Goal: Find contact information: Find contact information

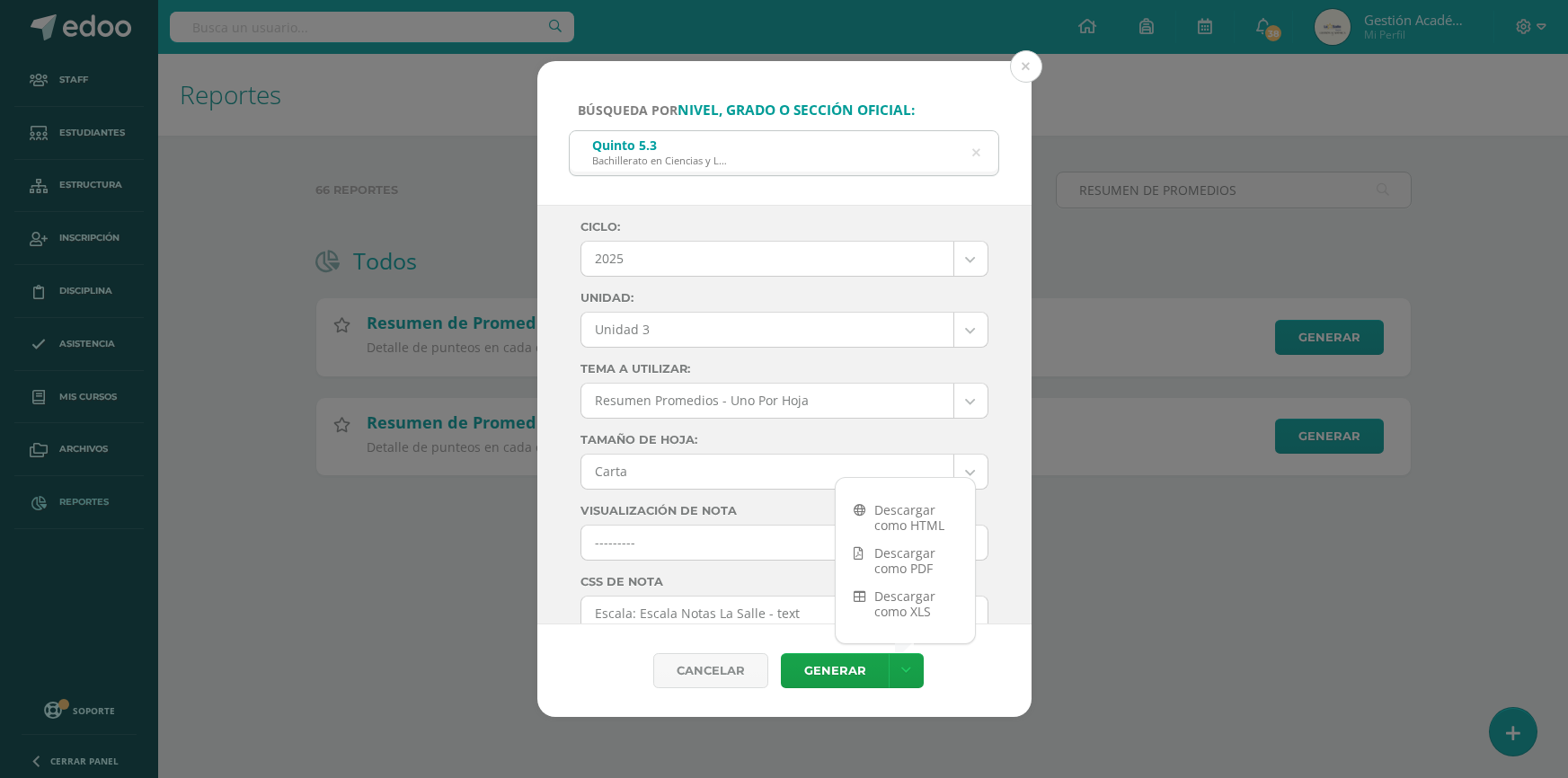
select select "Unidad 3"
select select "letter"
select select "4"
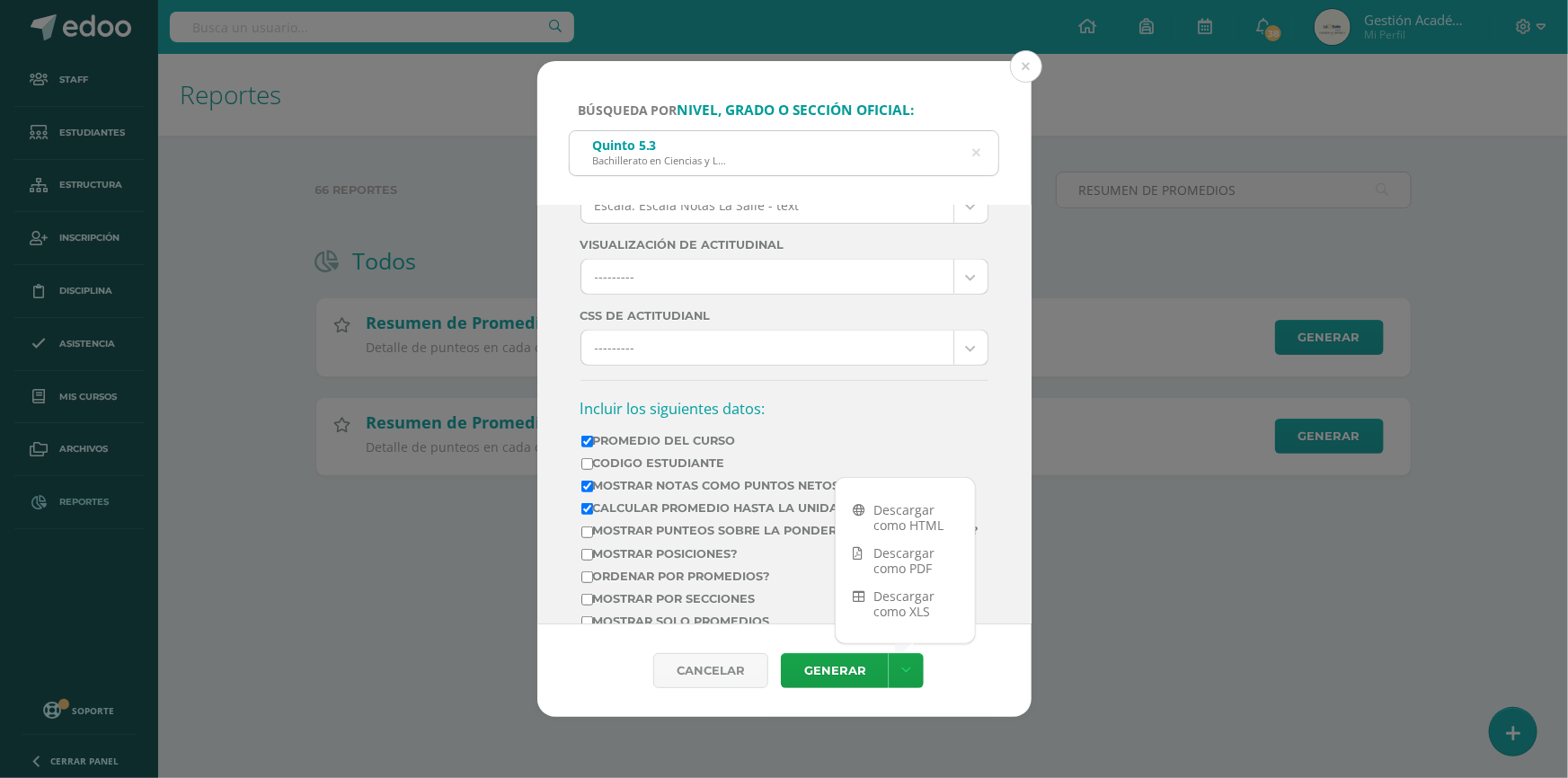
click at [975, 153] on icon at bounding box center [976, 153] width 8 height 45
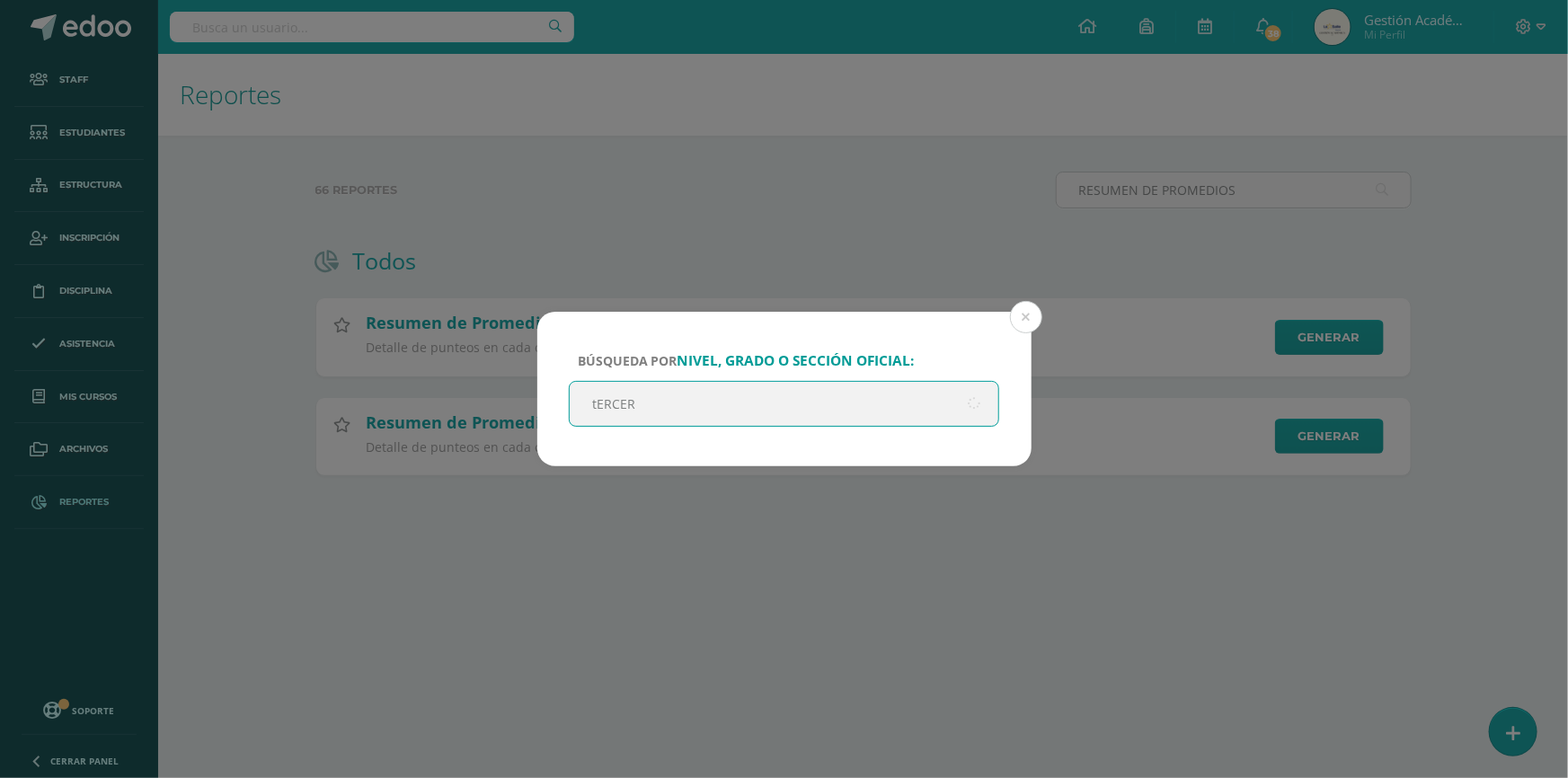
type input "tERCERO"
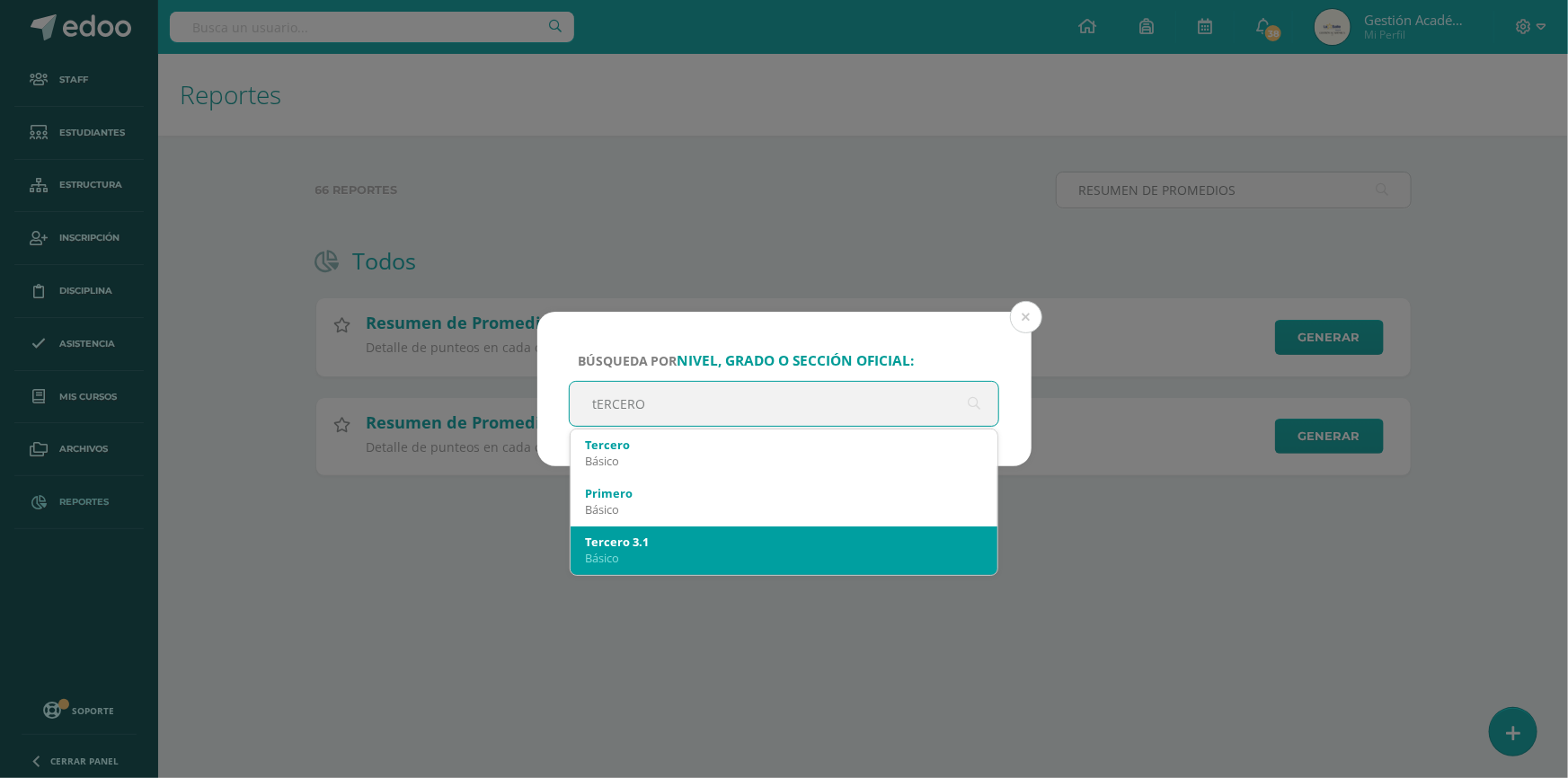
scroll to position [0, 0]
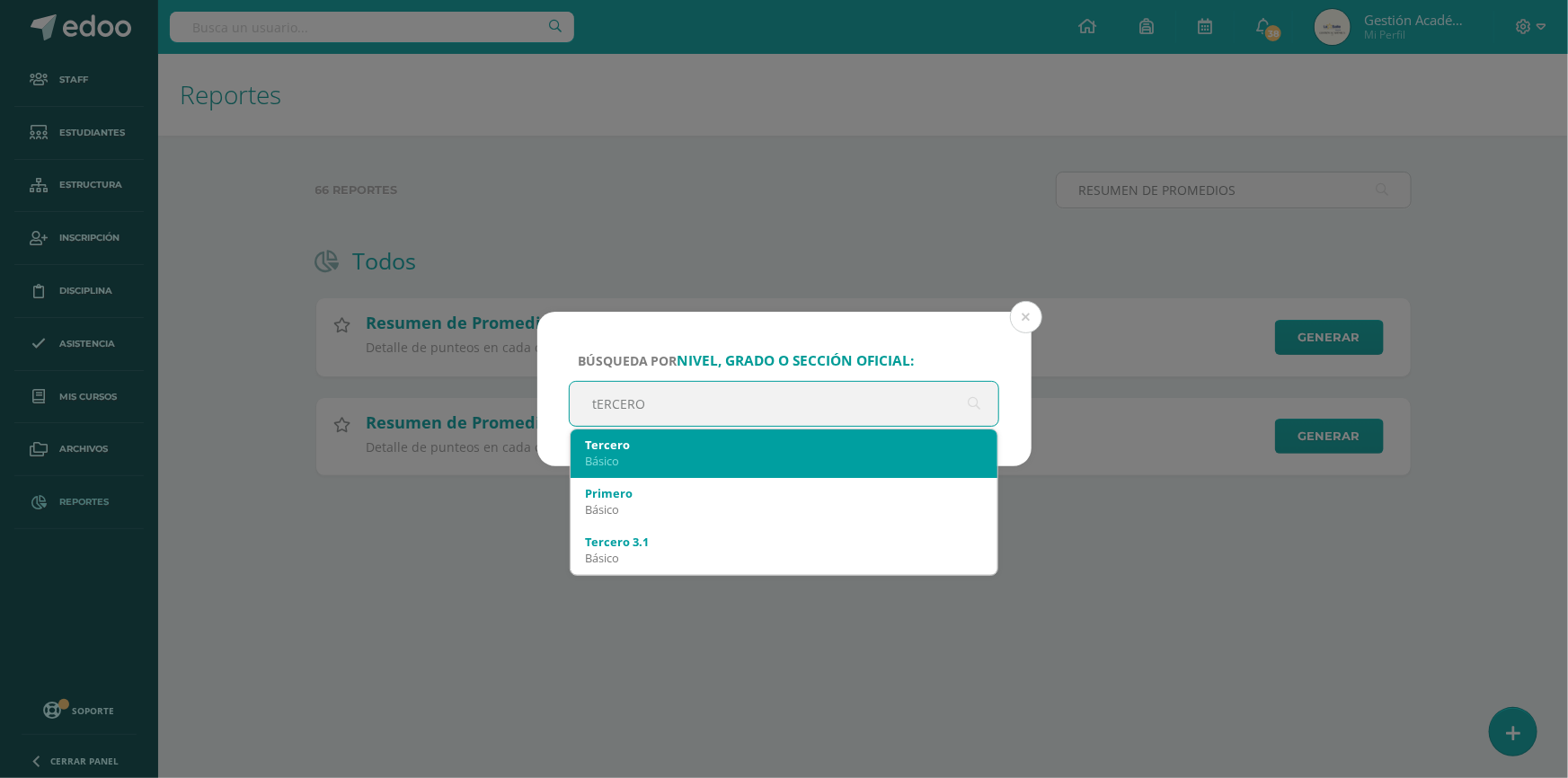
click at [689, 463] on div "Básico" at bounding box center [784, 460] width 399 height 16
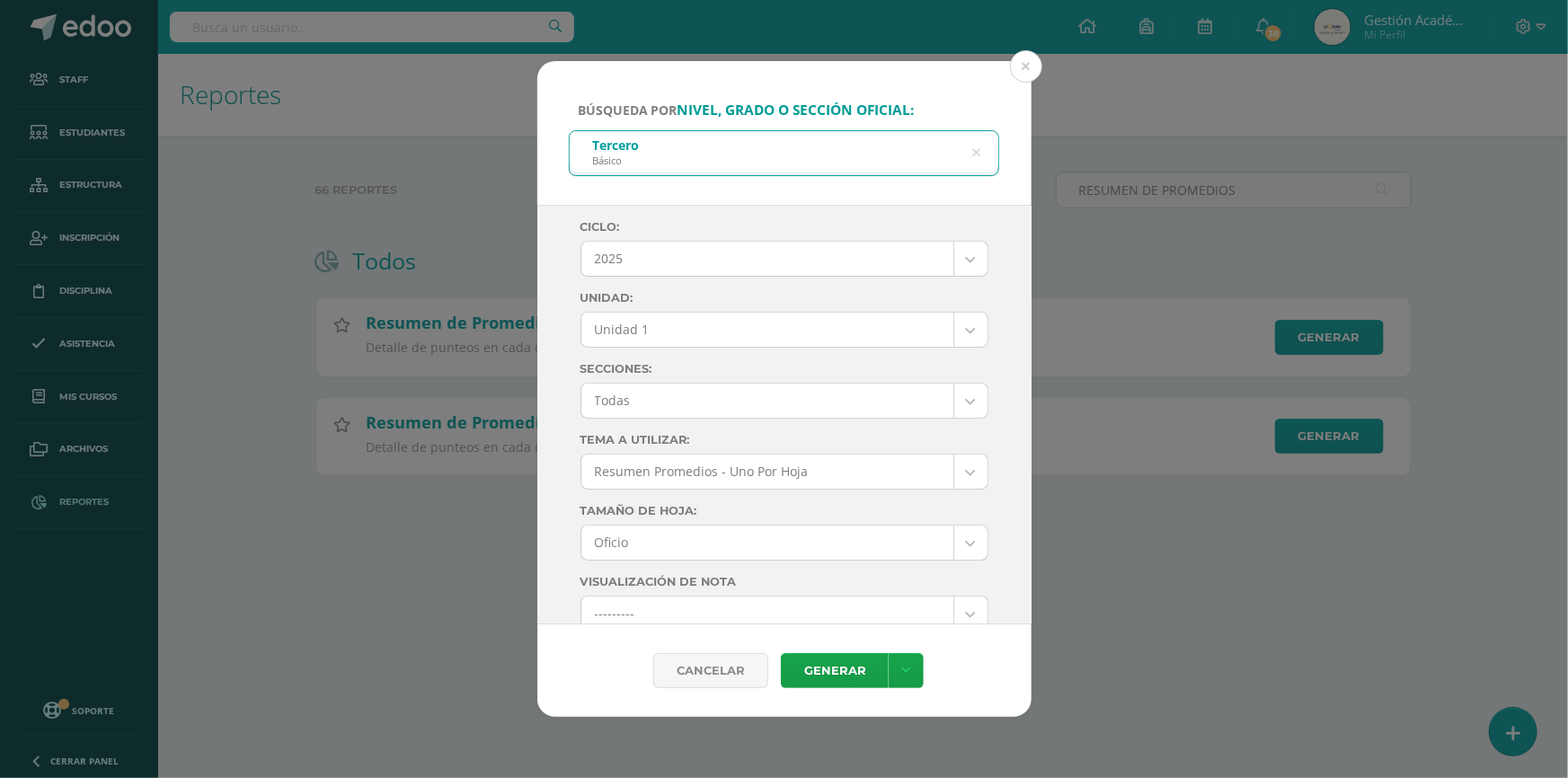
click at [725, 333] on body "Búsqueda por nivel, grado o sección oficial: Tercero Básico tERCERO Ciclo: 2025…" at bounding box center [784, 266] width 1568 height 533
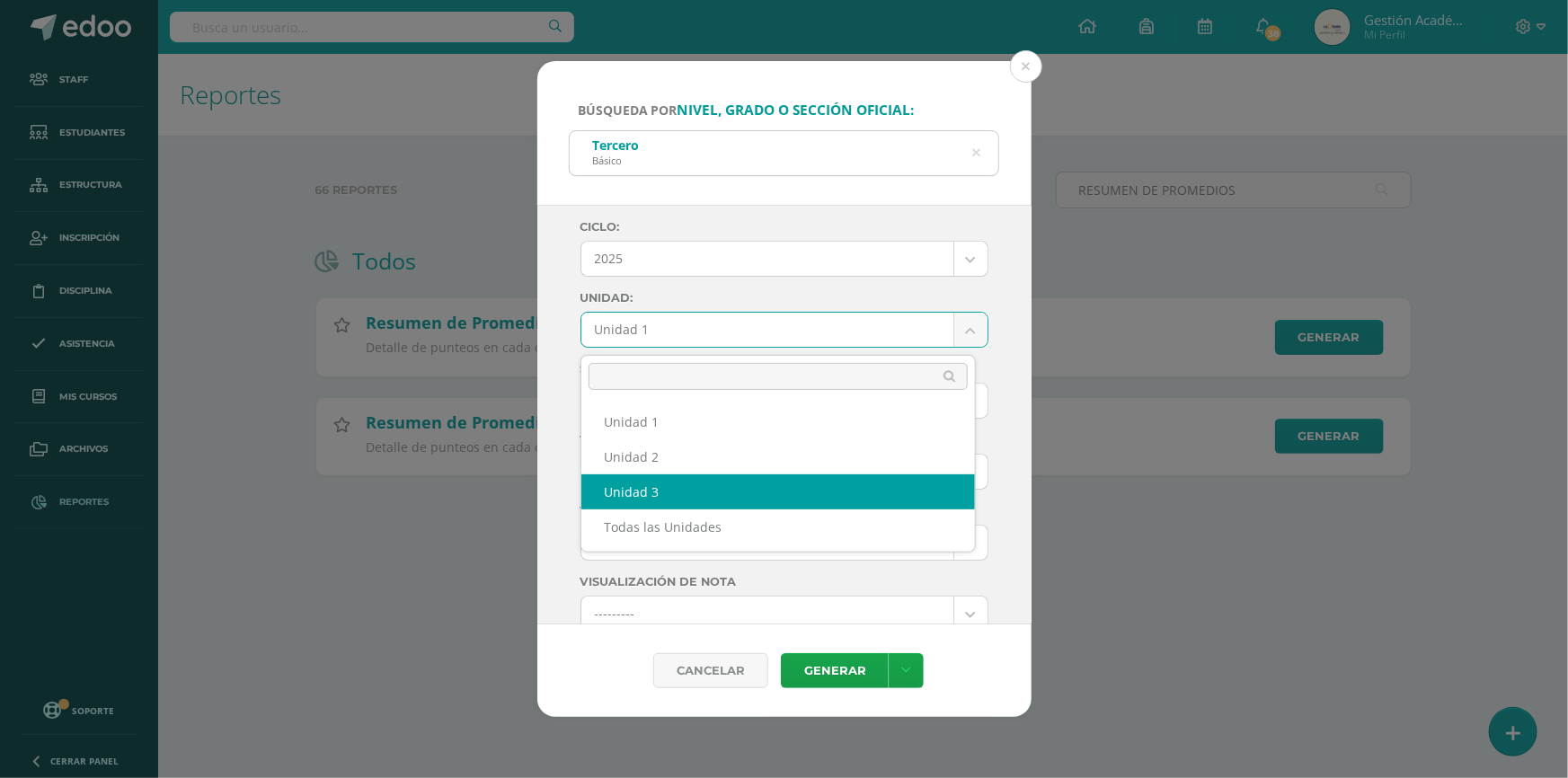
select select "Unidad 3"
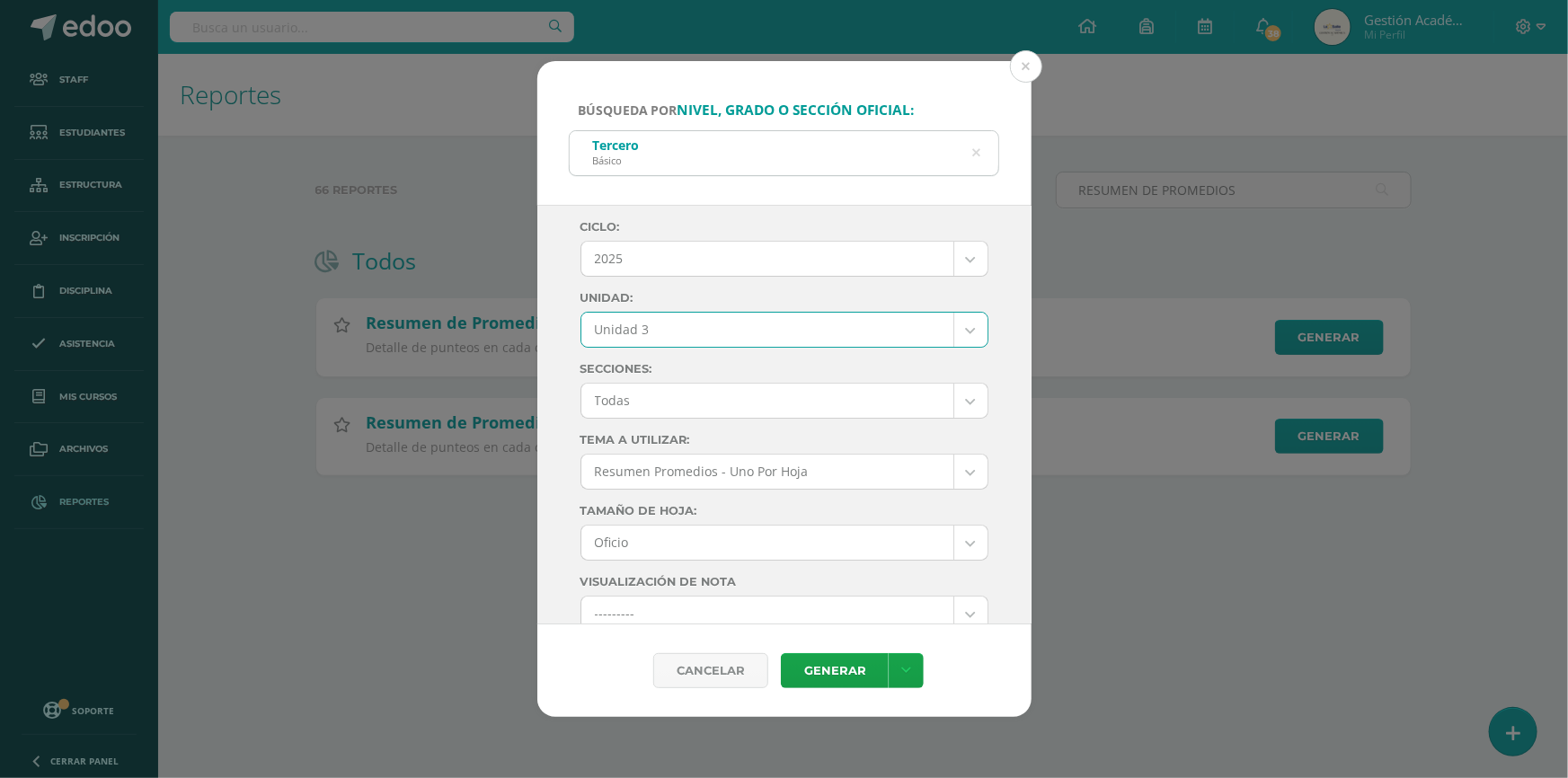
click at [735, 407] on body "Búsqueda por nivel, grado o sección oficial: Tercero Básico tERCERO Ciclo: 2025…" at bounding box center [784, 266] width 1568 height 533
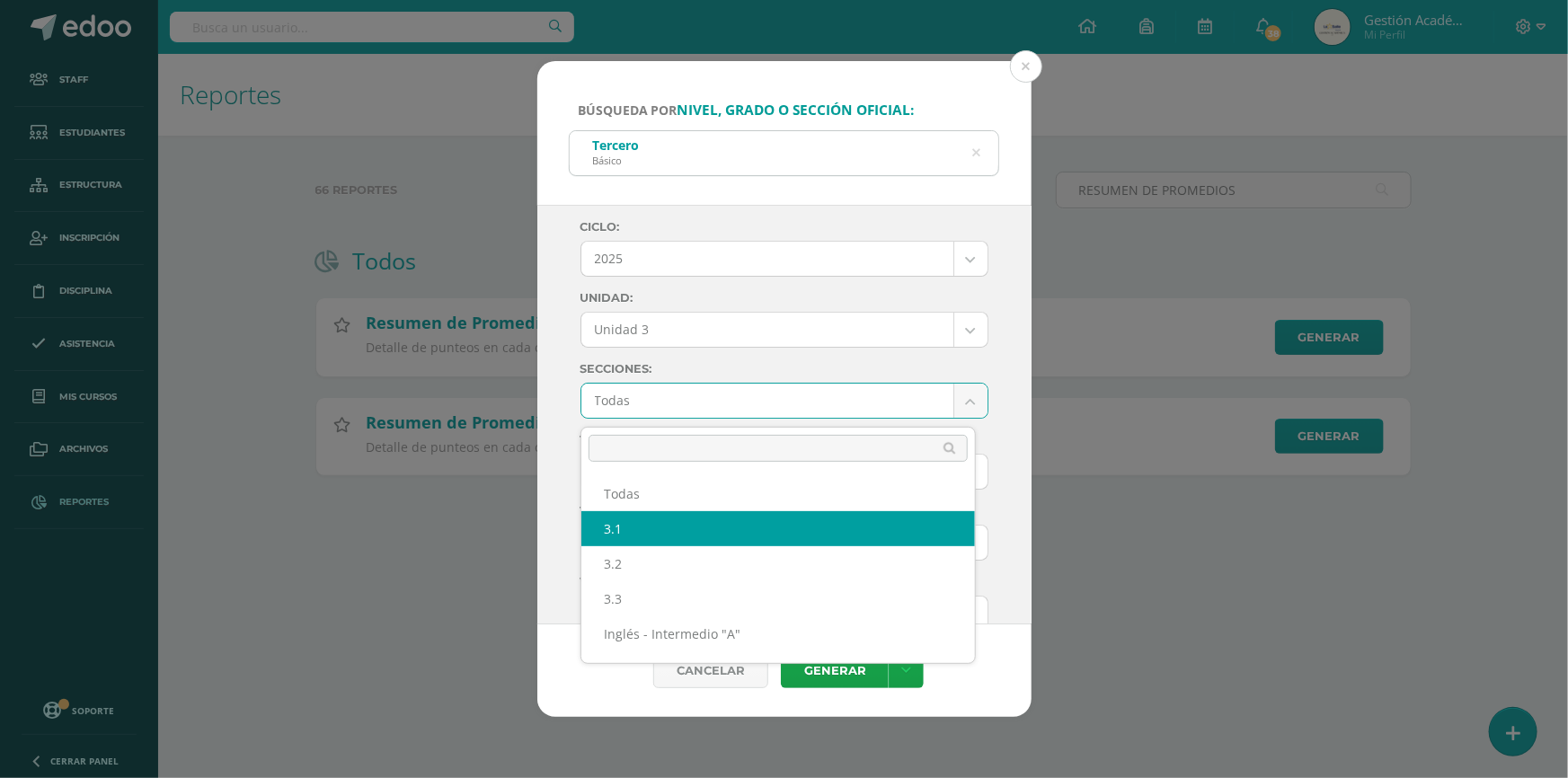
select select "3.1"
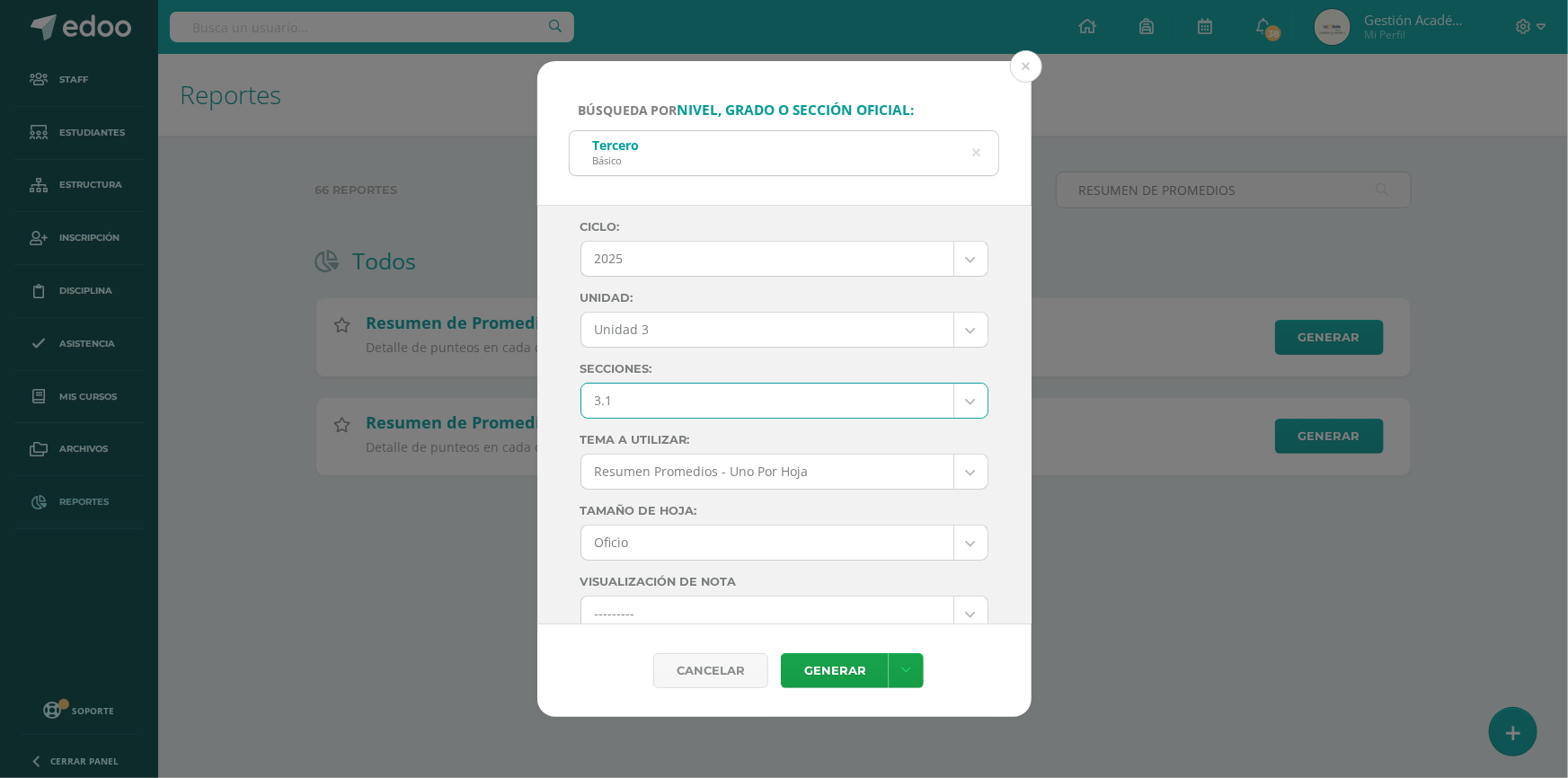
scroll to position [162, 0]
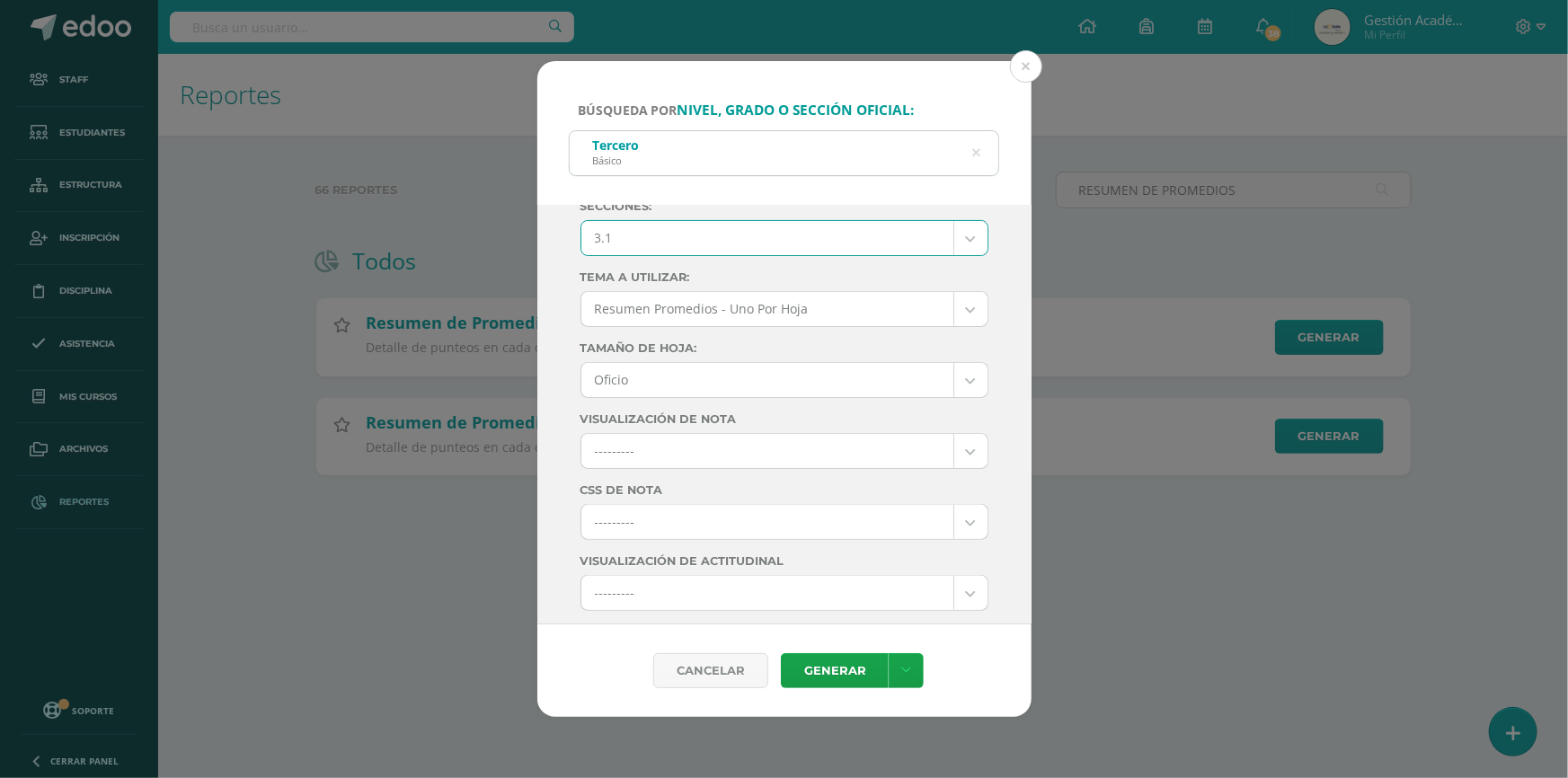
click at [731, 370] on body "Búsqueda por nivel, grado o sección oficial: Tercero Básico tERCERO Ciclo: 2025…" at bounding box center [784, 266] width 1568 height 533
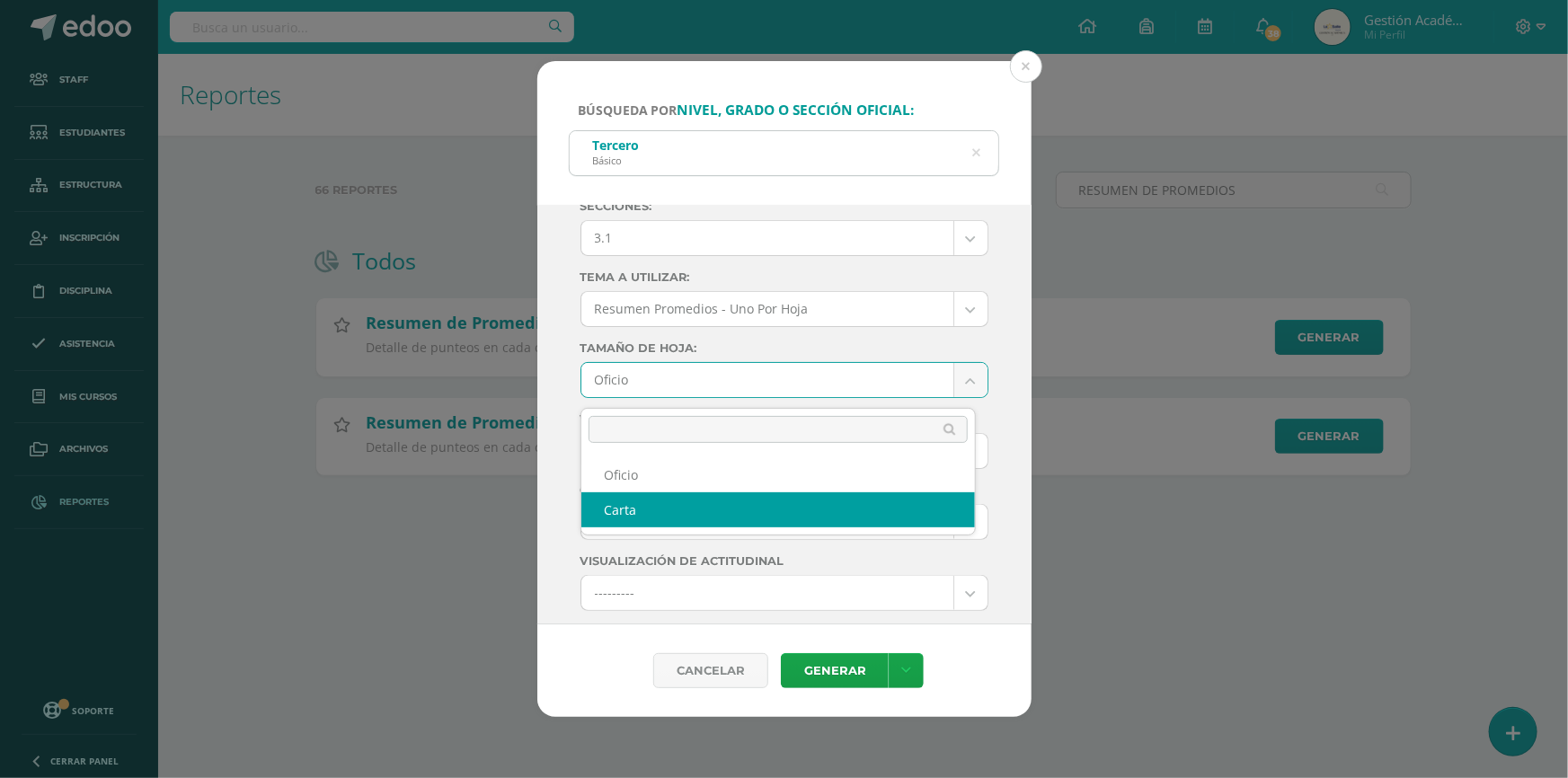
select select "letter"
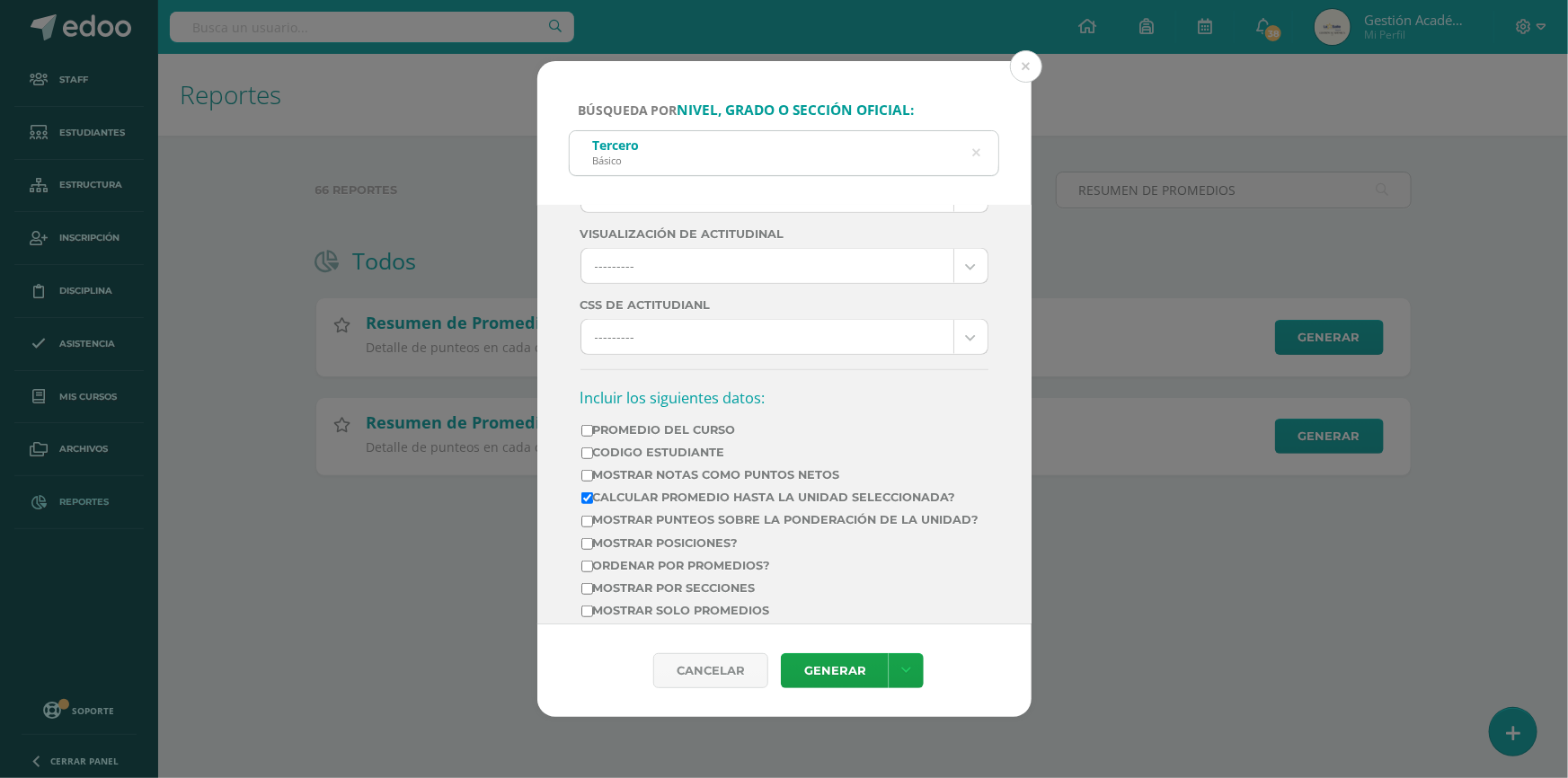
scroll to position [408, 0]
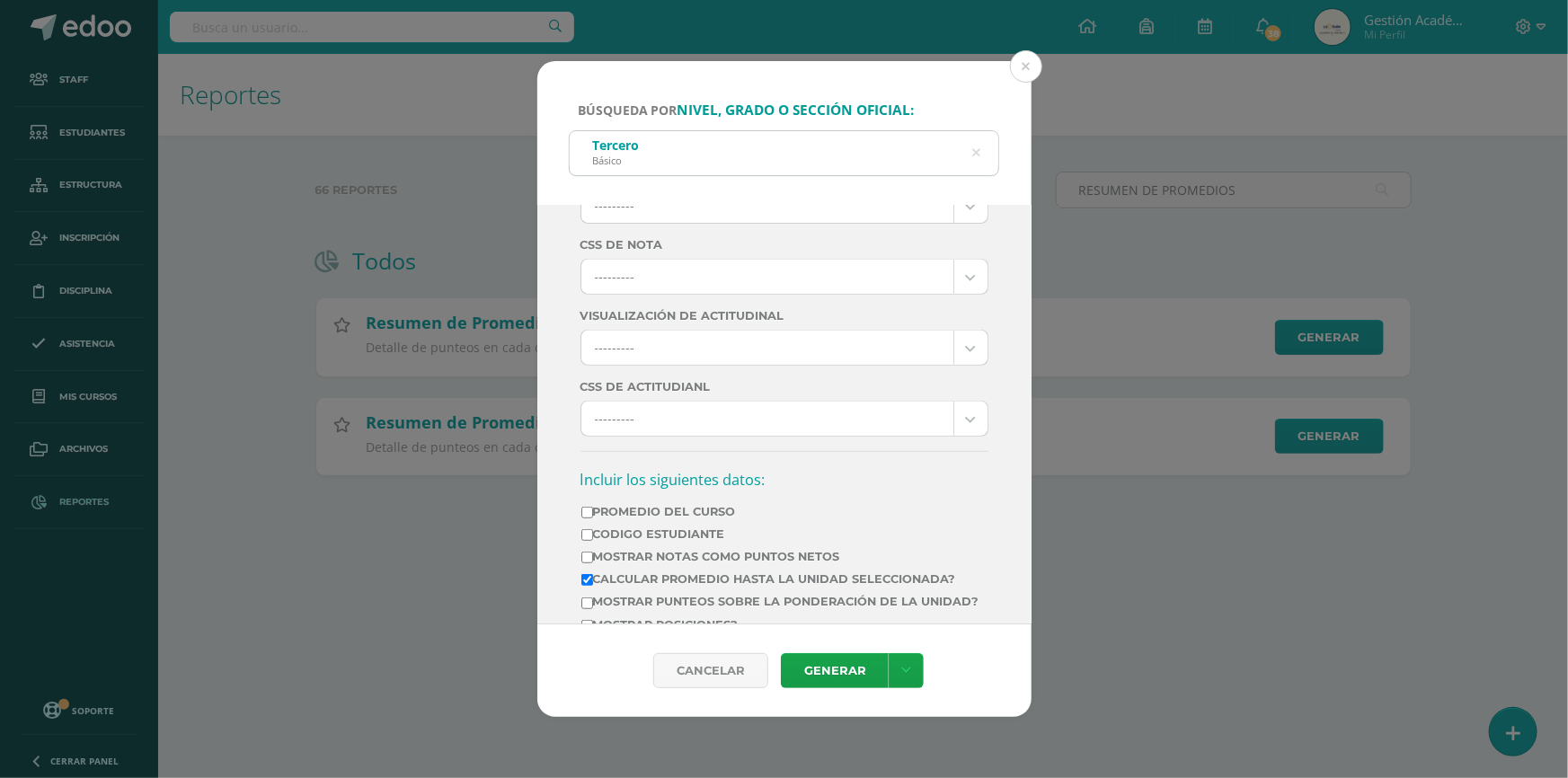
click at [706, 564] on label "Mostrar Notas Como Puntos Netos" at bounding box center [780, 556] width 398 height 14
click at [593, 564] on input "Mostrar Notas Como Puntos Netos" at bounding box center [587, 557] width 12 height 12
checkbox input "true"
click at [656, 518] on label "Promedio del Curso" at bounding box center [780, 512] width 398 height 14
click at [593, 518] on input "Promedio del Curso" at bounding box center [587, 513] width 12 height 12
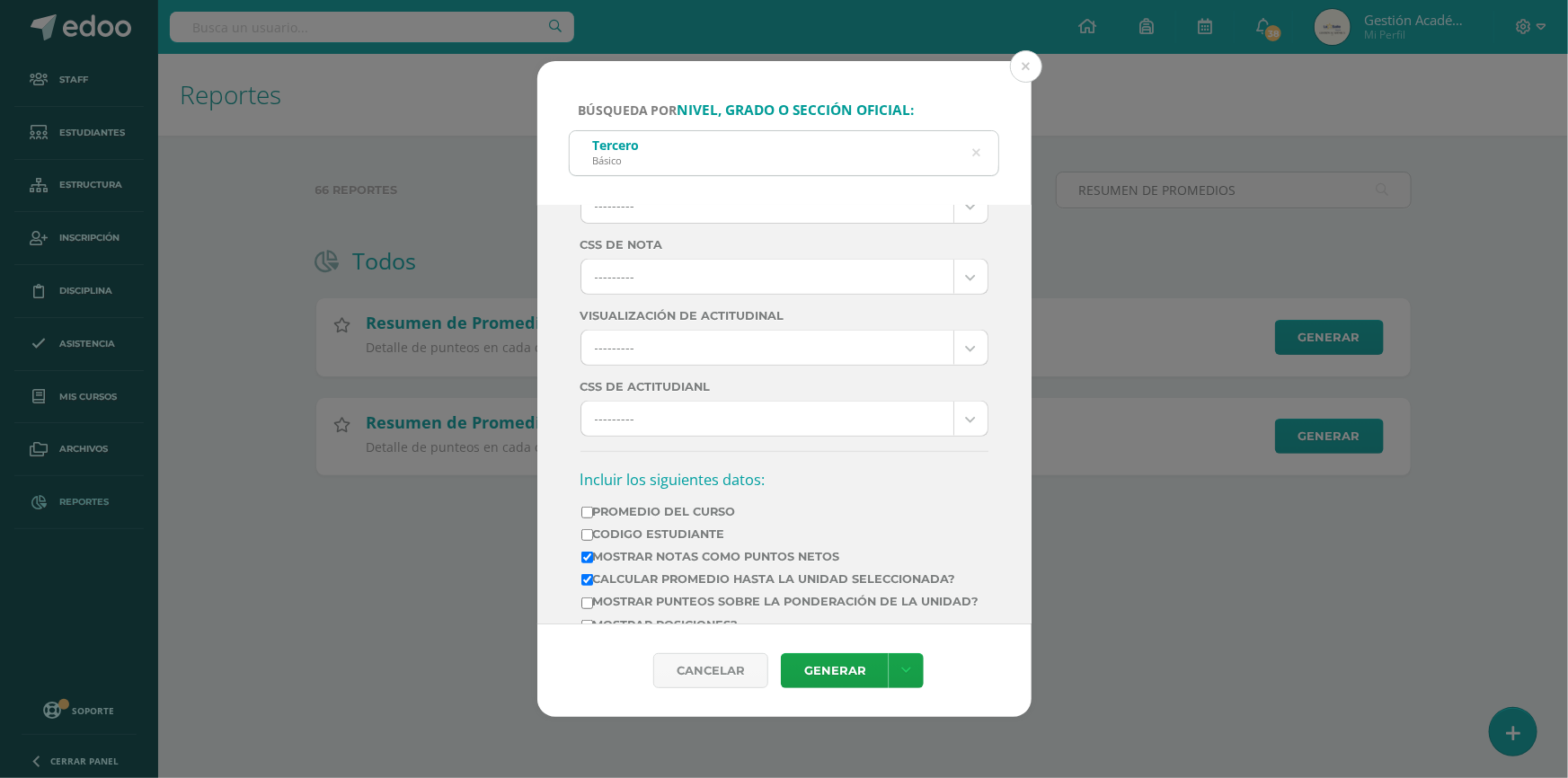
checkbox input "true"
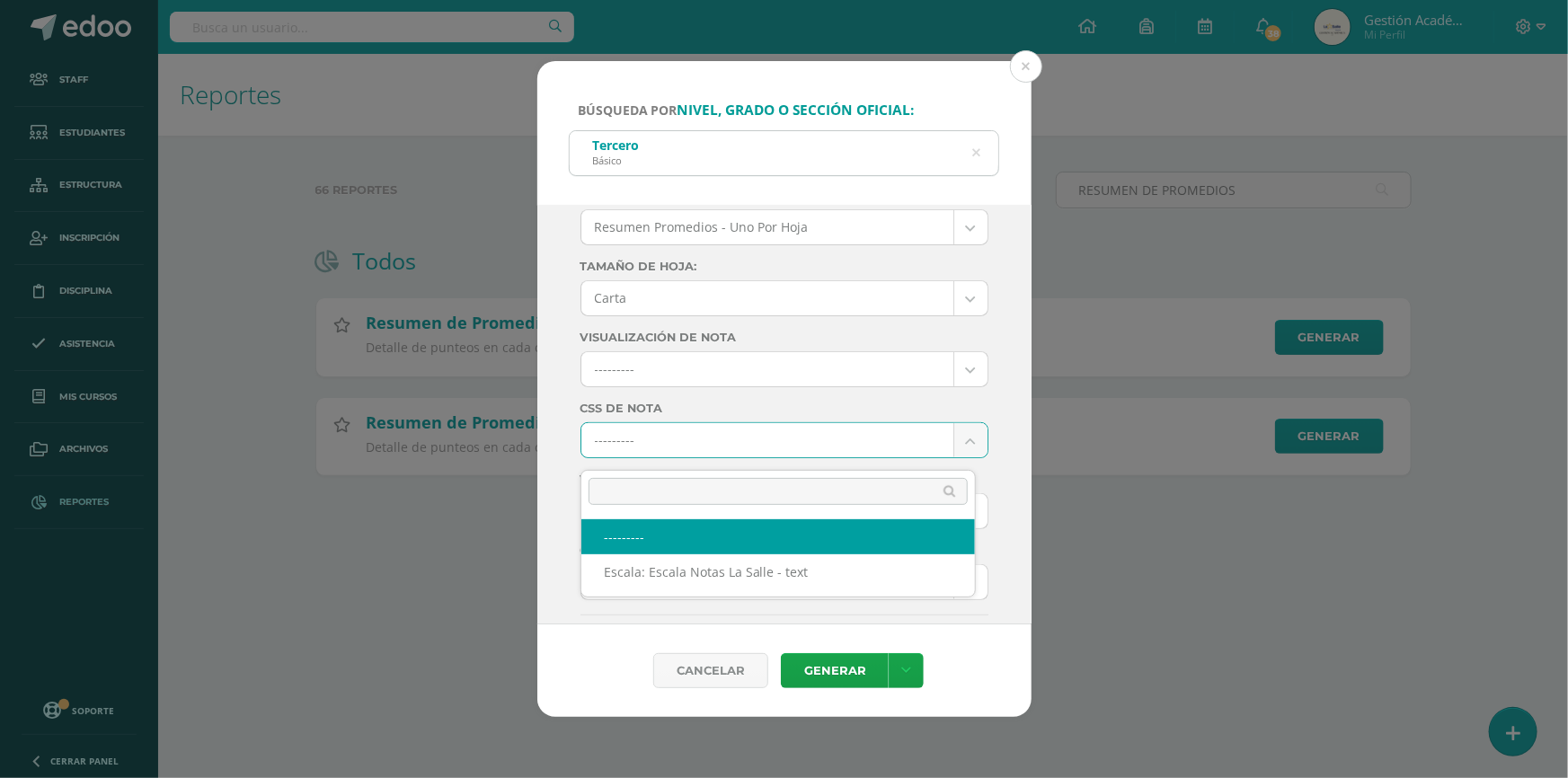
click at [912, 438] on body "Búsqueda por nivel, grado o sección oficial: Tercero Básico tERCERO Ciclo: 2025…" at bounding box center [784, 266] width 1568 height 533
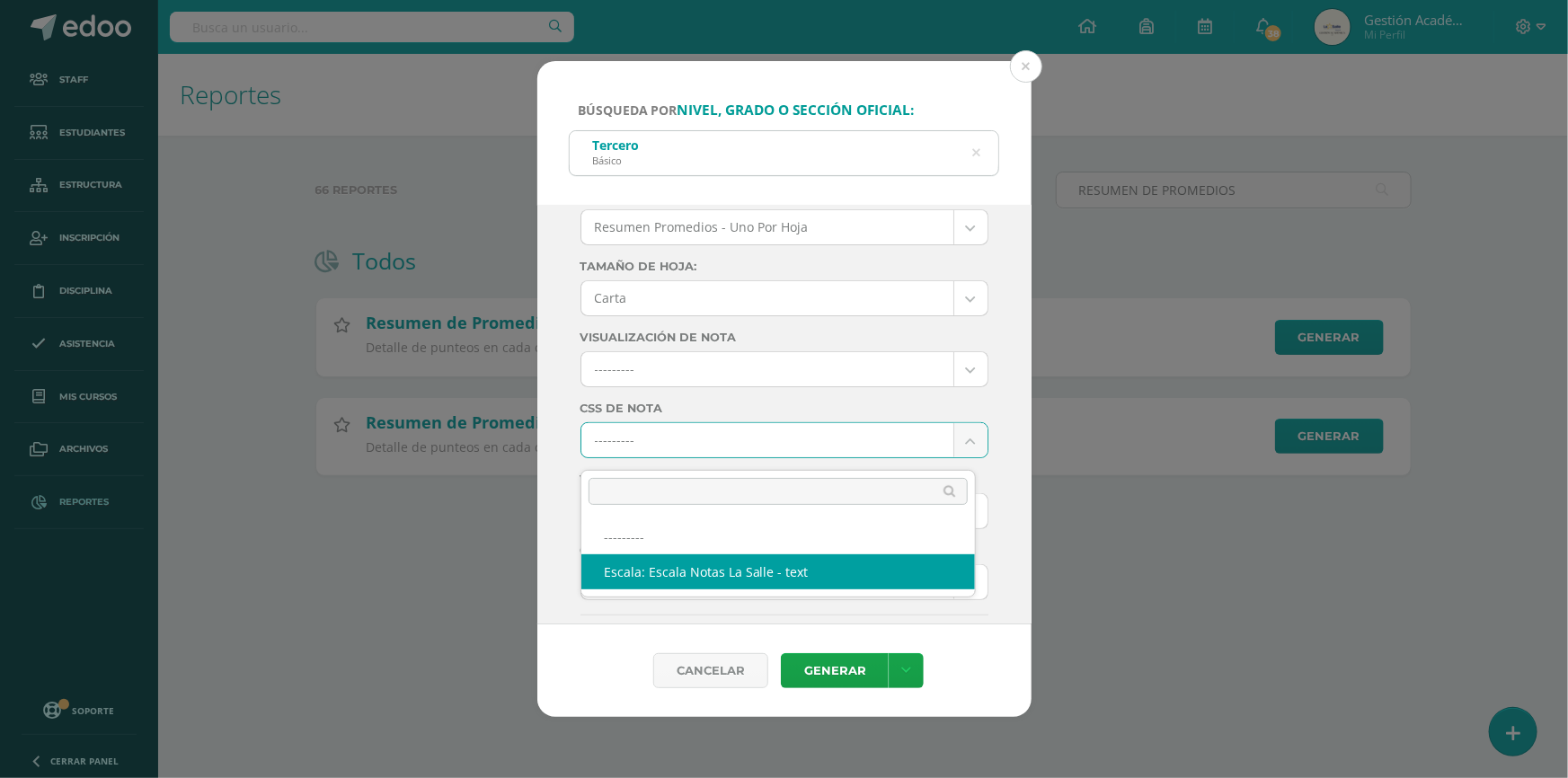
select select "4"
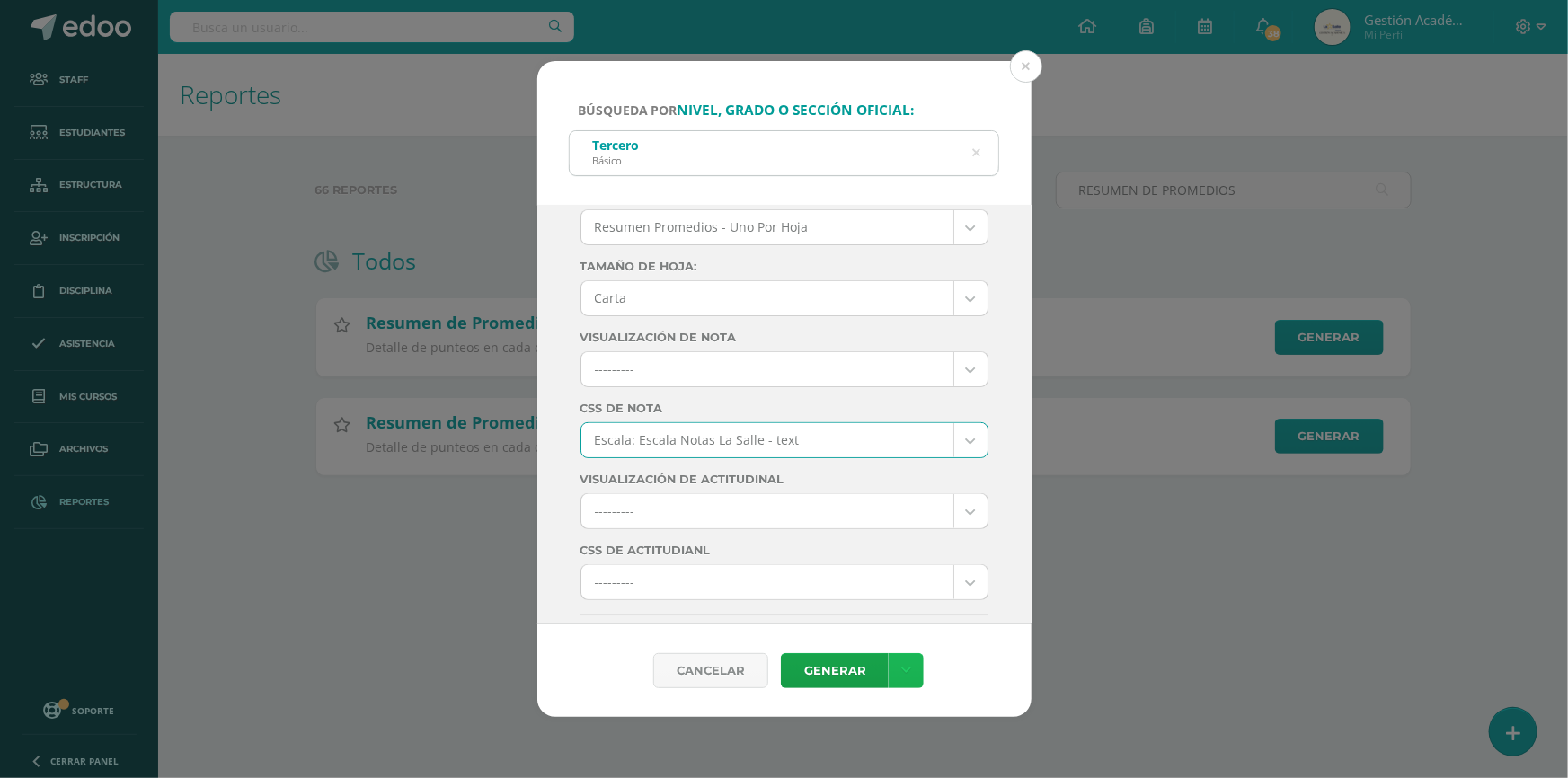
click at [899, 682] on link at bounding box center [906, 671] width 35 height 35
click at [1014, 562] on div "Ciclo: 2025 2025 2024 2023 Unidad: Unidad 3 Unidad 1 Unidad 2 Unidad 3 Todas la…" at bounding box center [784, 415] width 494 height 420
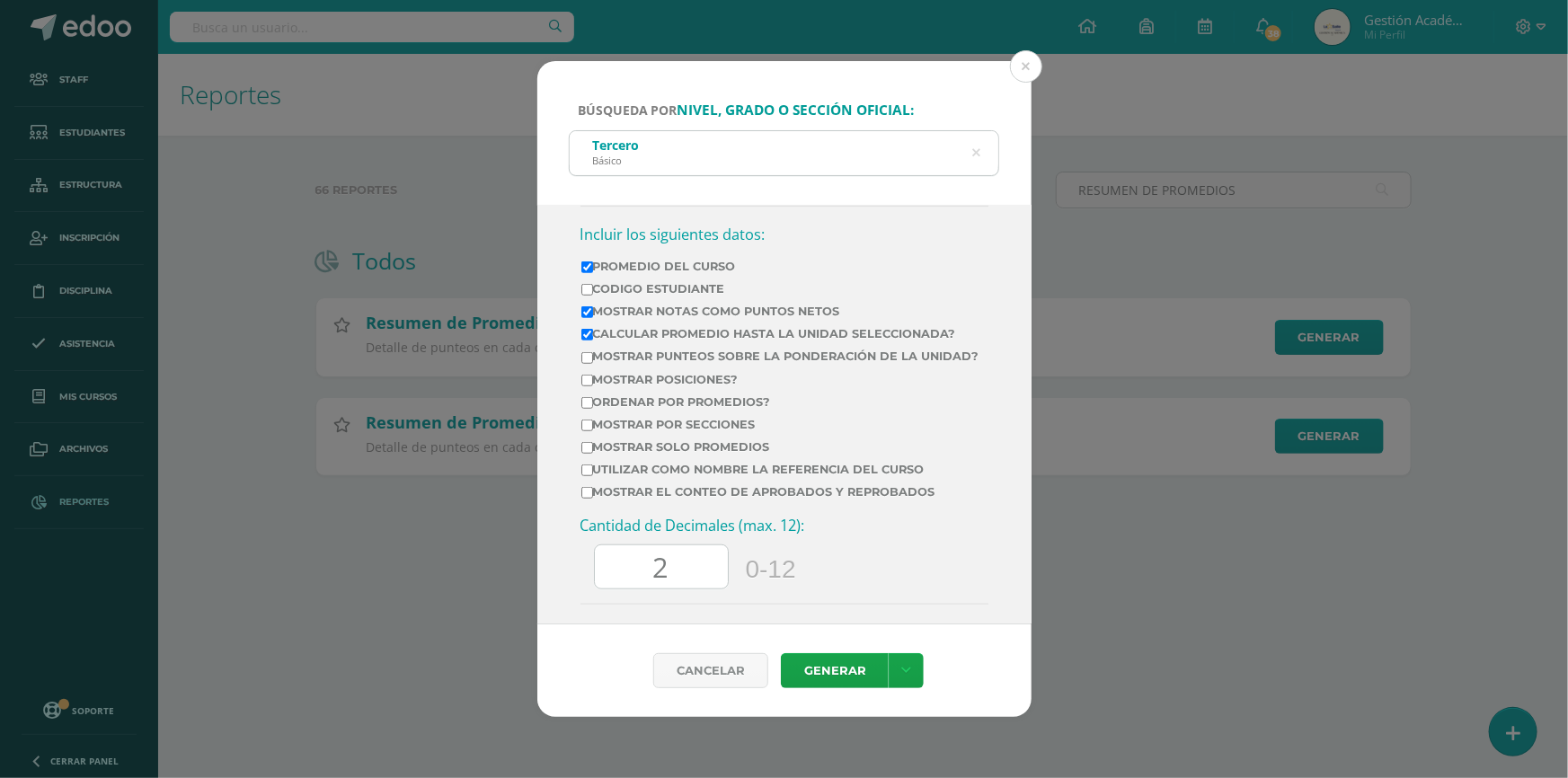
scroll to position [735, 0]
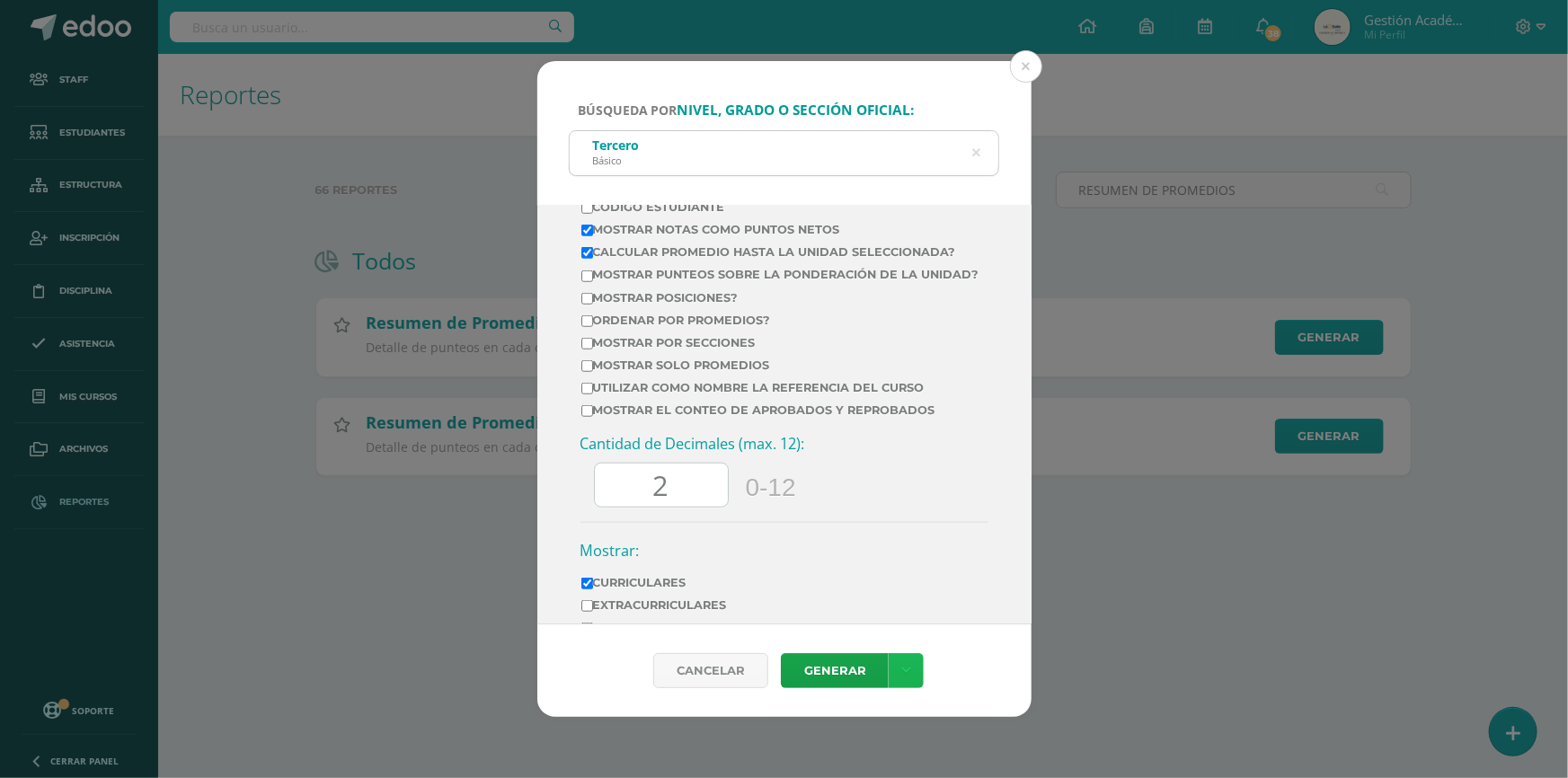
click at [911, 673] on link at bounding box center [906, 671] width 35 height 35
click at [916, 551] on link "Descargar como PDF" at bounding box center [905, 560] width 139 height 44
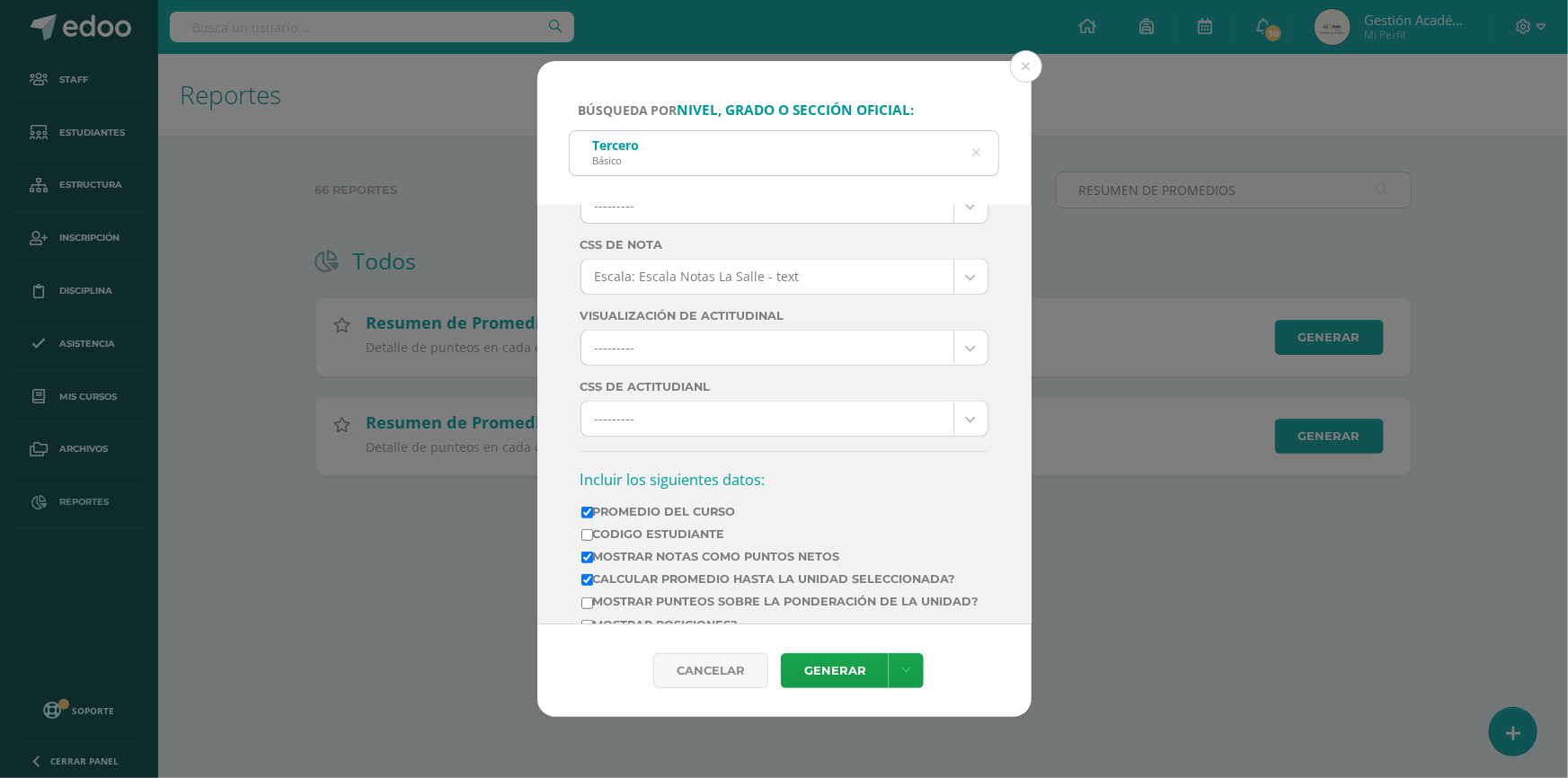
click at [976, 160] on icon at bounding box center [976, 153] width 8 height 45
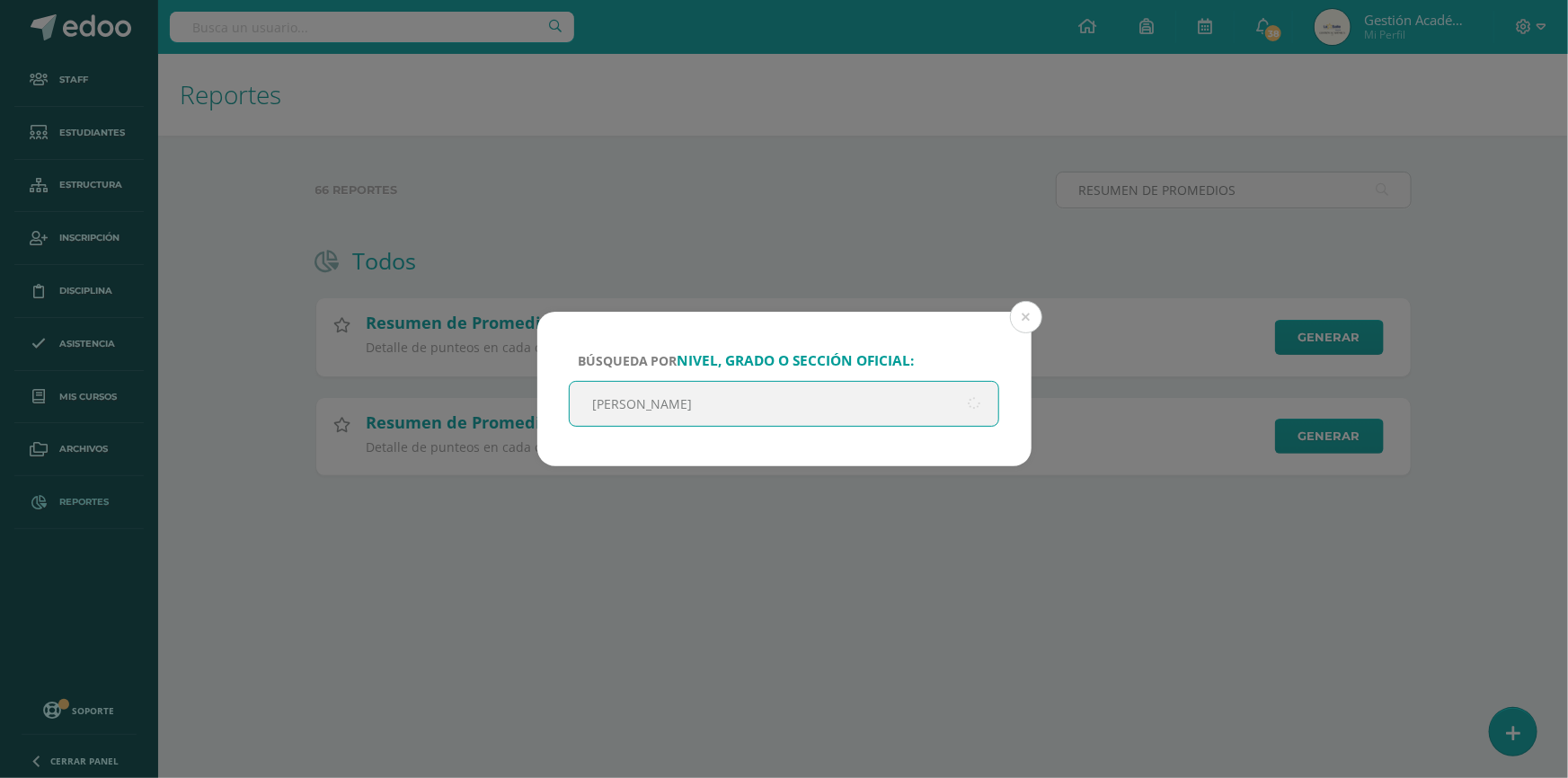
type input "qUINTO"
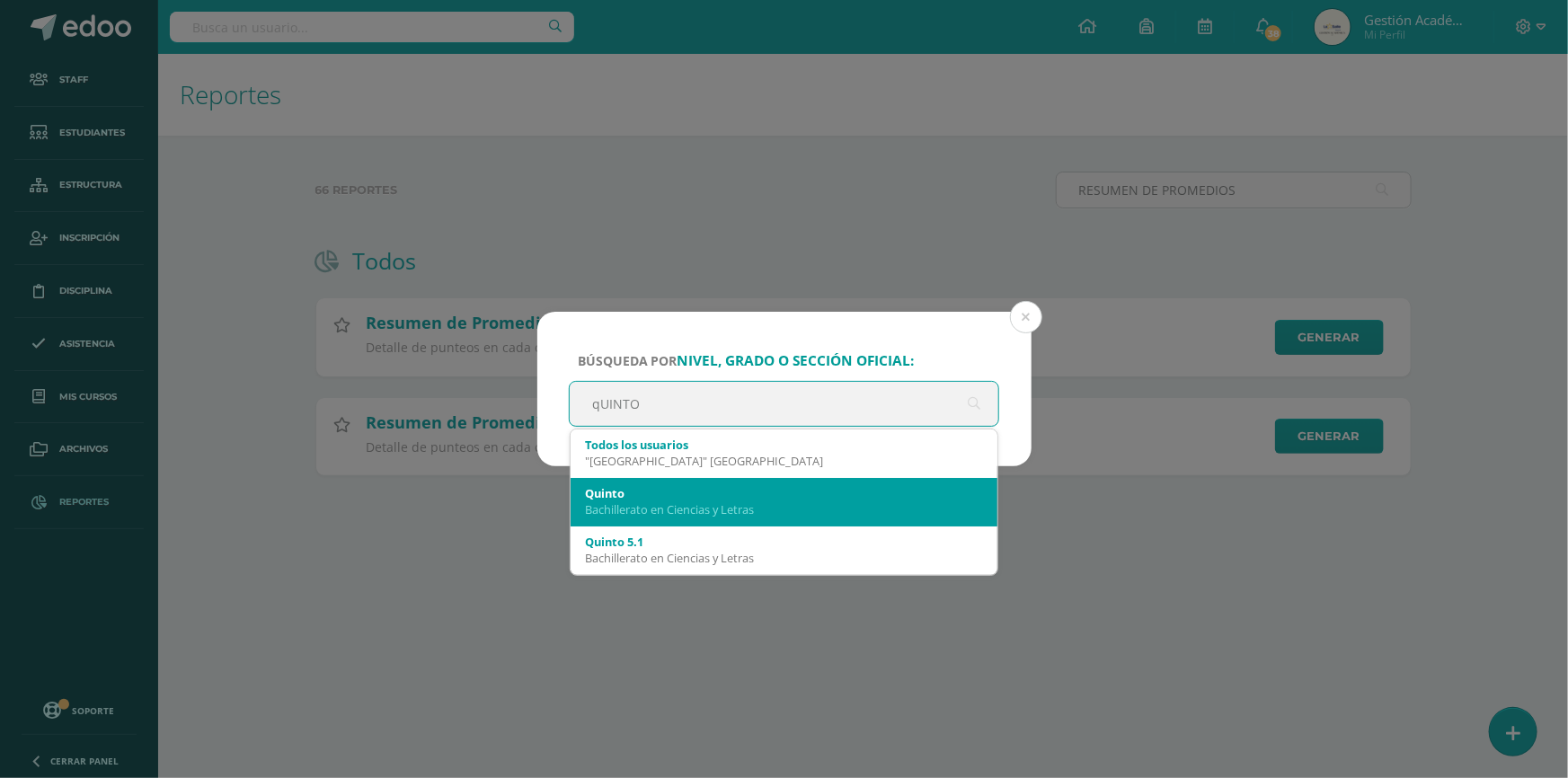
click at [694, 488] on div "Quinto" at bounding box center [784, 492] width 399 height 16
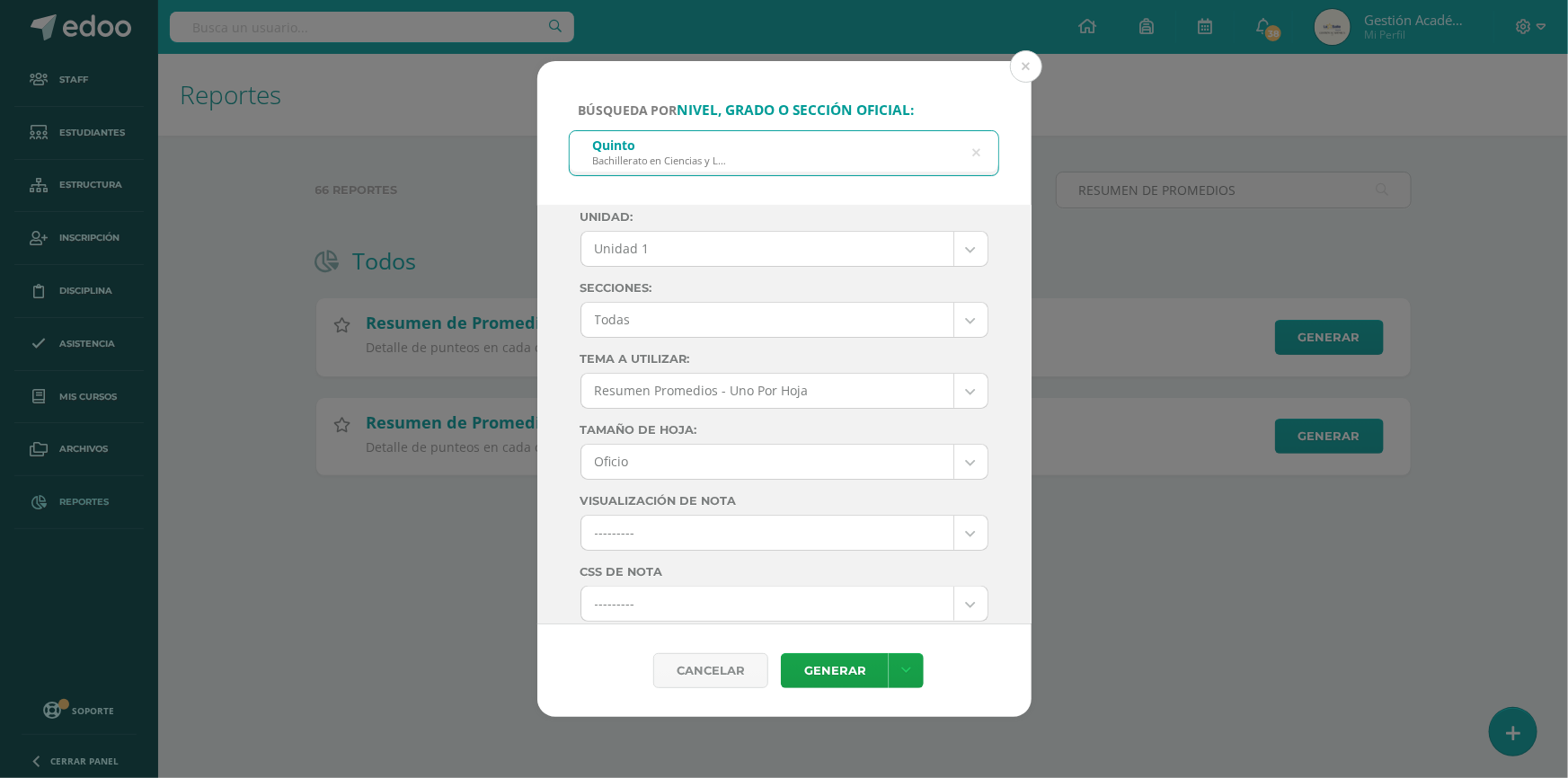
scroll to position [0, 0]
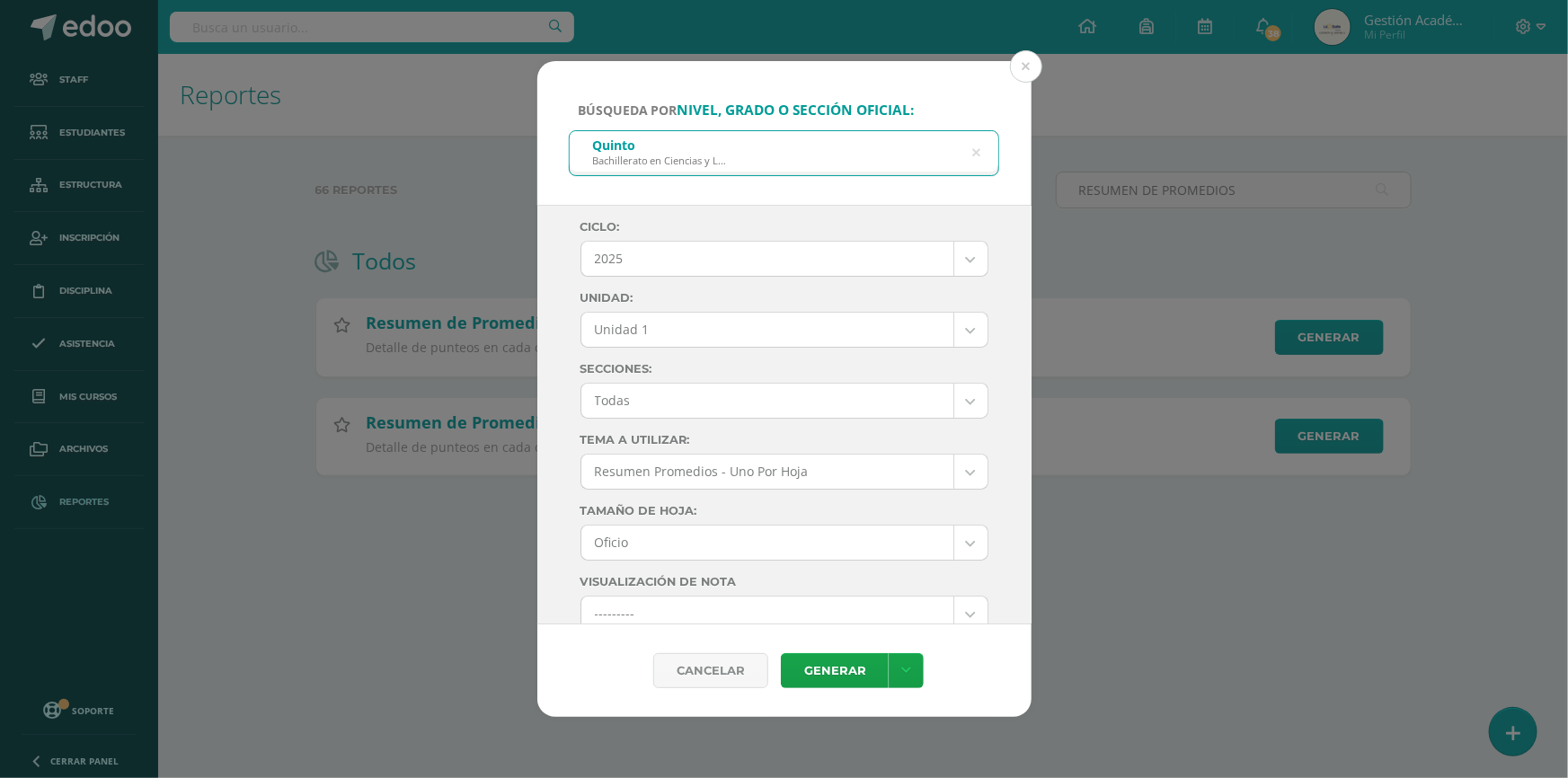
click at [746, 328] on body "Búsqueda por nivel, grado o sección oficial: Quinto Bachillerato en Ciencias y …" at bounding box center [784, 266] width 1568 height 533
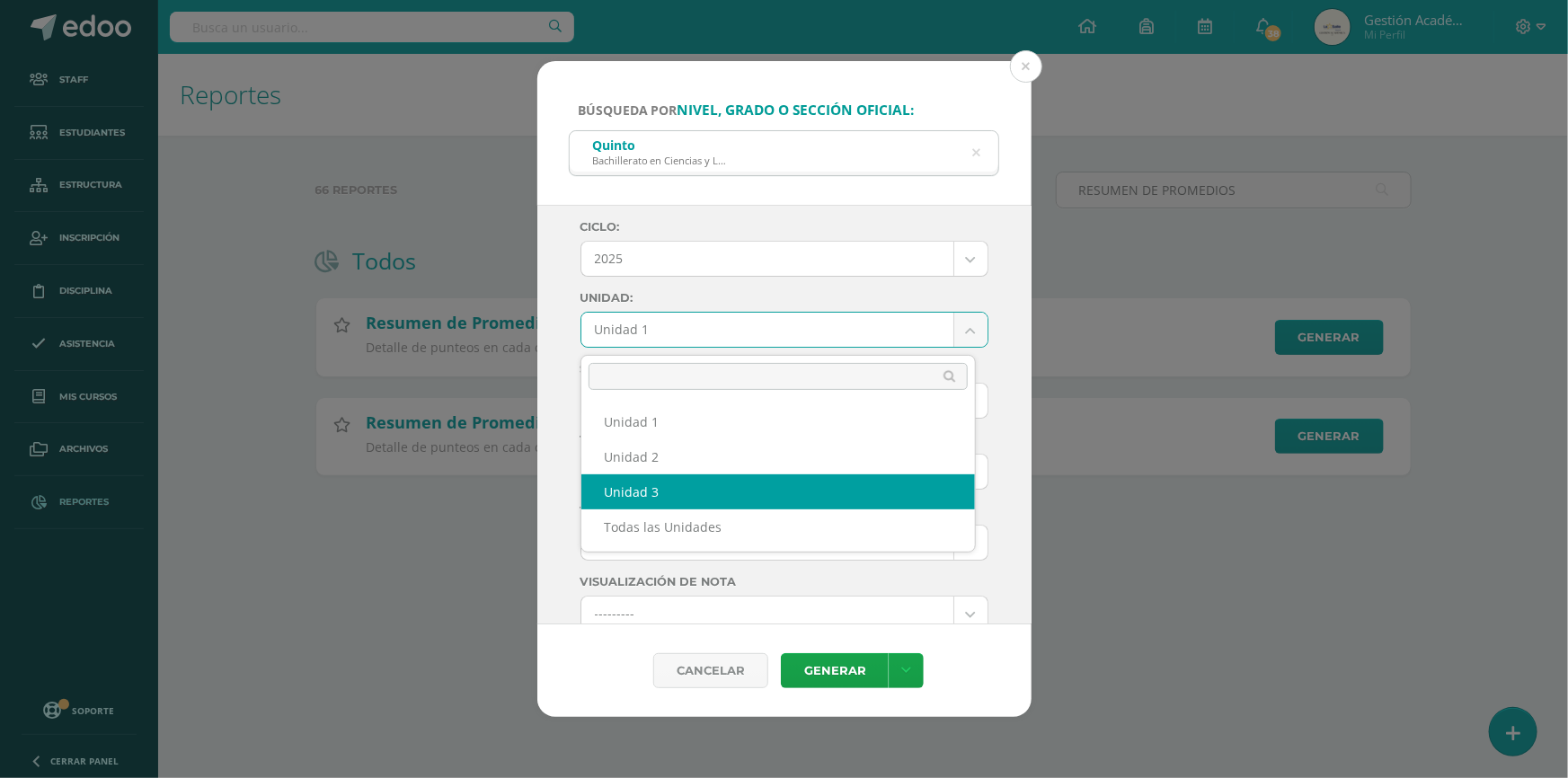
select select "Unidad 3"
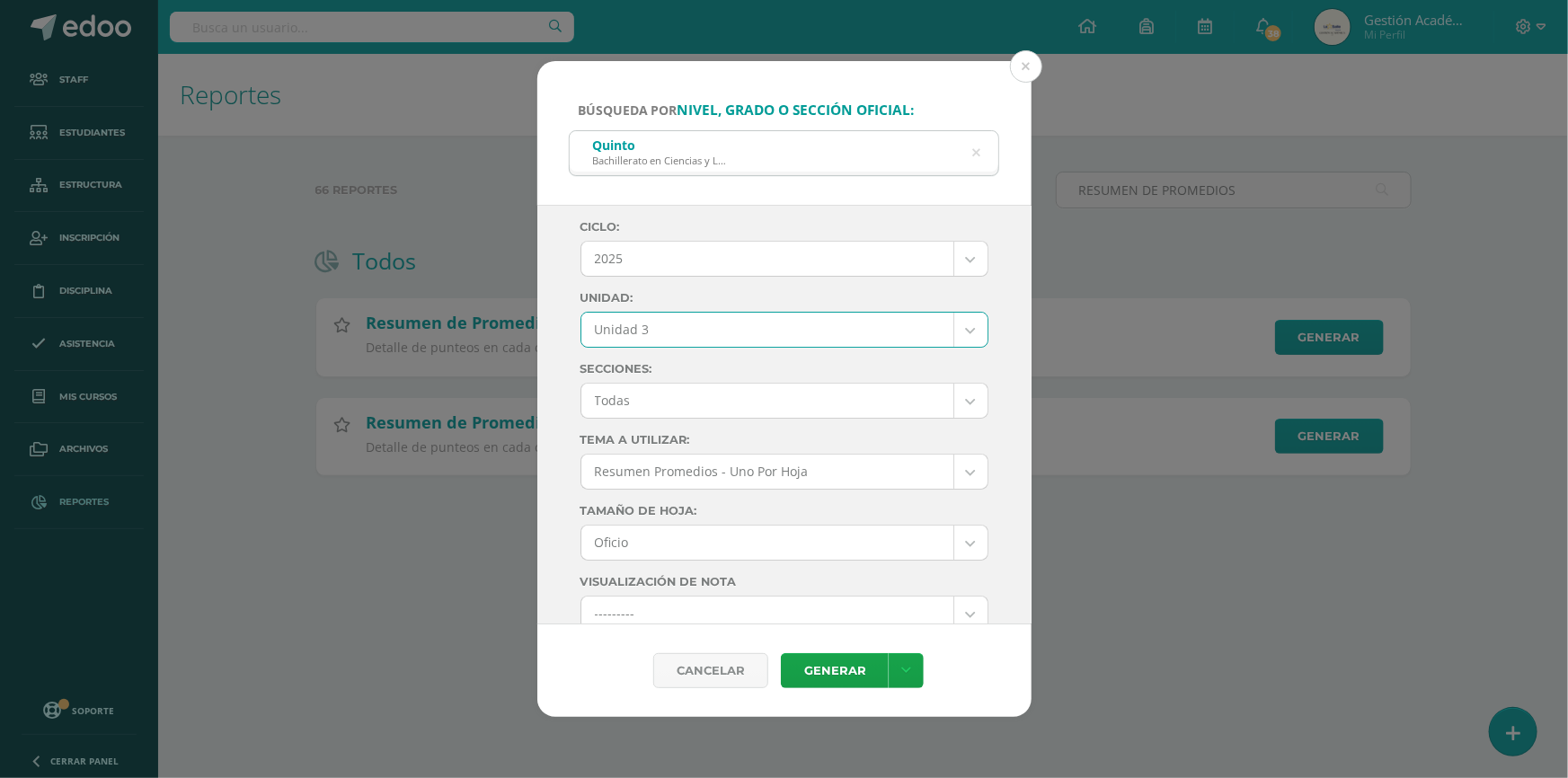
click at [765, 403] on body "Búsqueda por nivel, grado o sección oficial: Quinto Bachillerato en Ciencias y …" at bounding box center [784, 266] width 1568 height 533
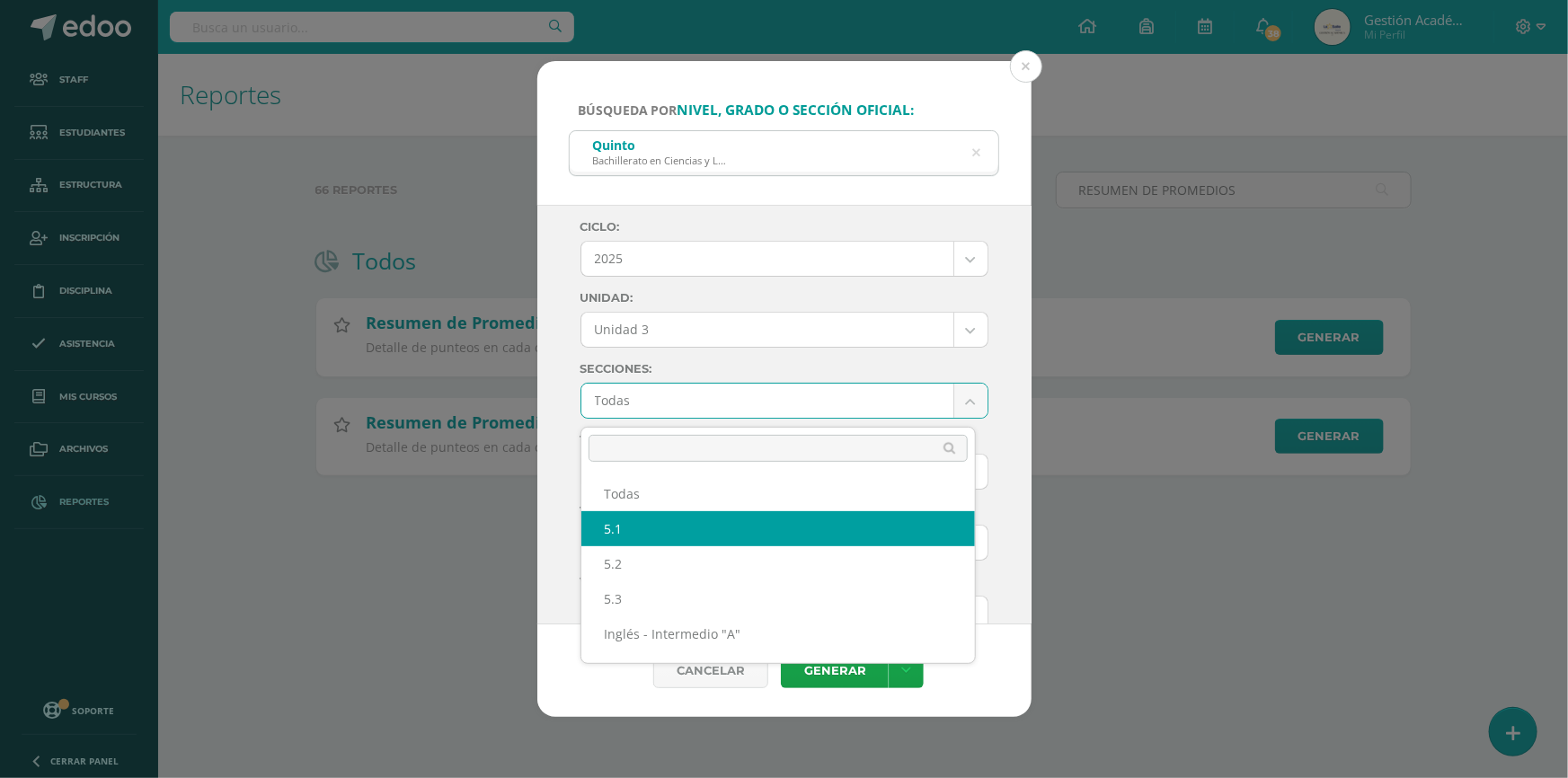
select select "5.1"
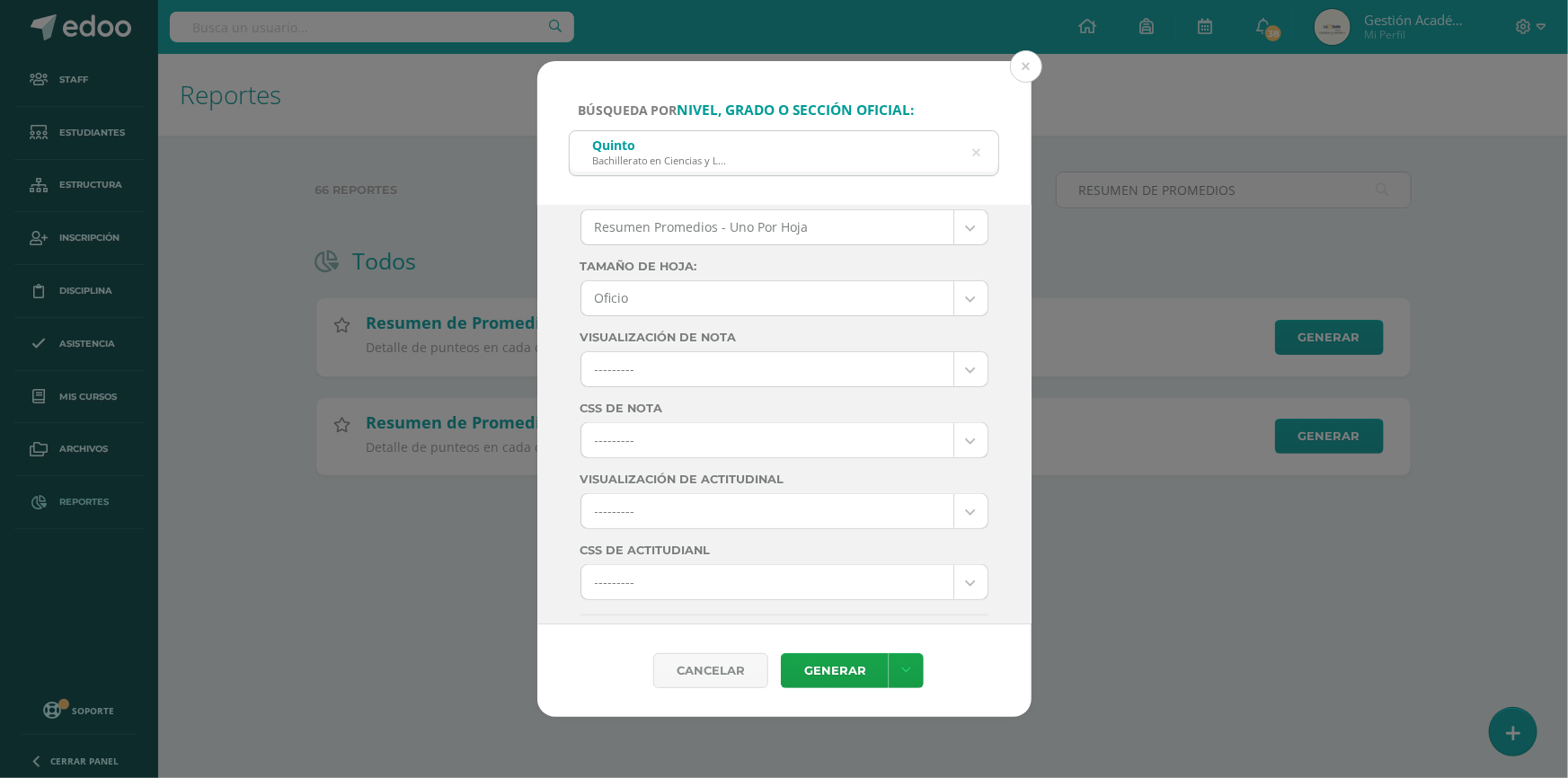
scroll to position [326, 0]
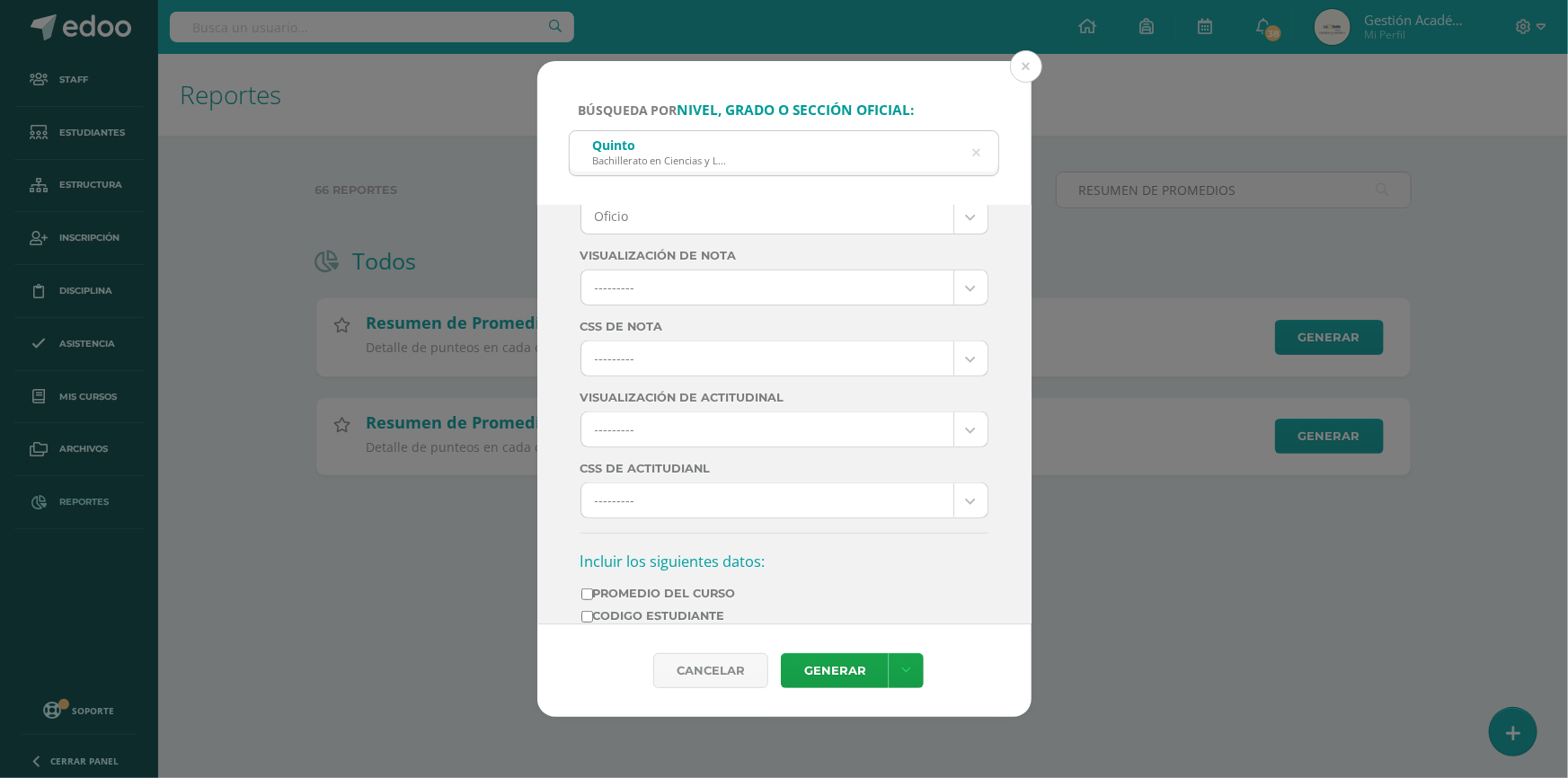
click at [871, 364] on body "Búsqueda por nivel, grado o sección oficial: Quinto Bachillerato en Ciencias y …" at bounding box center [784, 266] width 1568 height 533
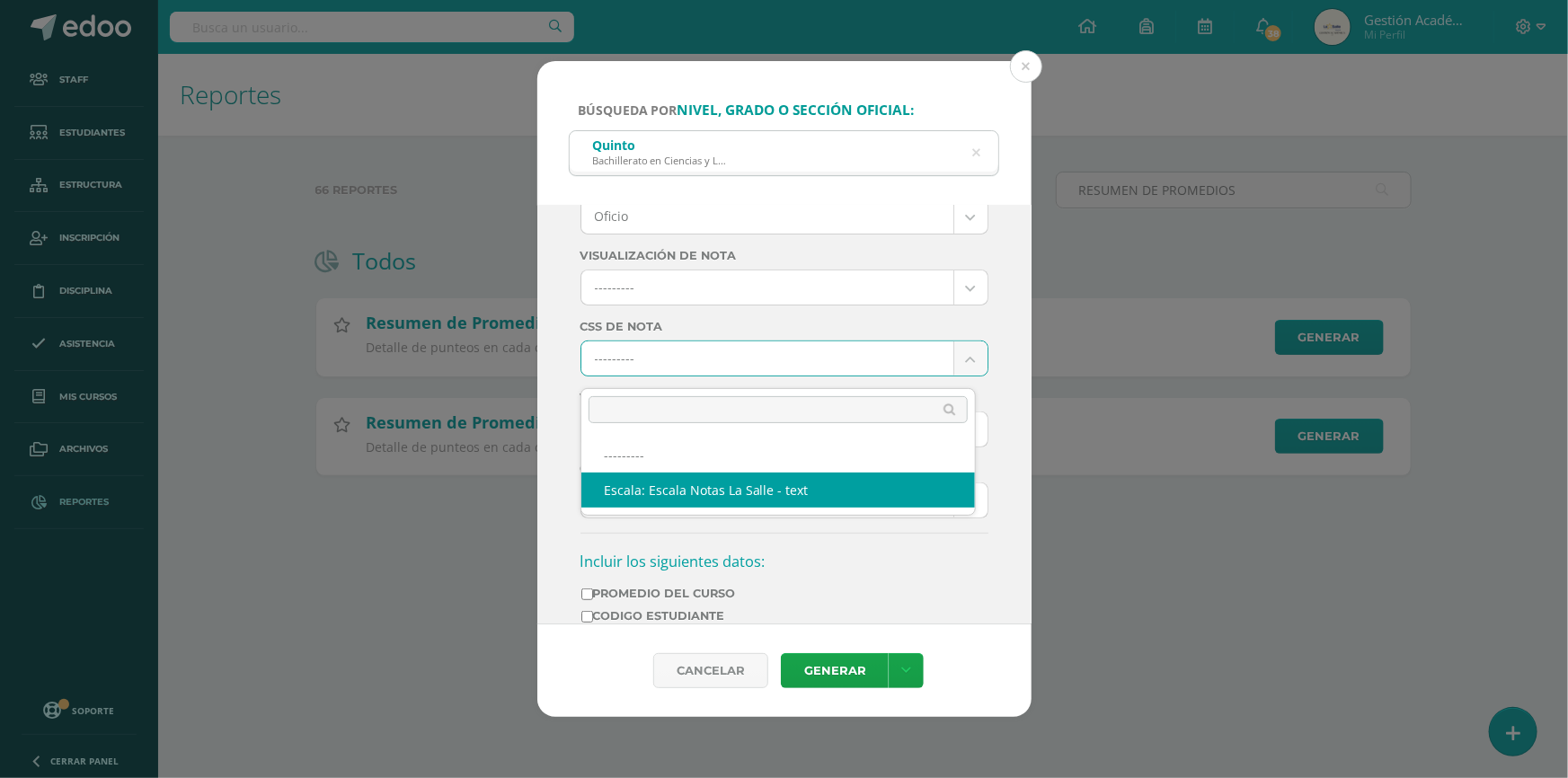
select select "4"
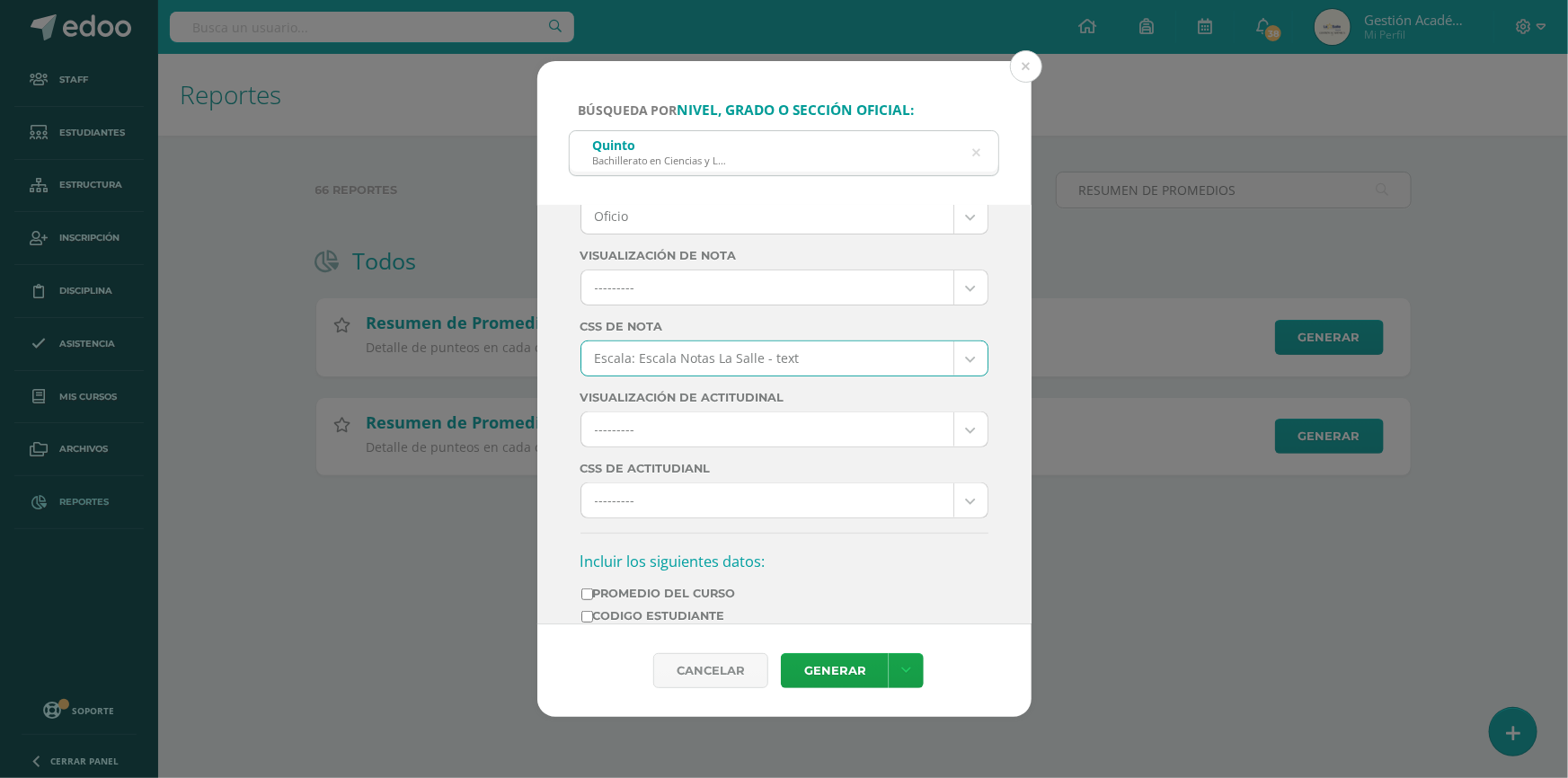
scroll to position [408, 0]
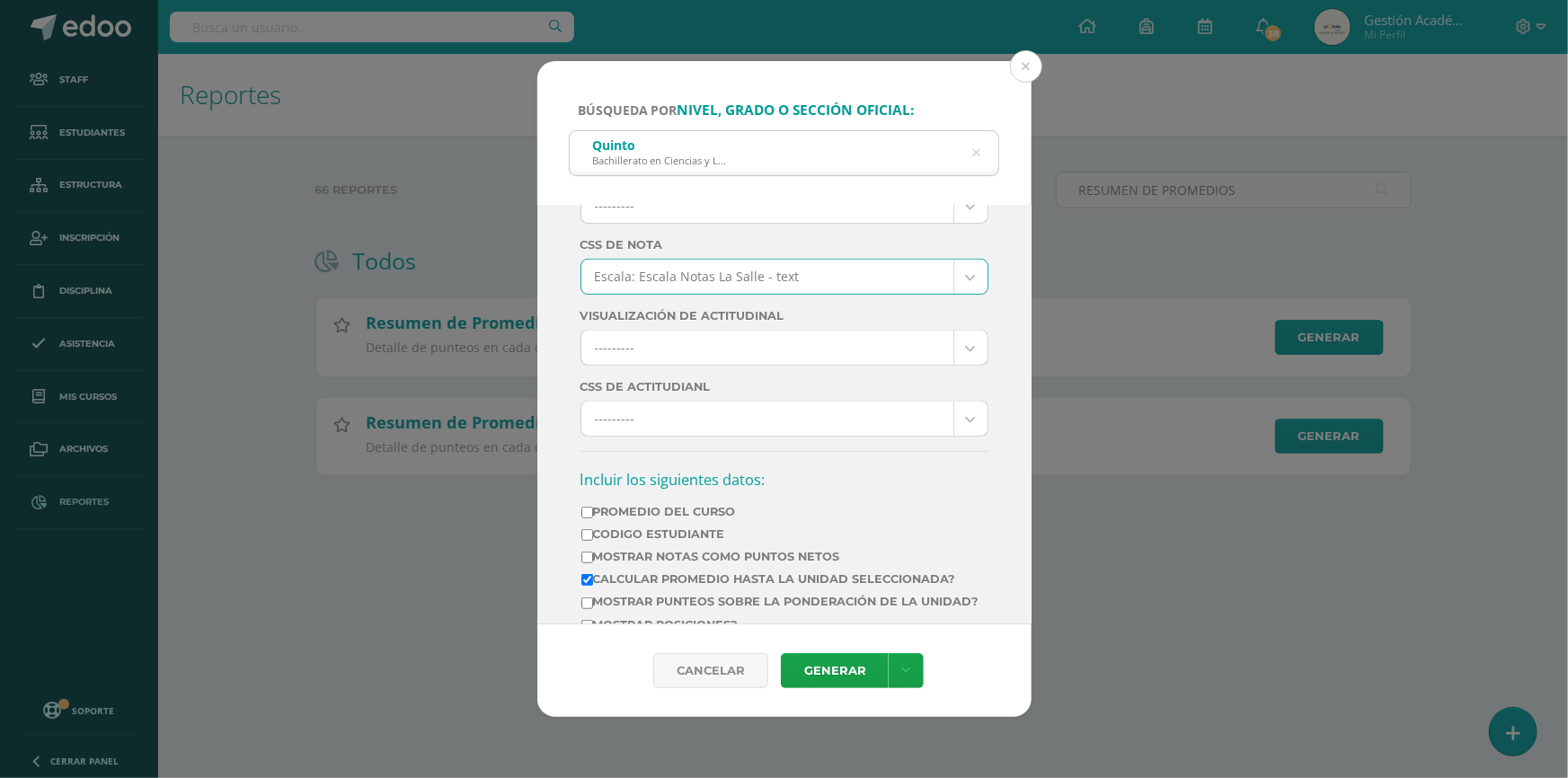
click at [668, 518] on label "Promedio del Curso" at bounding box center [780, 512] width 398 height 14
click at [593, 518] on input "Promedio del Curso" at bounding box center [587, 513] width 12 height 12
checkbox input "true"
click at [674, 549] on td "Codigo Estudiante" at bounding box center [780, 538] width 400 height 22
click at [684, 564] on label "Mostrar Notas Como Puntos Netos" at bounding box center [780, 556] width 398 height 14
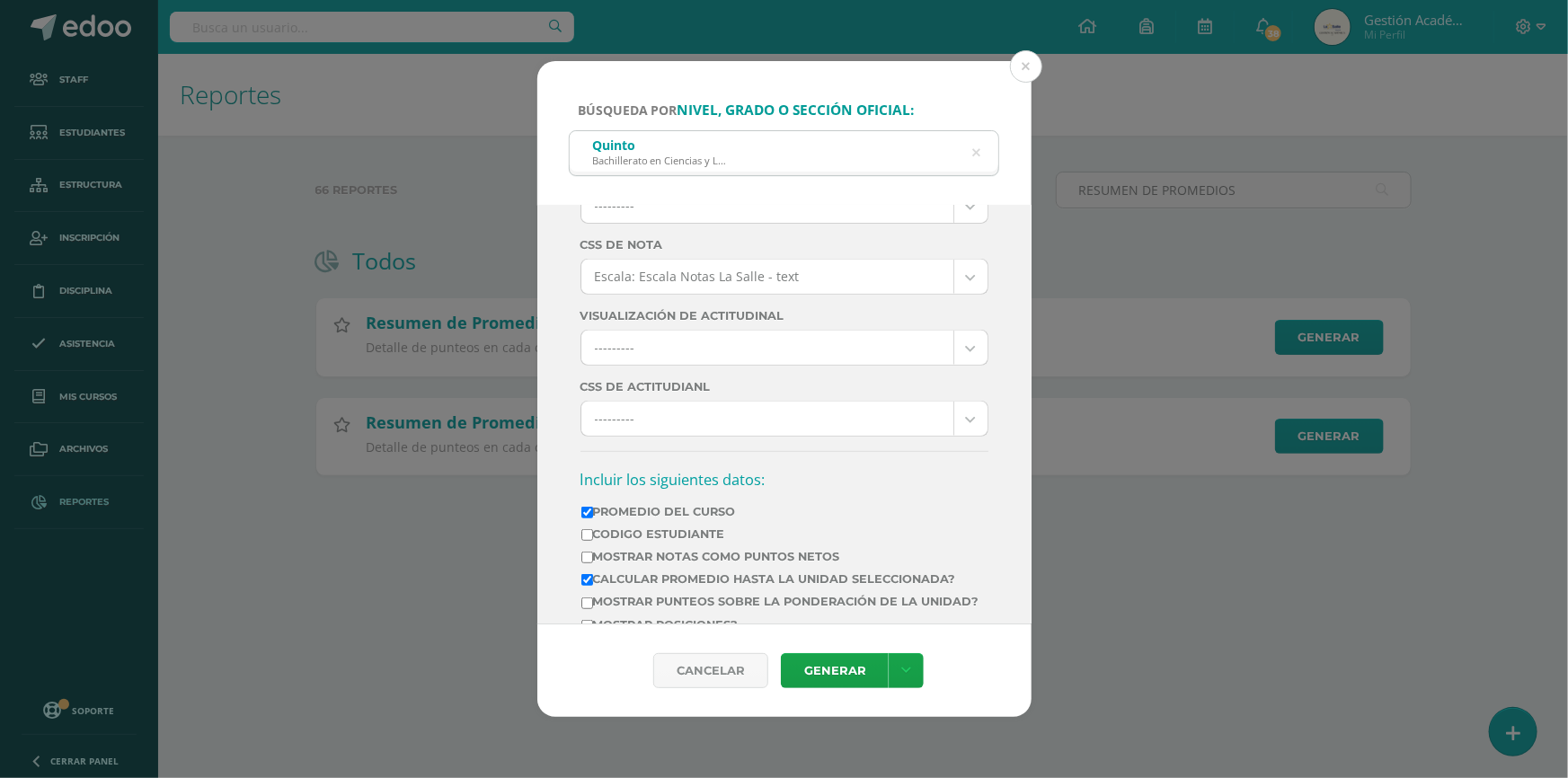
click at [593, 564] on input "Mostrar Notas Como Puntos Netos" at bounding box center [587, 557] width 12 height 12
checkbox input "true"
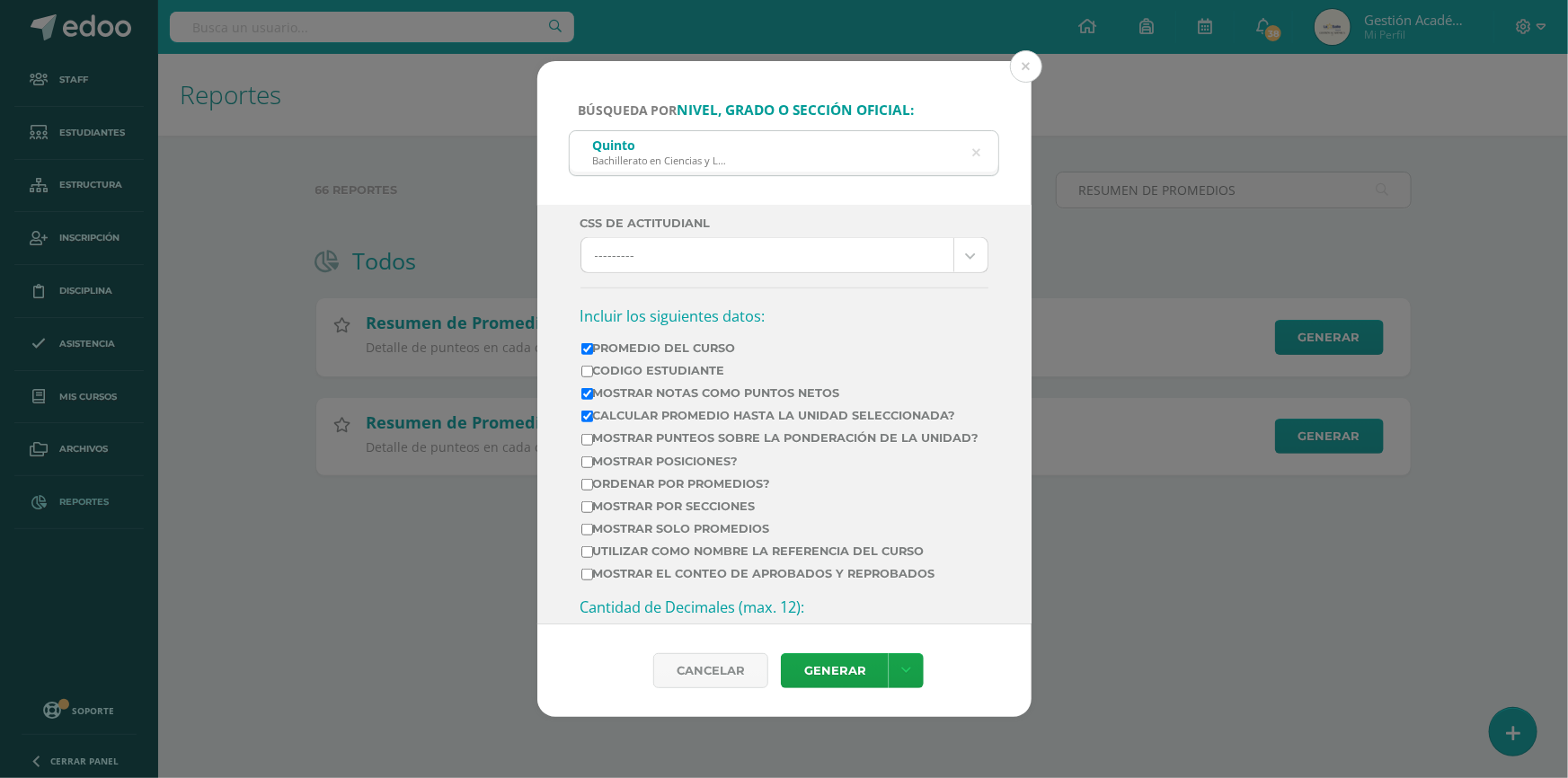
scroll to position [654, 0]
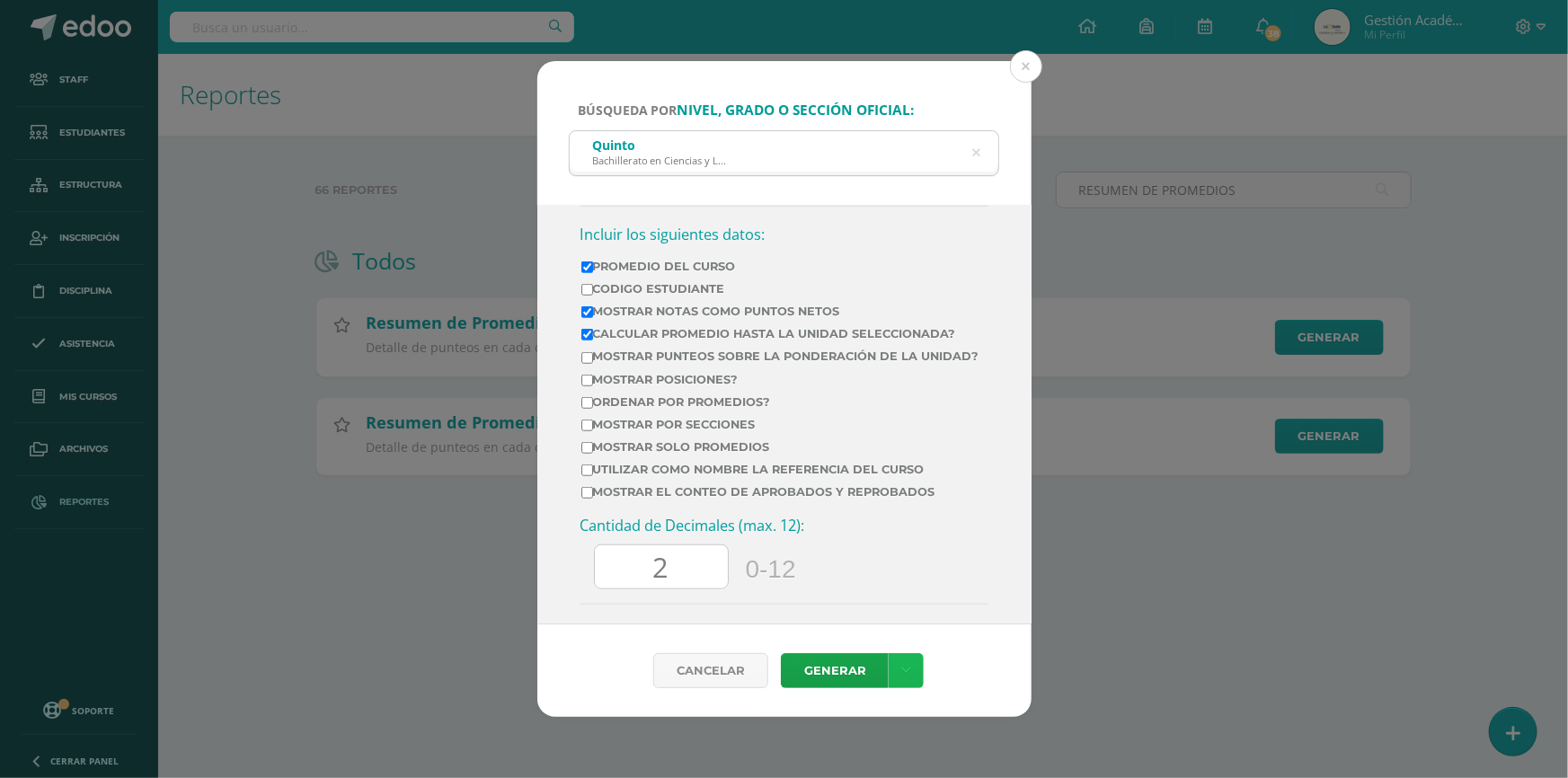
click at [909, 667] on link at bounding box center [906, 671] width 35 height 35
click at [920, 520] on link "Descargar como HTML" at bounding box center [905, 517] width 139 height 44
click at [912, 568] on link "Descargar como PDF" at bounding box center [905, 560] width 139 height 44
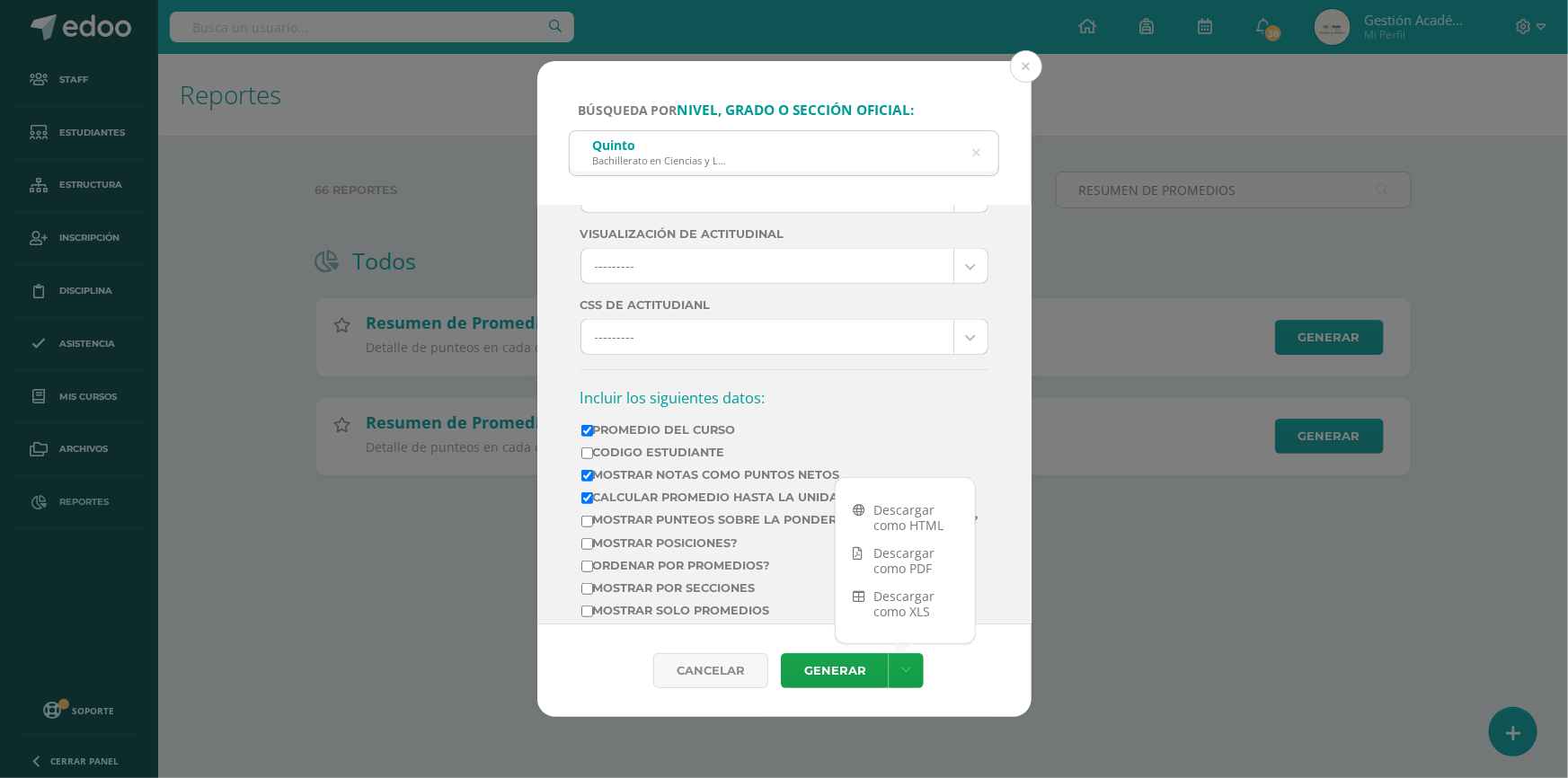
scroll to position [81, 0]
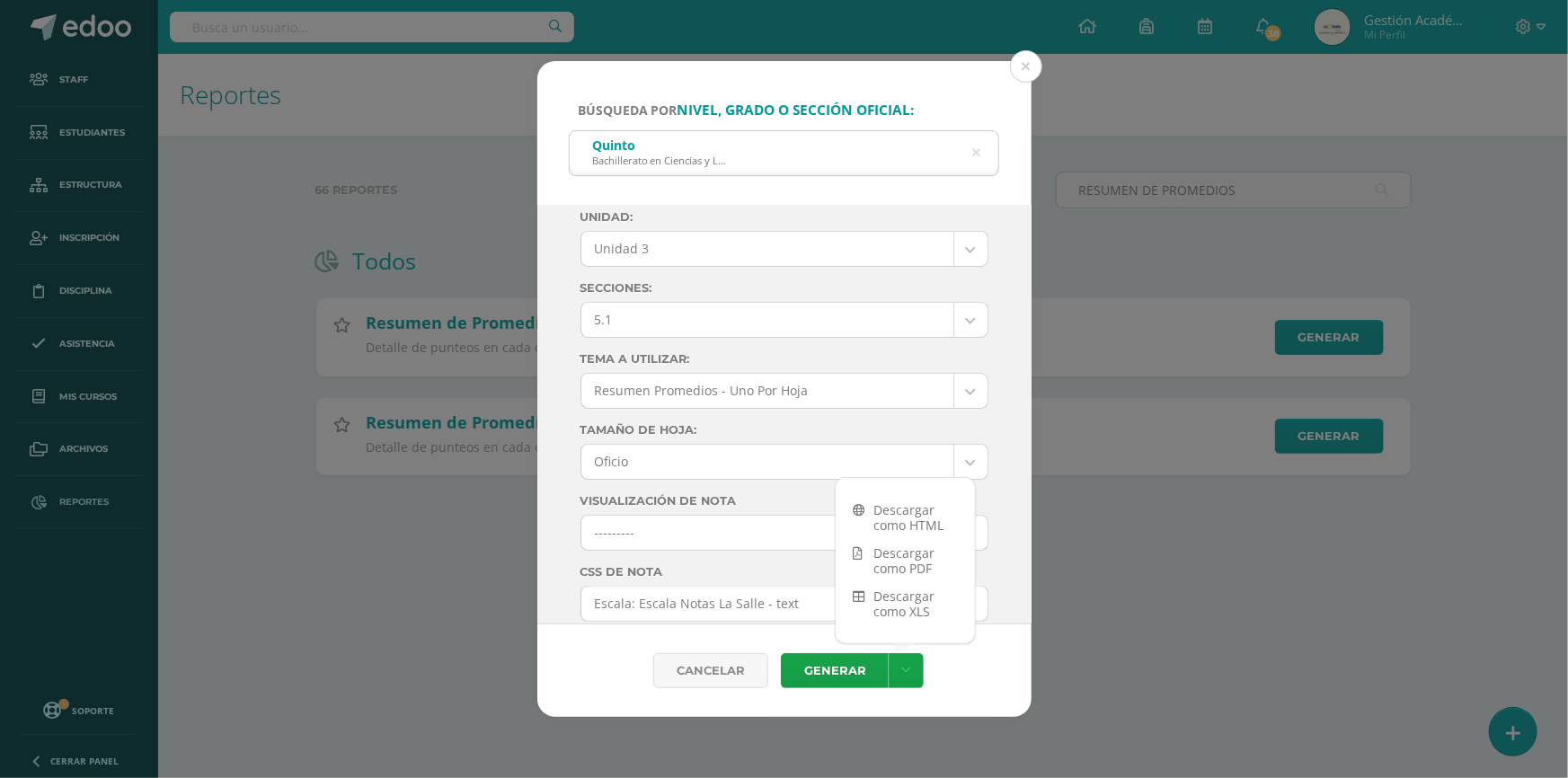
click at [796, 312] on body "Búsqueda por nivel, grado o sección oficial: Quinto Bachillerato en Ciencias y …" at bounding box center [784, 266] width 1568 height 533
click at [911, 564] on link "Descargar como PDF" at bounding box center [905, 560] width 139 height 44
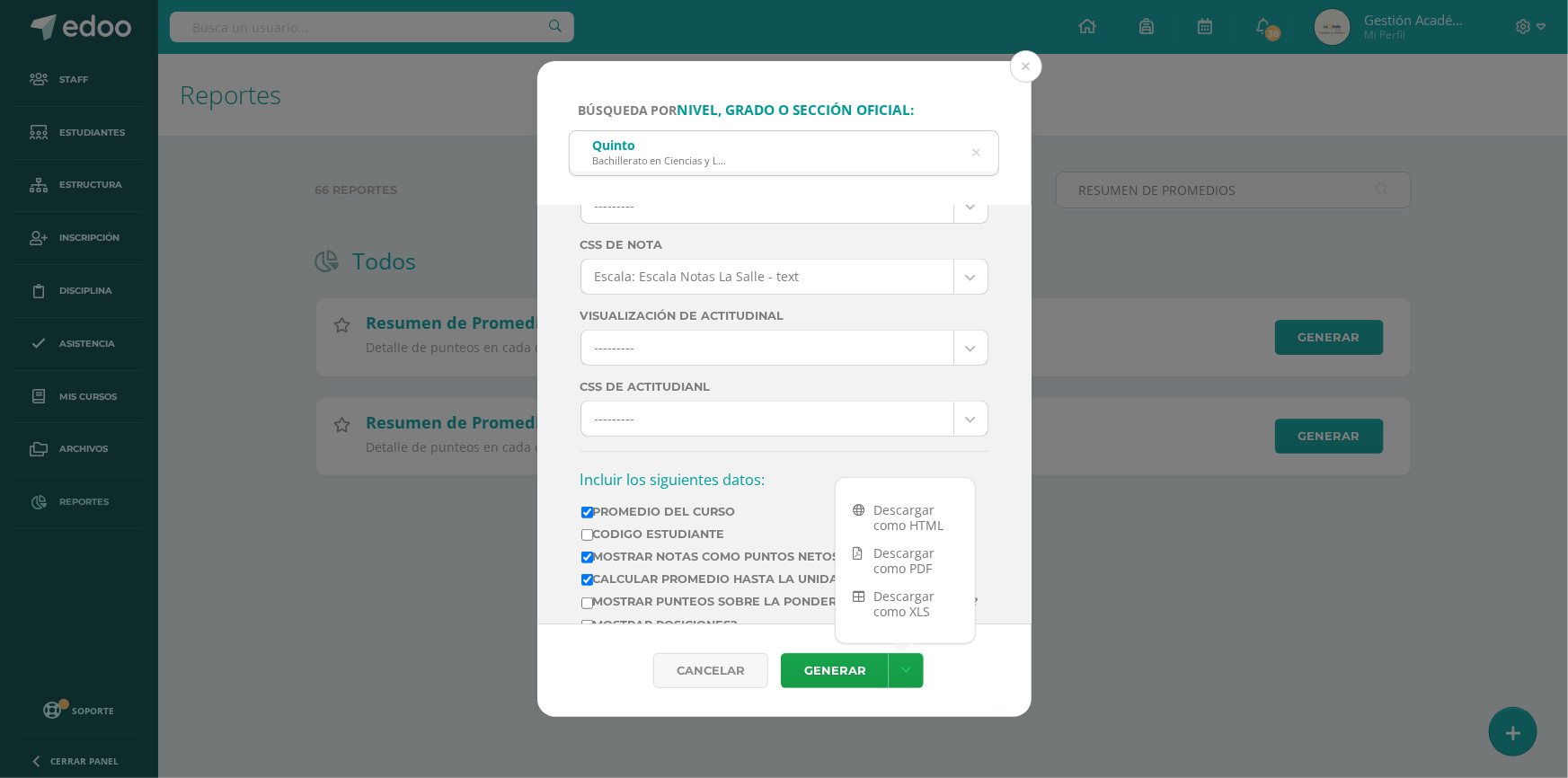
scroll to position [162, 0]
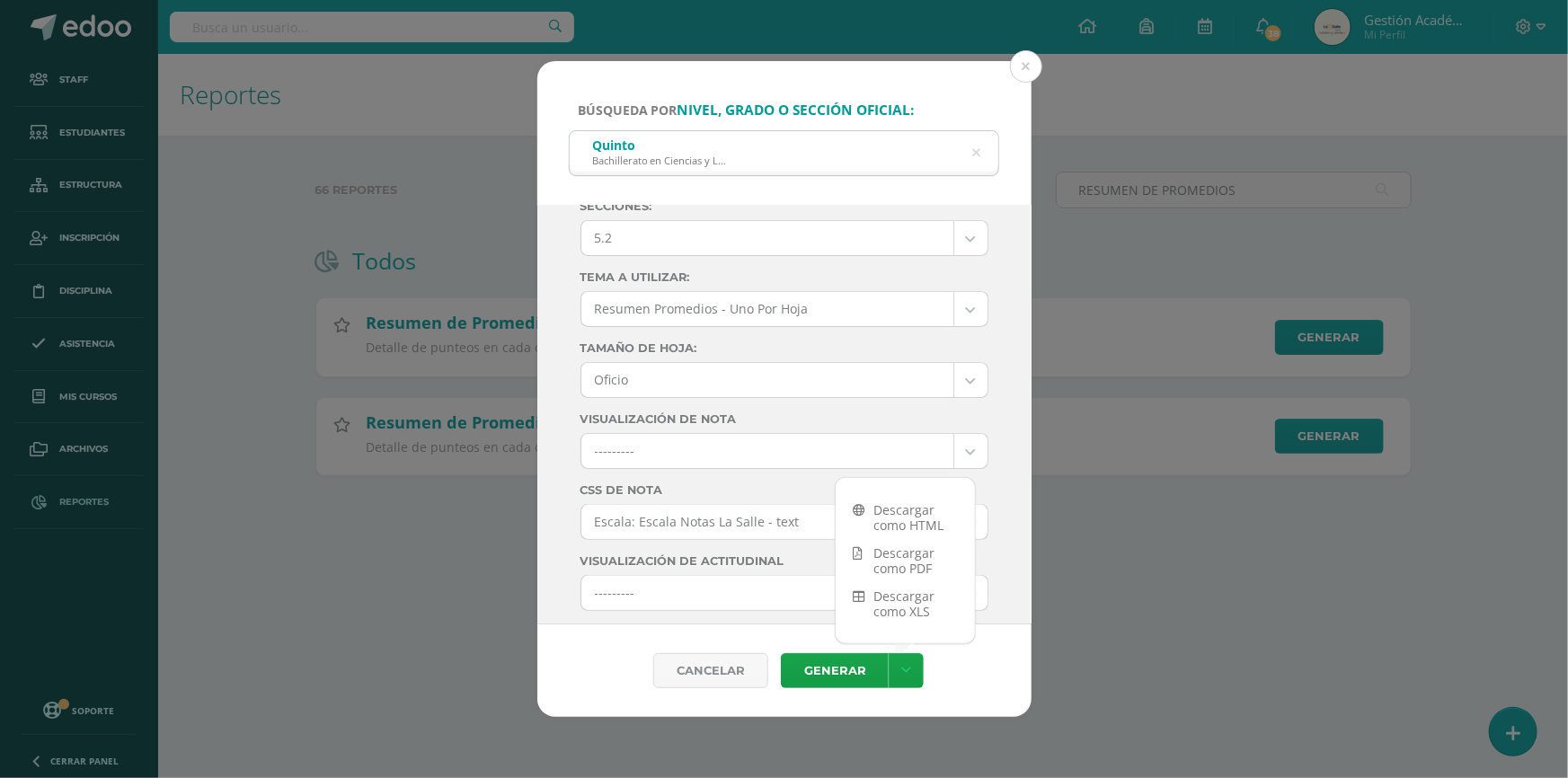
click at [858, 256] on body "Búsqueda por nivel, grado o sección oficial: Quinto Bachillerato en Ciencias y …" at bounding box center [784, 266] width 1568 height 533
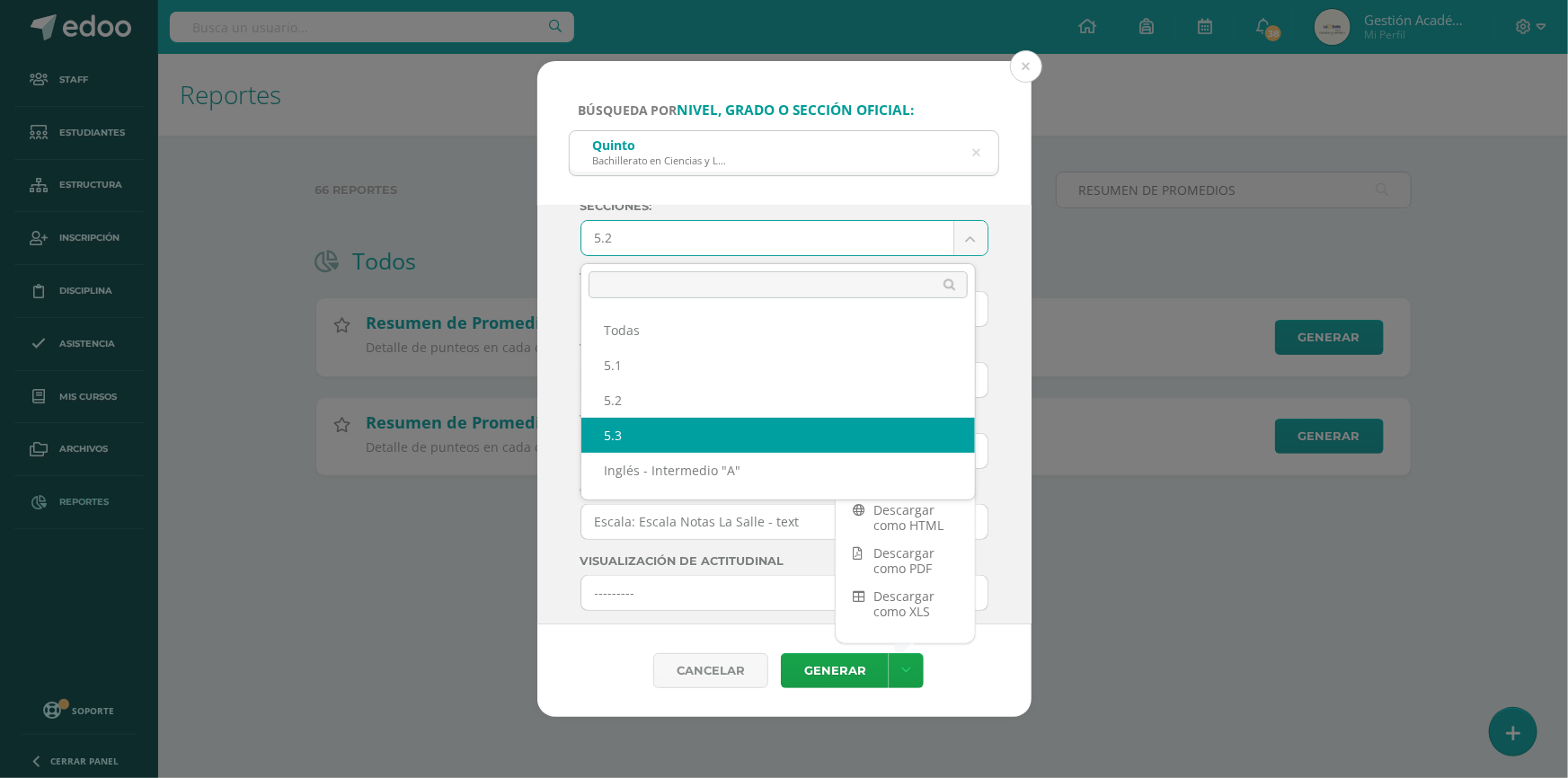
select select "5.3"
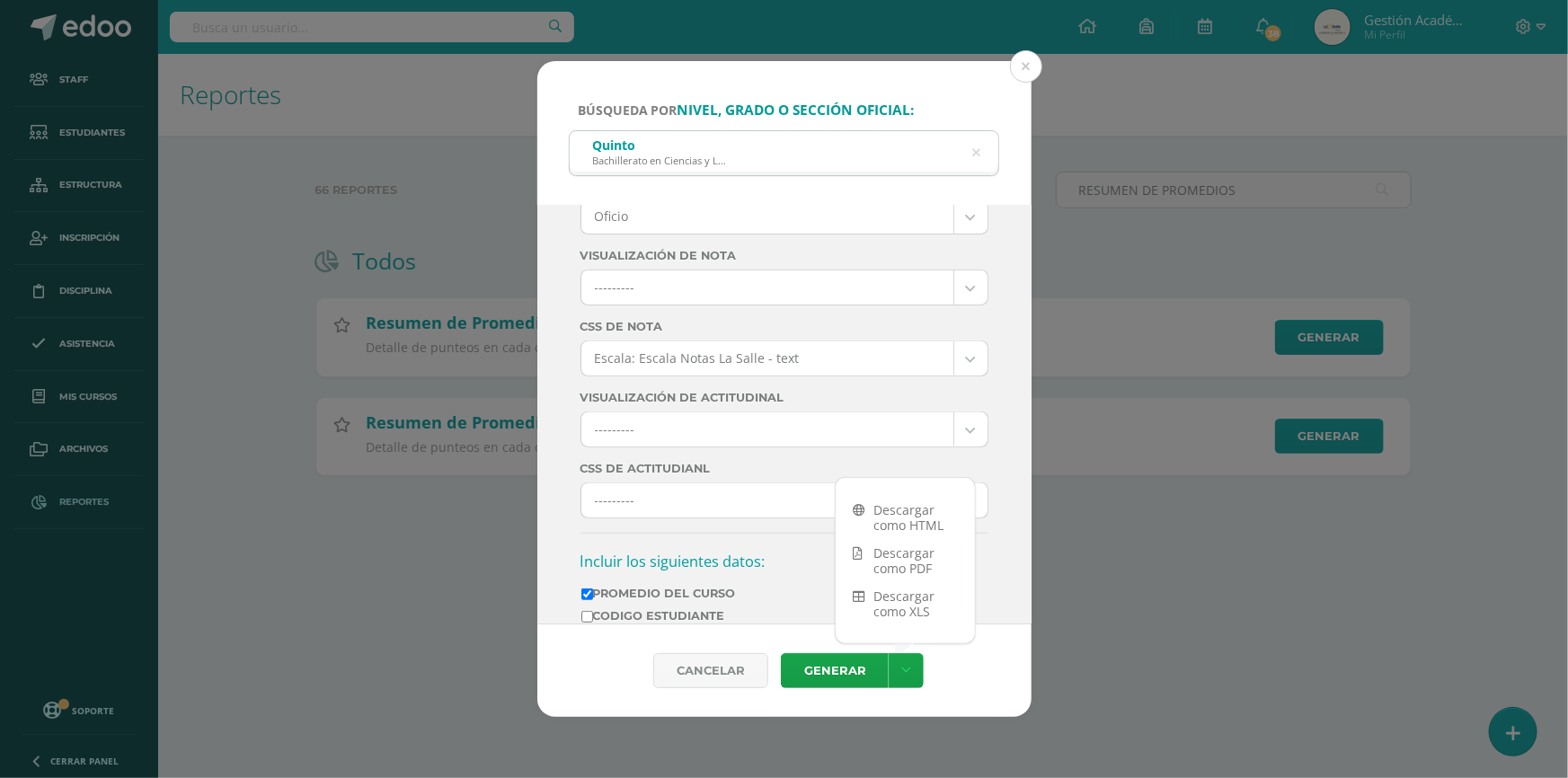
scroll to position [571, 0]
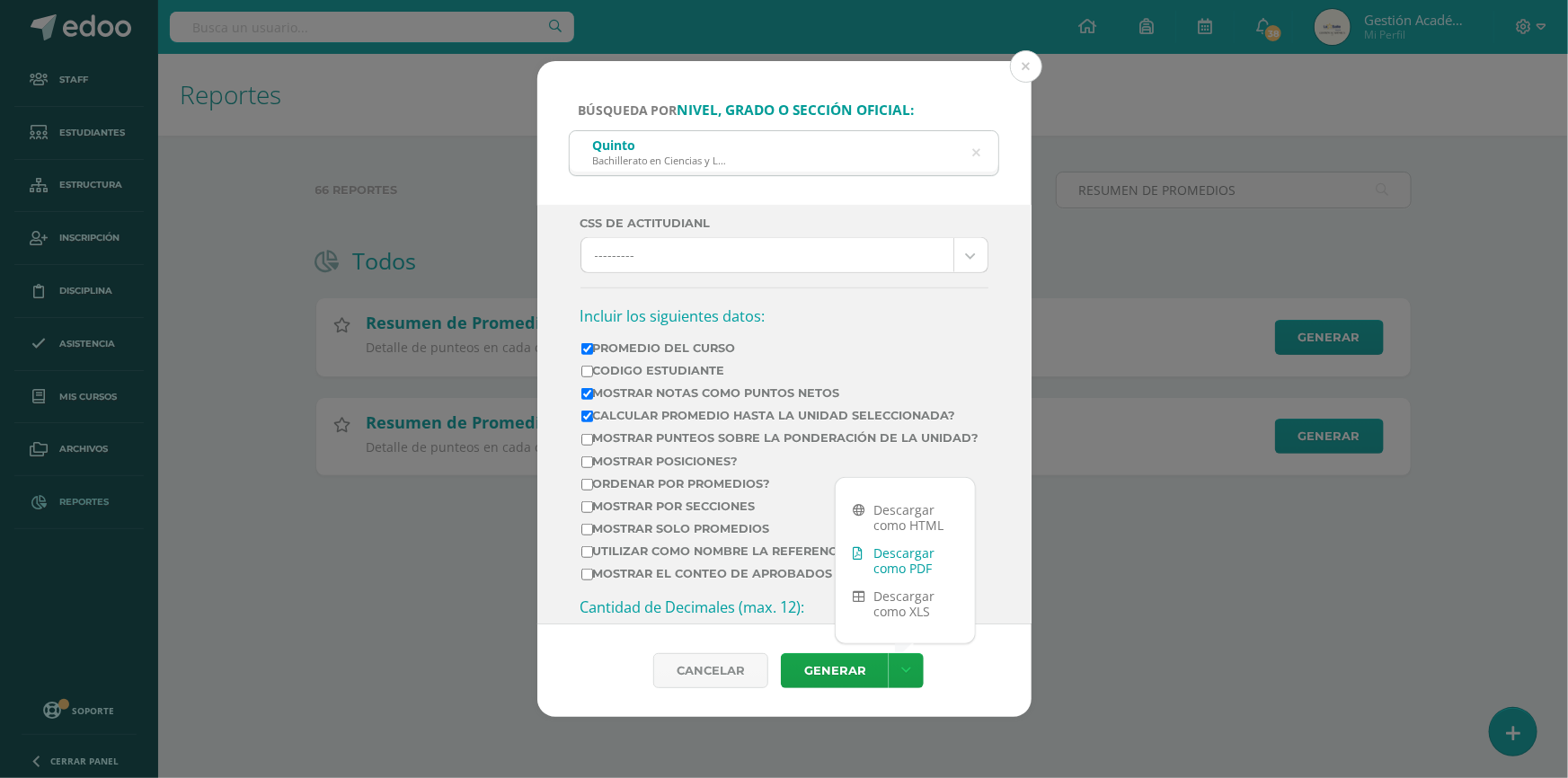
click at [911, 561] on link "Descargar como PDF" at bounding box center [905, 560] width 139 height 44
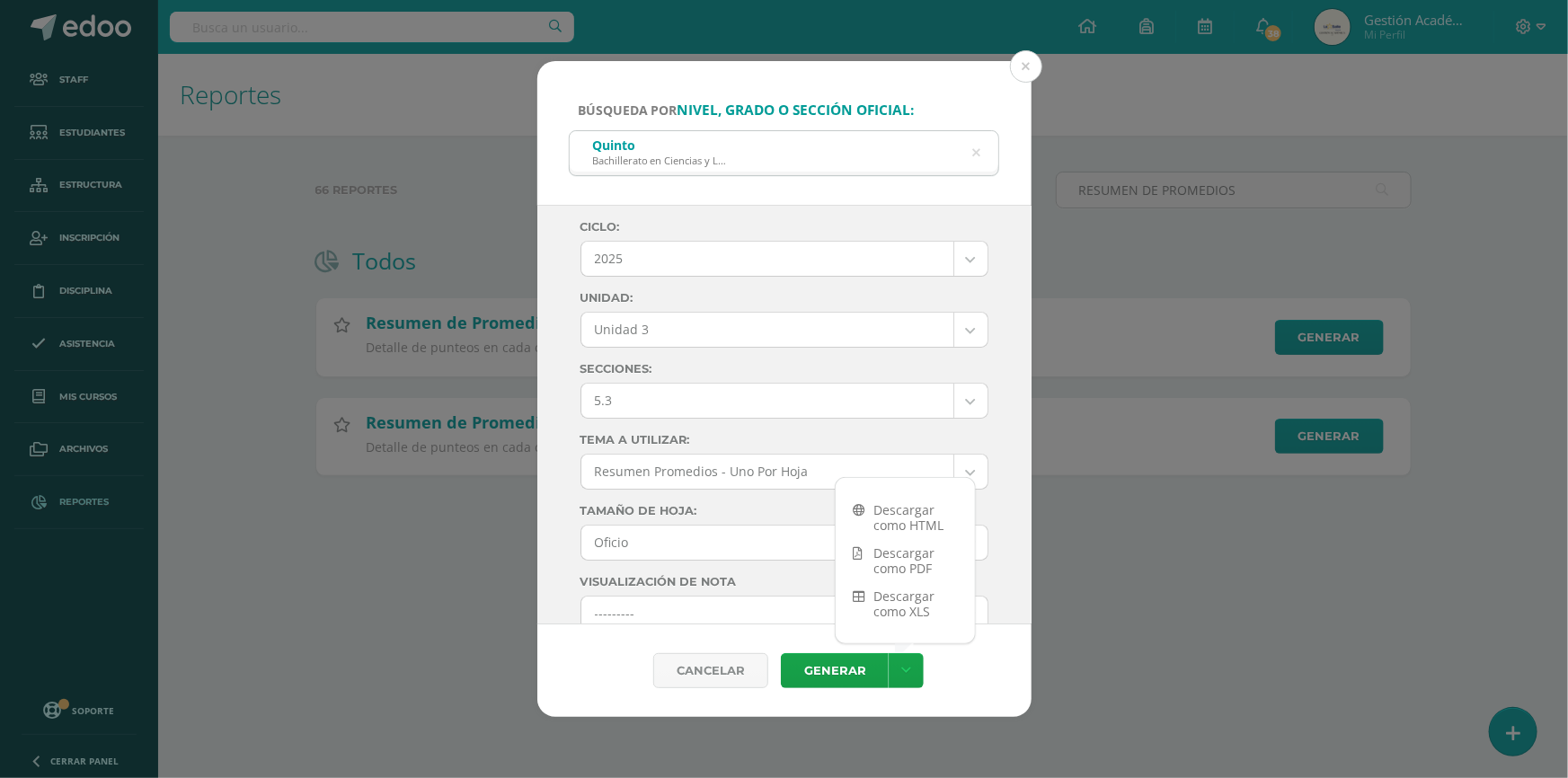
scroll to position [0, 0]
click at [975, 147] on icon at bounding box center [976, 153] width 8 height 45
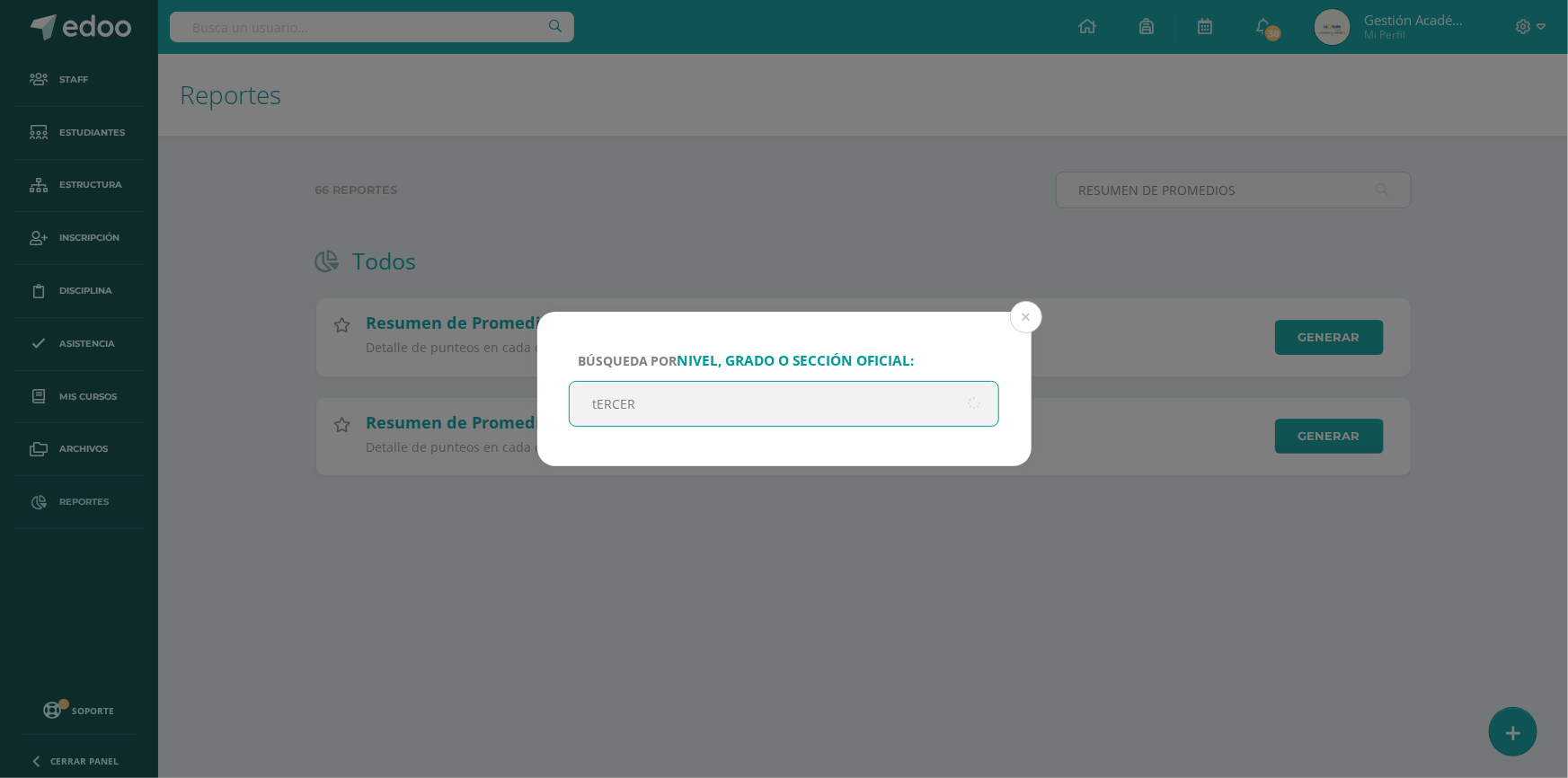
type input "tERCERO"
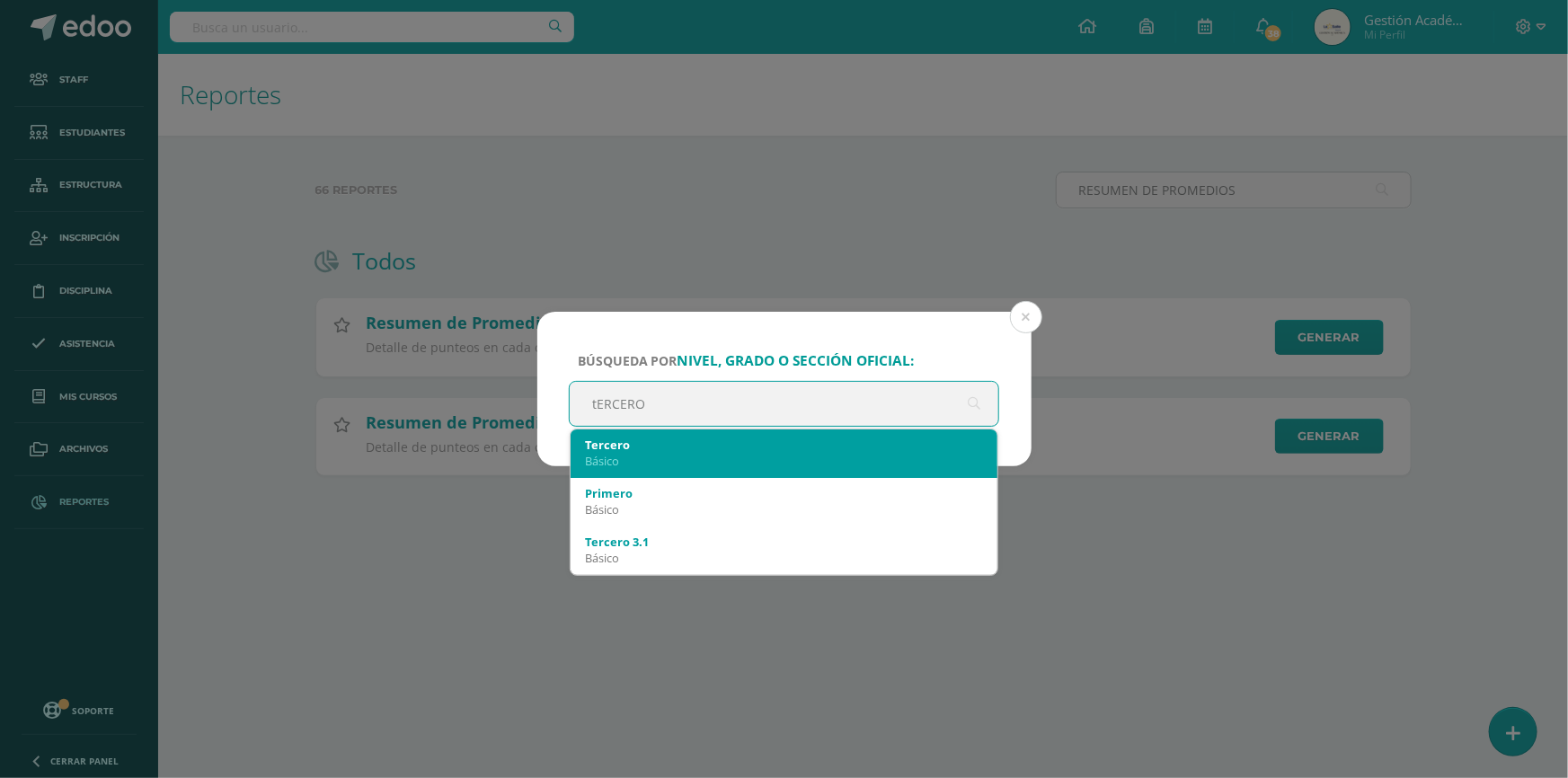
click at [684, 439] on div "Tercero" at bounding box center [784, 444] width 399 height 16
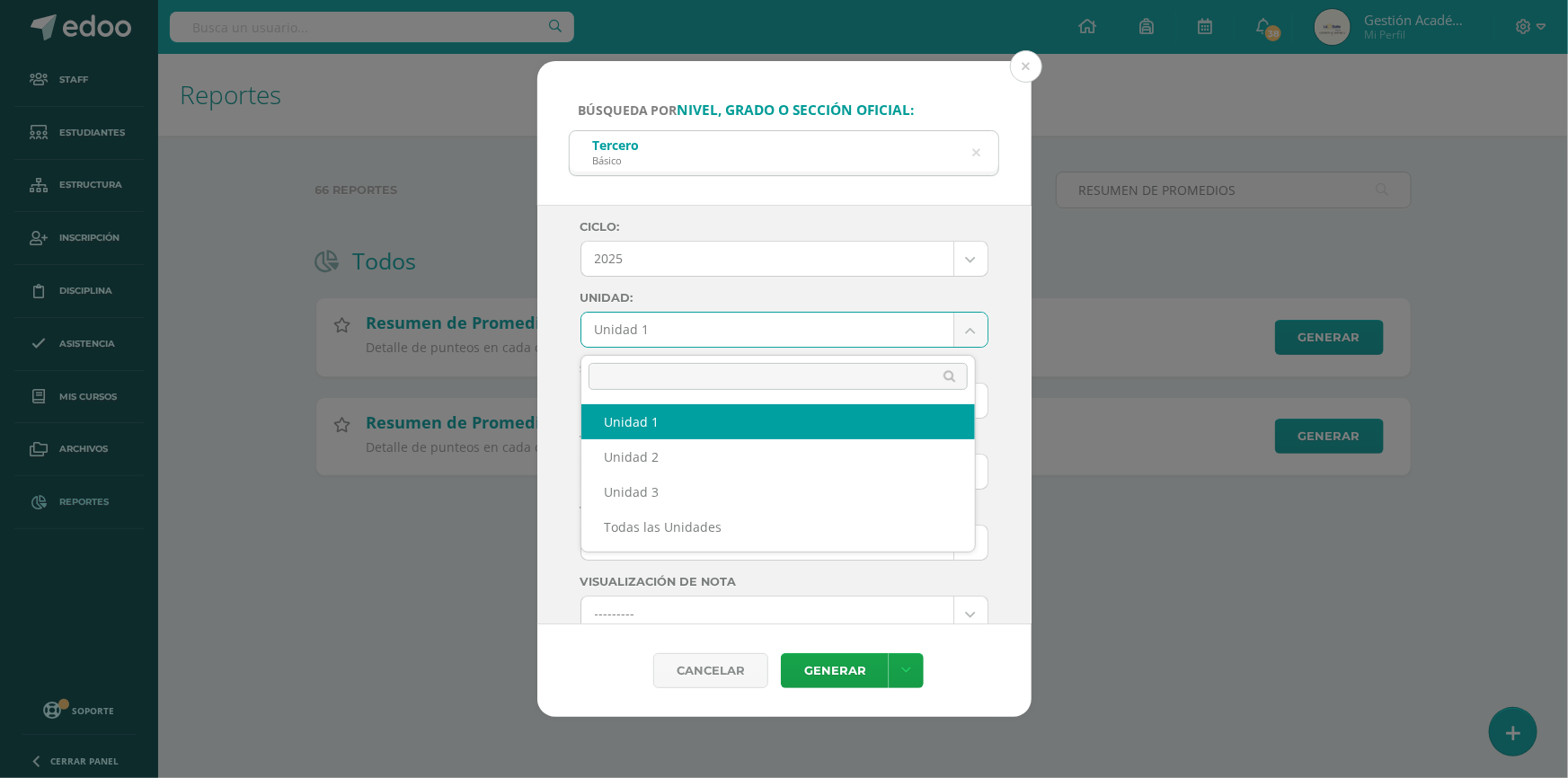
click at [727, 322] on body "Búsqueda por nivel, grado o sección oficial: Tercero Básico tERCERO Ciclo: 2025…" at bounding box center [784, 266] width 1568 height 533
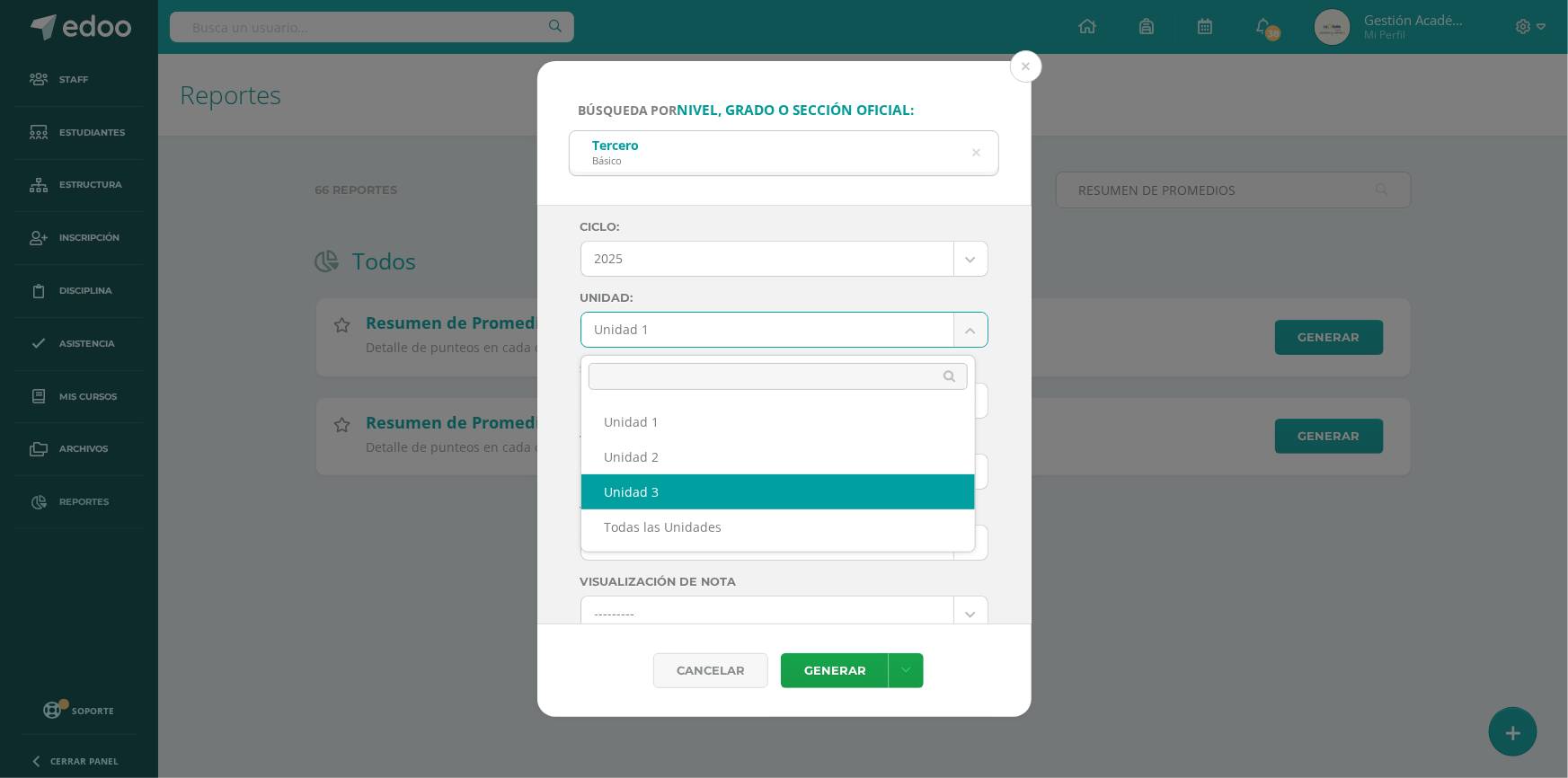
select select "Unidad 3"
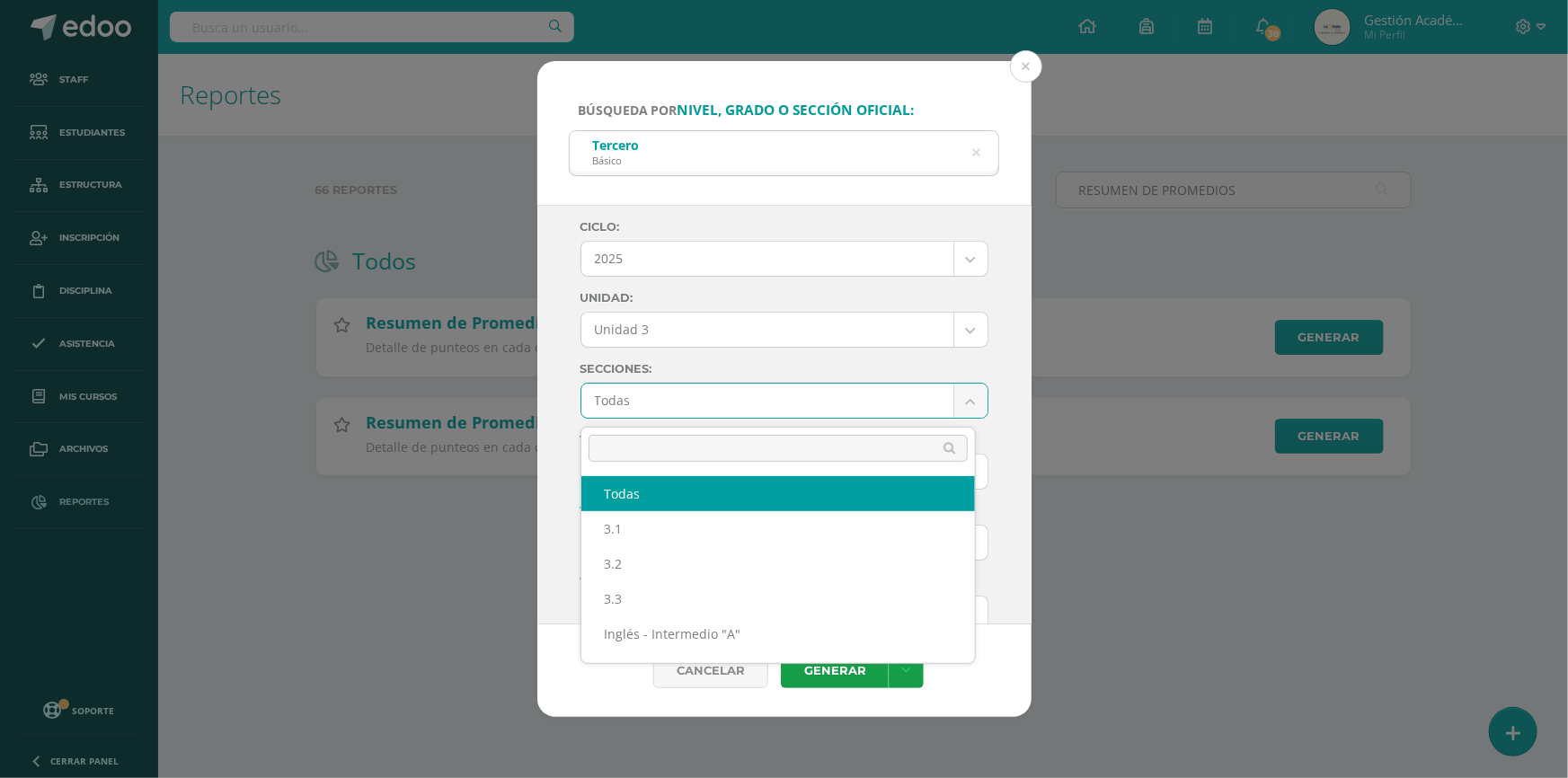
click at [728, 413] on body "Búsqueda por nivel, grado o sección oficial: Tercero Básico tERCERO Ciclo: 2025…" at bounding box center [784, 266] width 1568 height 533
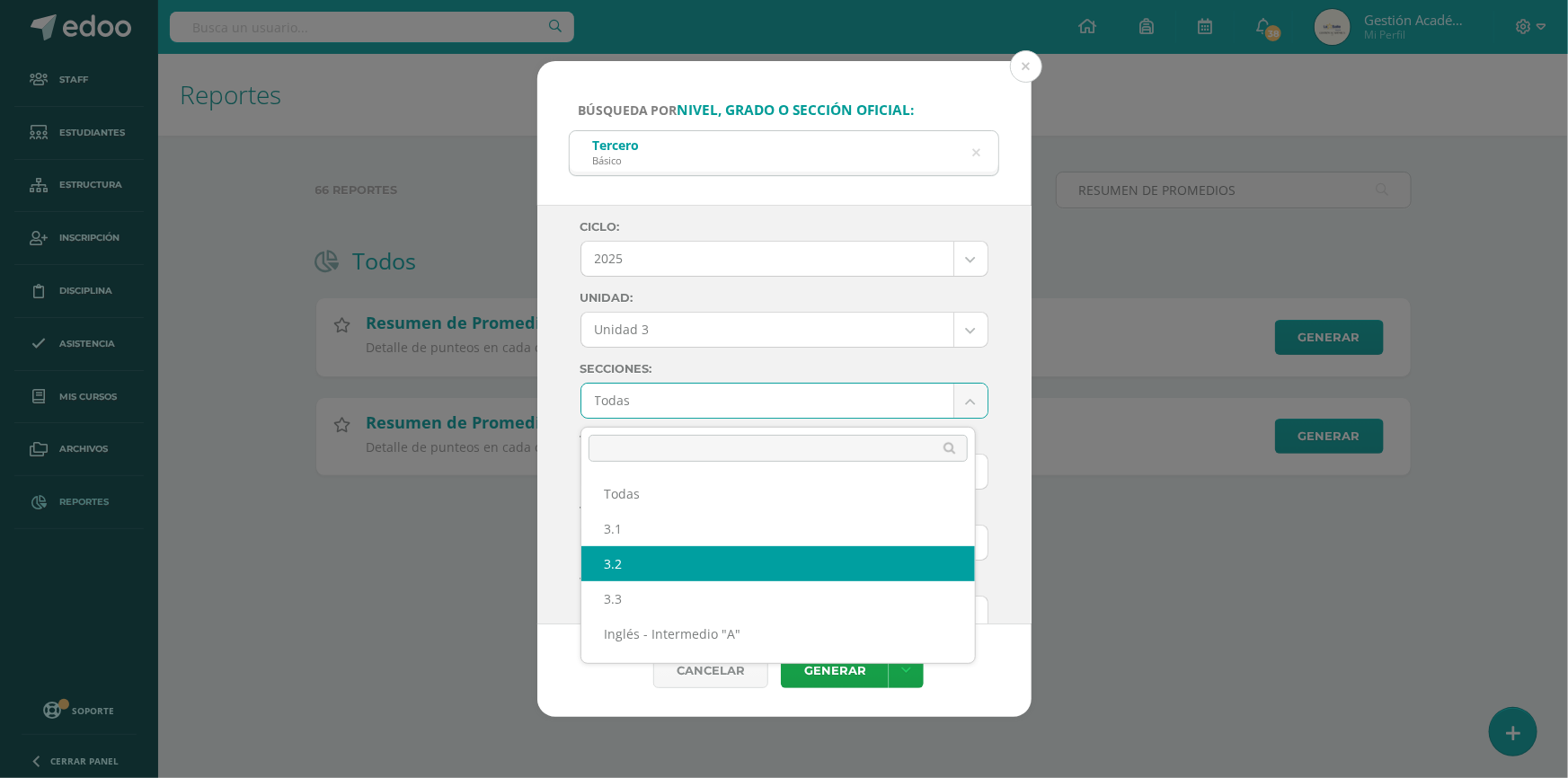
select select "3.2"
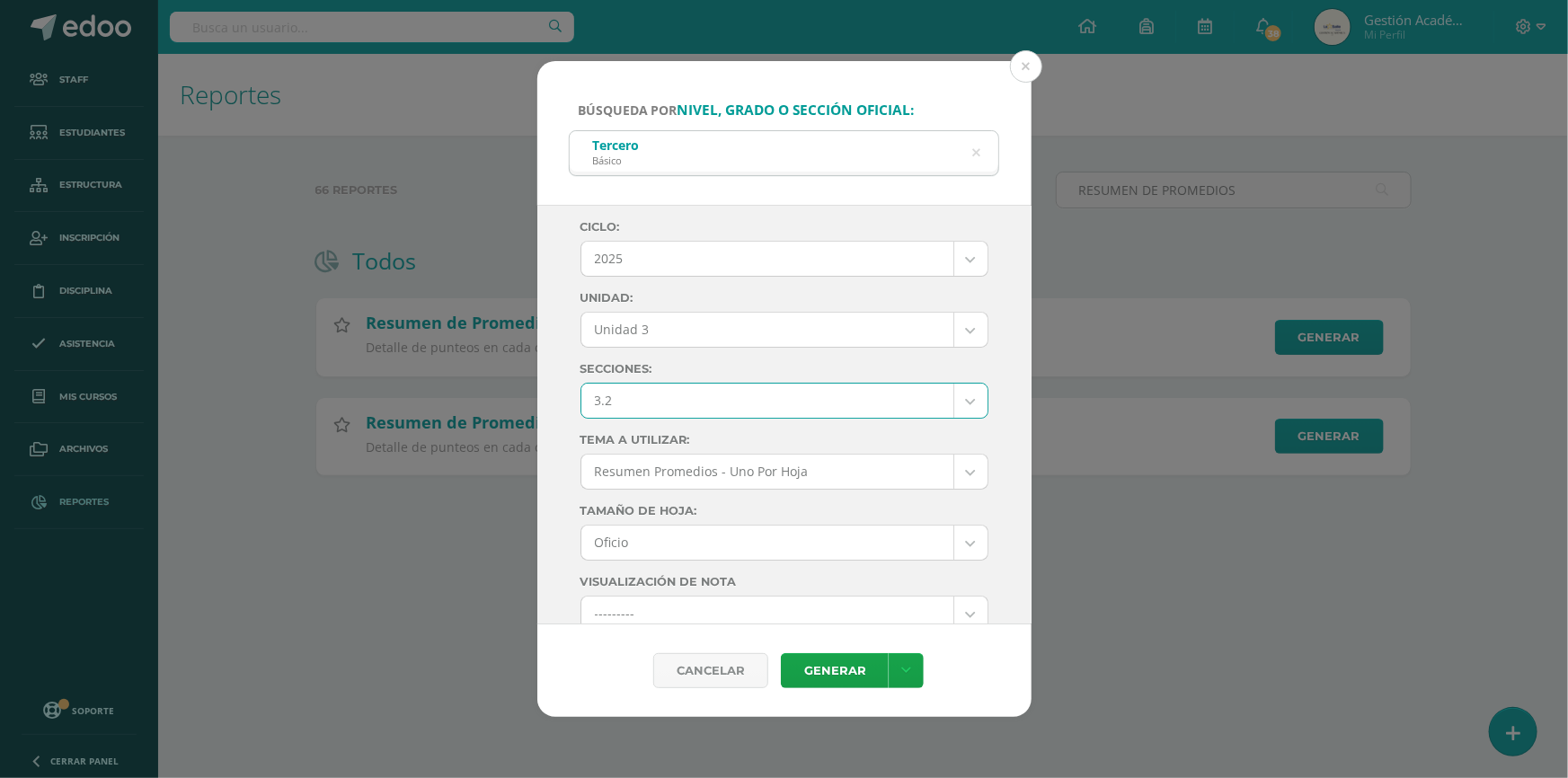
scroll to position [81, 0]
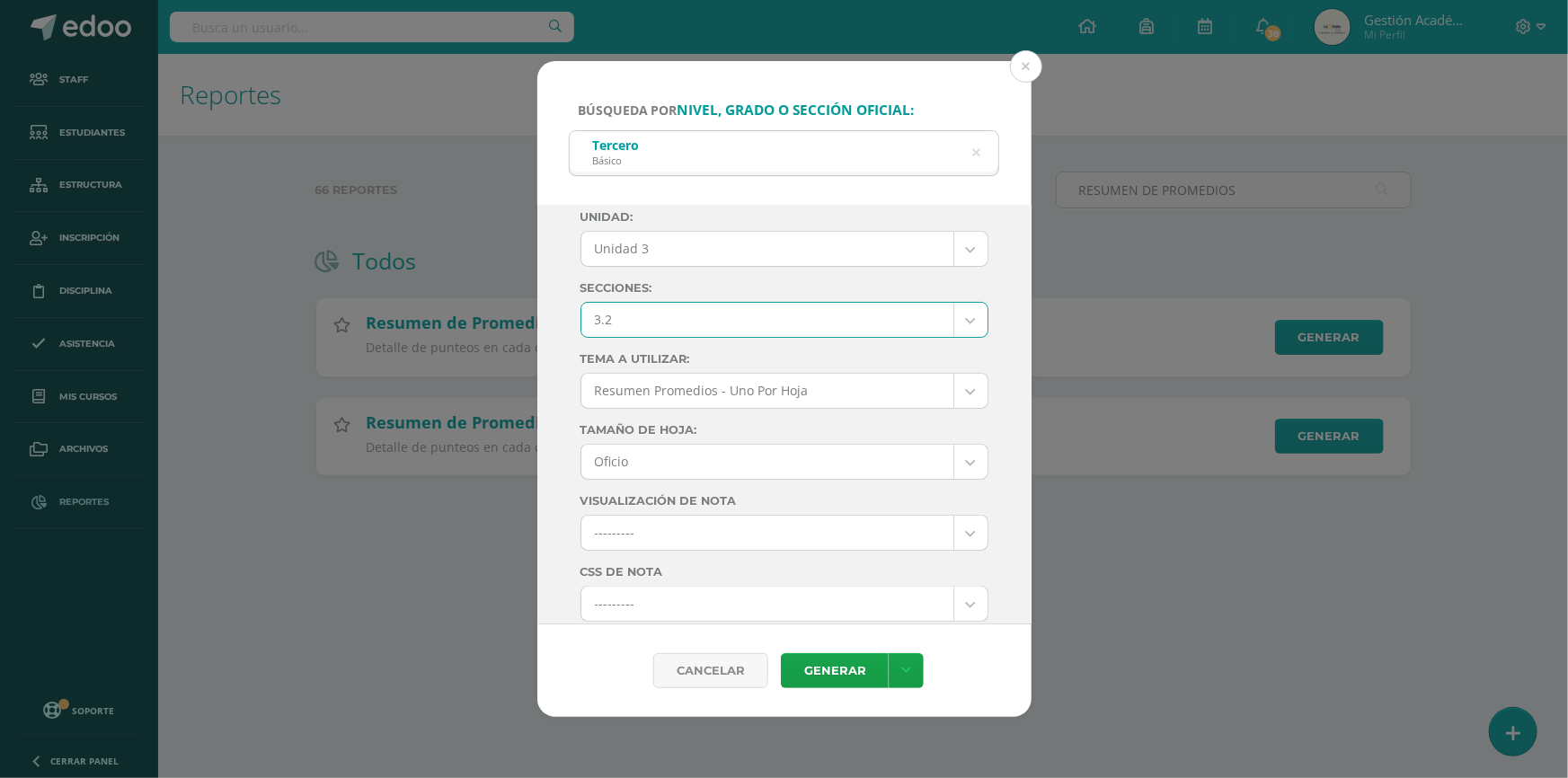
click at [746, 464] on body "Búsqueda por nivel, grado o sección oficial: Tercero Básico tERCERO Ciclo: 2025…" at bounding box center [784, 266] width 1568 height 533
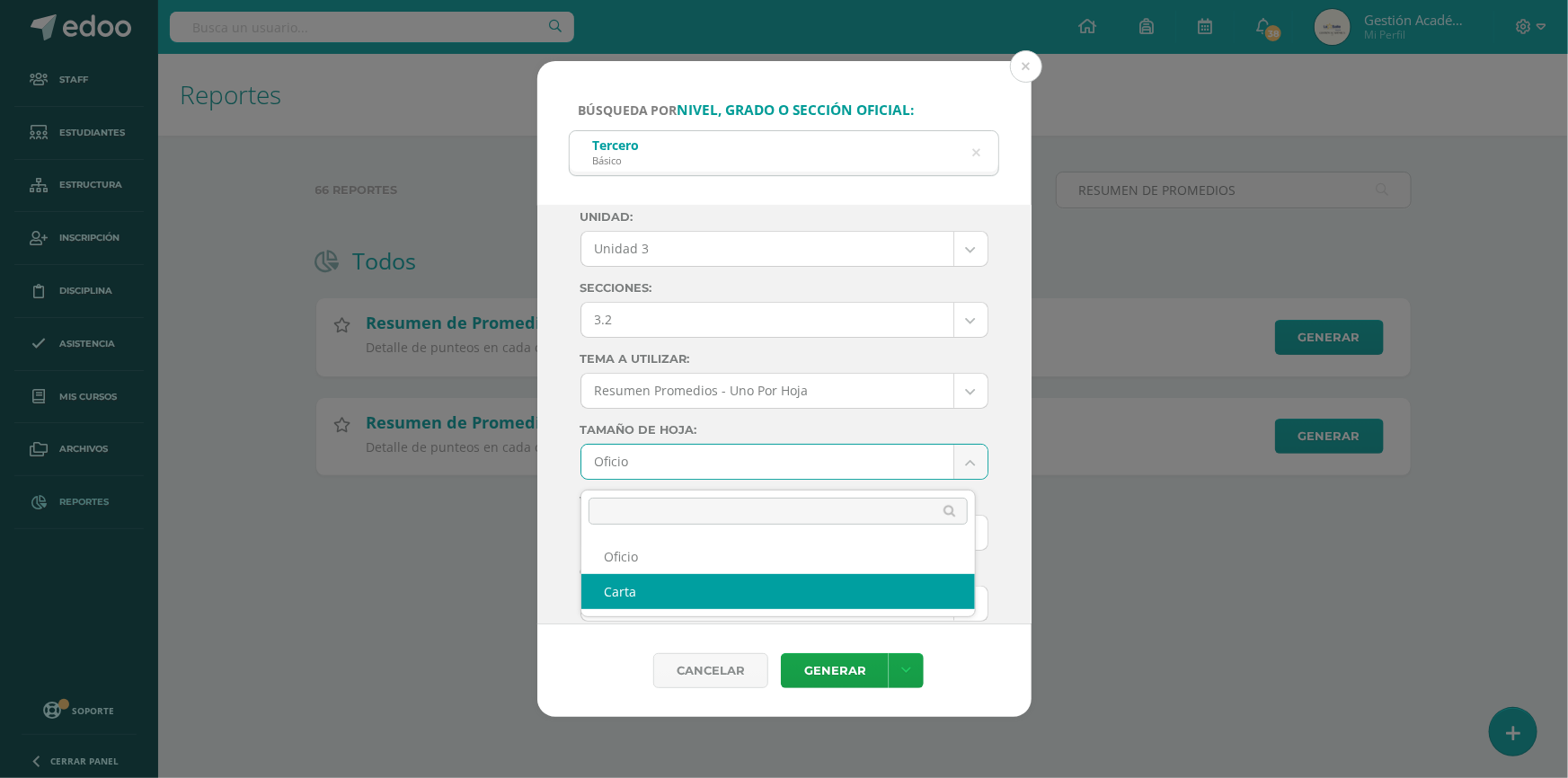
select select "letter"
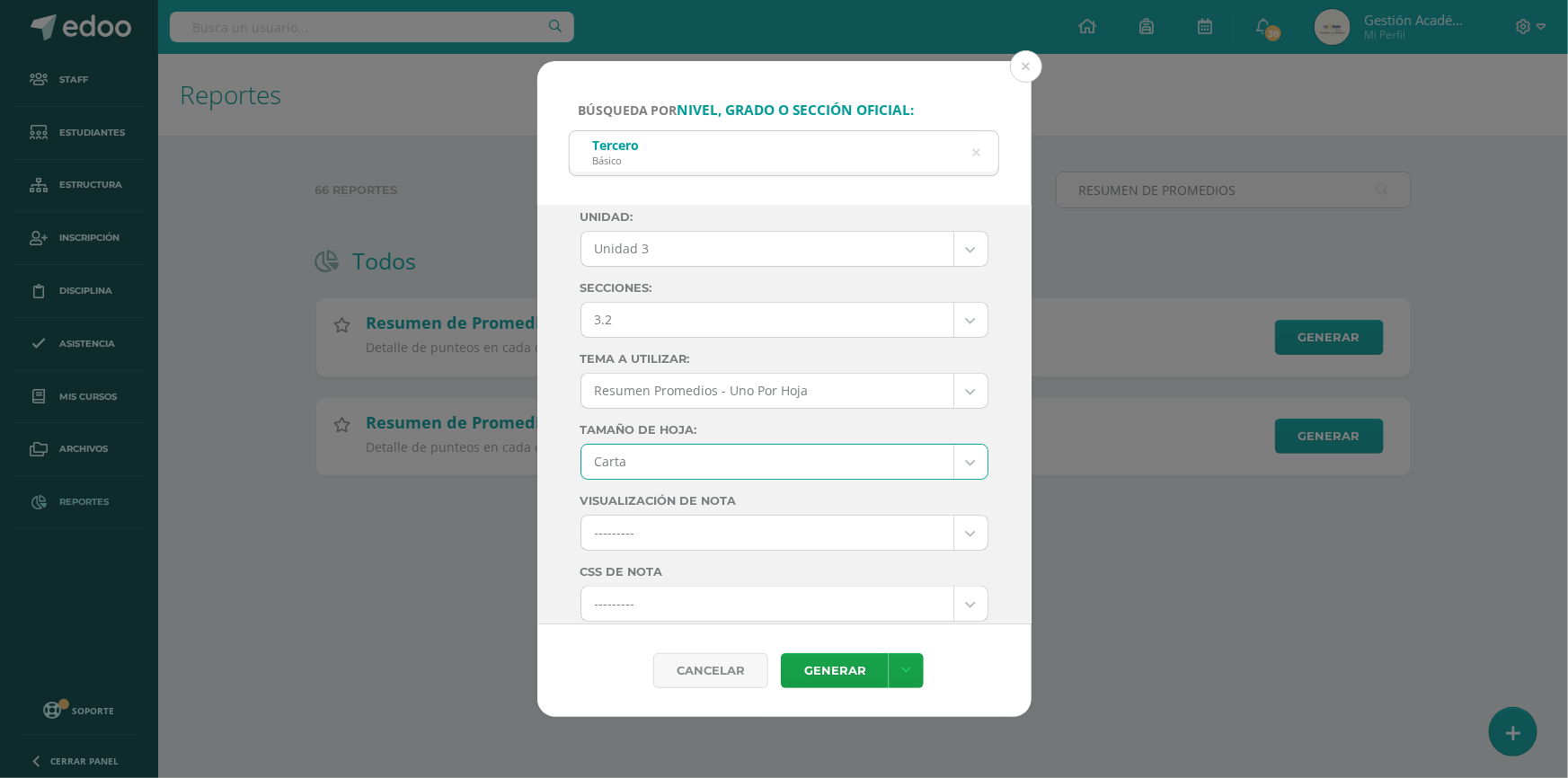
scroll to position [408, 0]
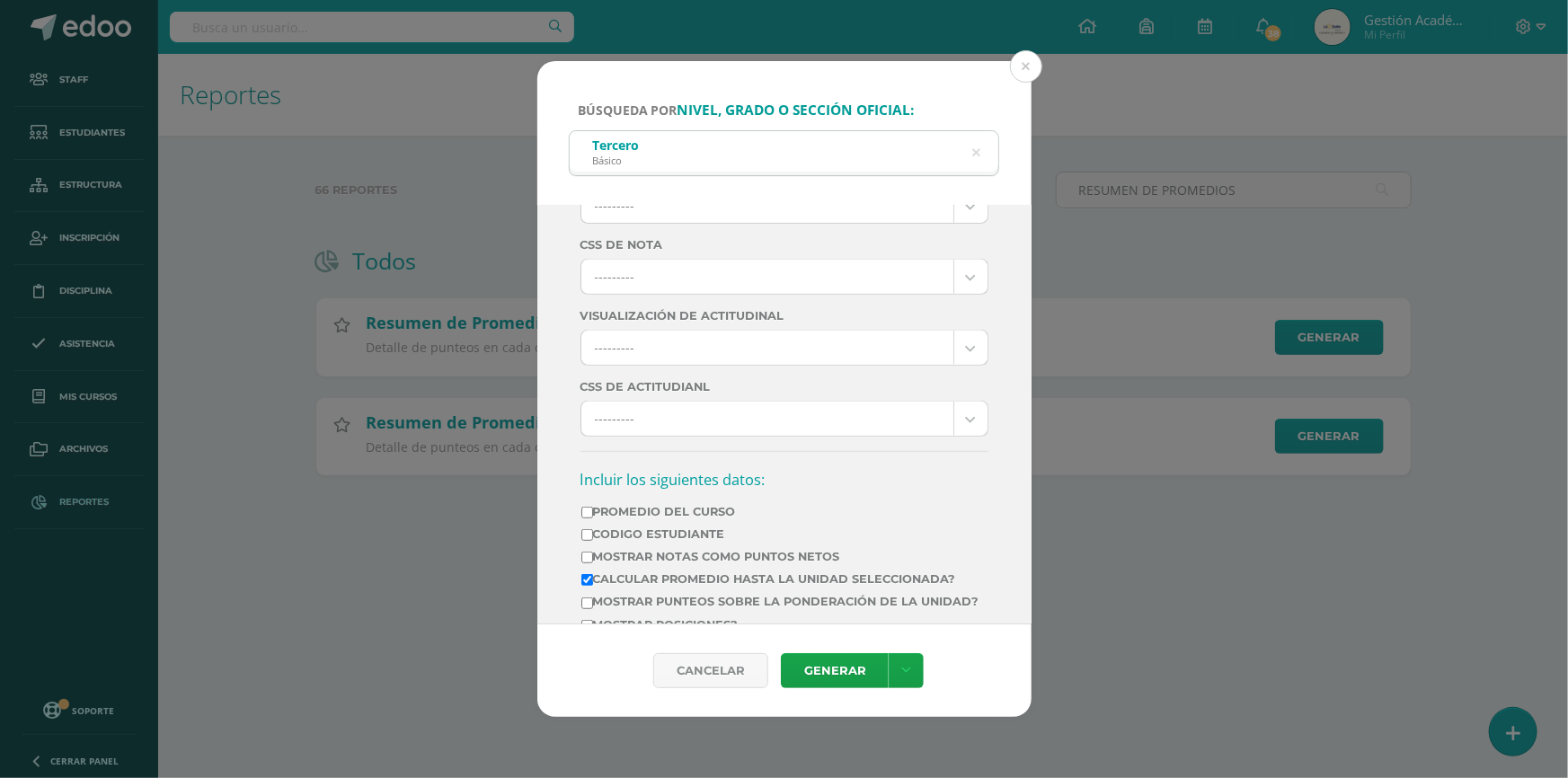
click at [768, 261] on div "Ciclo: 2025 2025 2024 2023 Unidad: Unidad 3 Unidad 1 Unidad 2 Unidad 3 Todas la…" at bounding box center [784, 427] width 408 height 1230
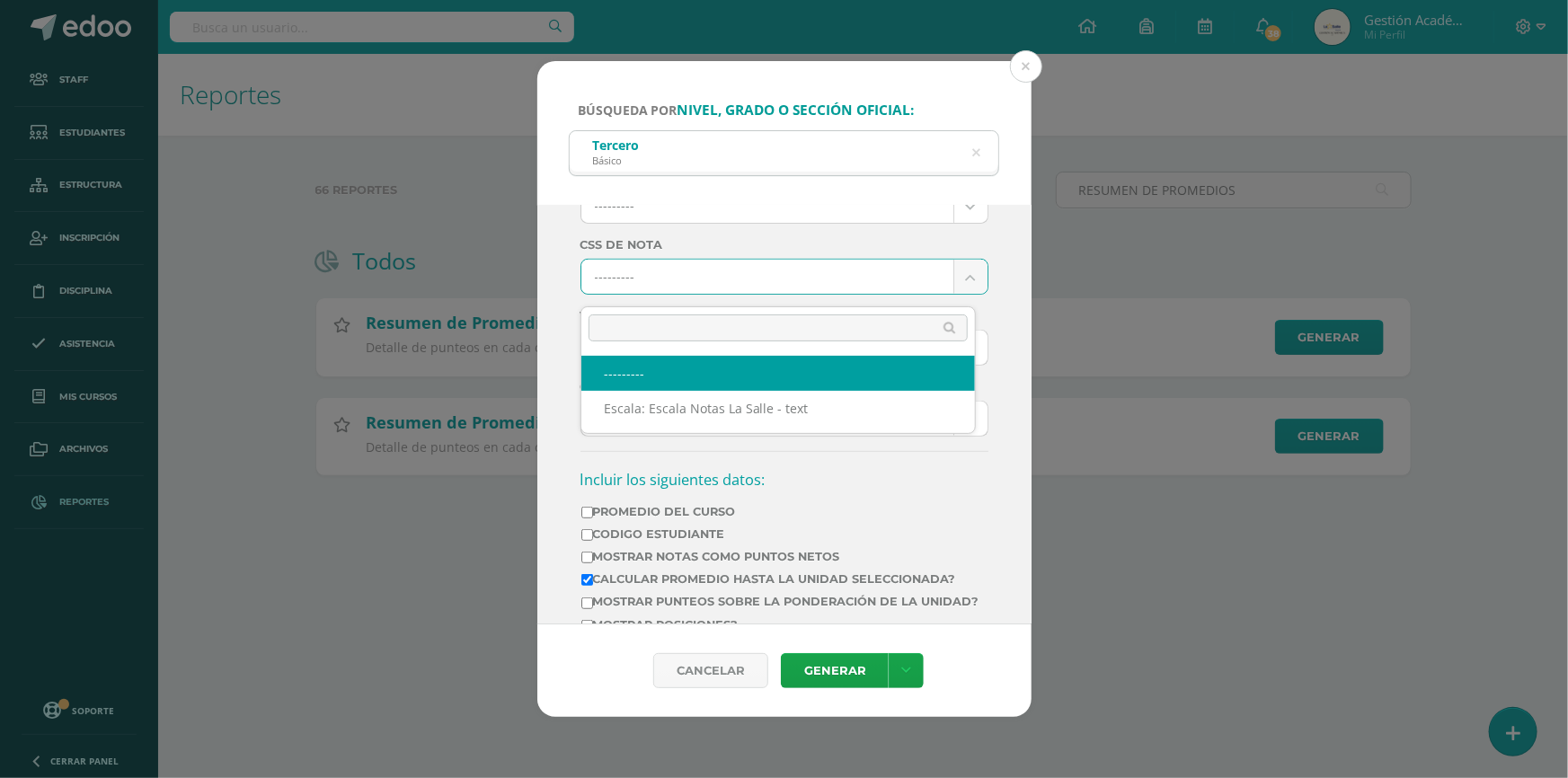
click at [759, 284] on body "Búsqueda por nivel, grado o sección oficial: Tercero Básico tERCERO Ciclo: 2025…" at bounding box center [784, 266] width 1568 height 533
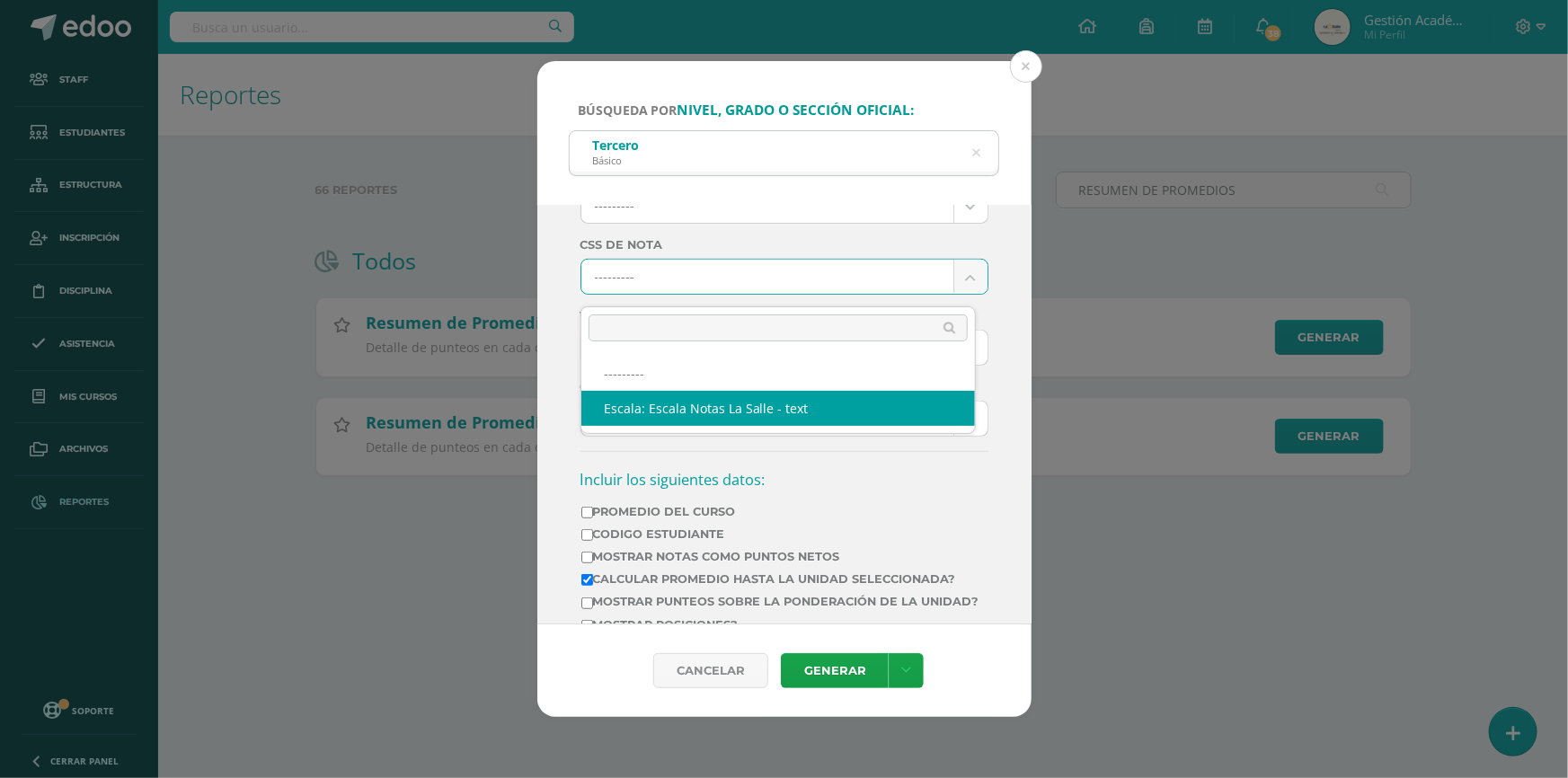
select select "4"
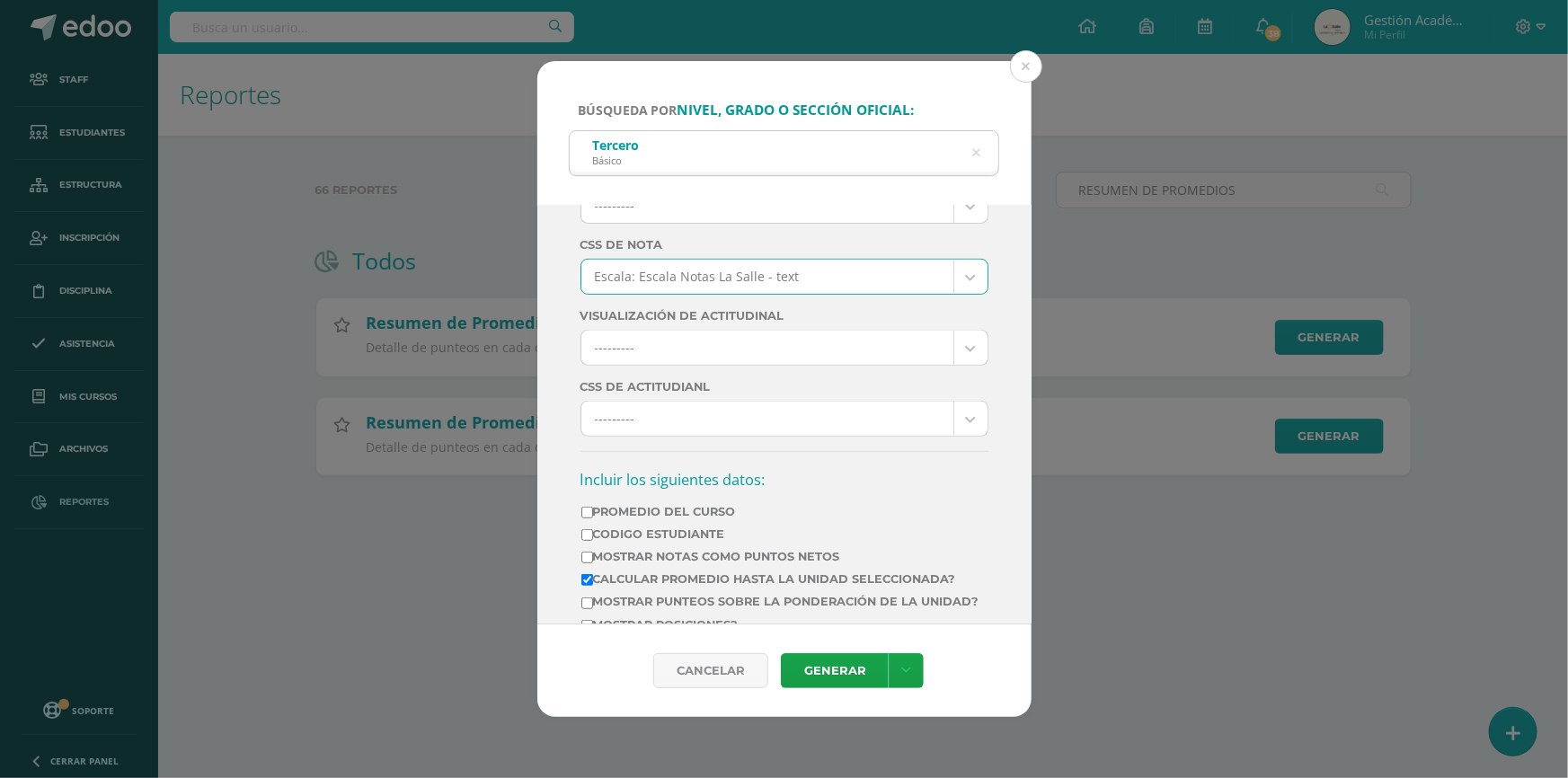
click at [638, 518] on label "Promedio del Curso" at bounding box center [780, 512] width 398 height 14
click at [593, 518] on input "Promedio del Curso" at bounding box center [587, 513] width 12 height 12
checkbox input "true"
click at [643, 549] on td "Codigo Estudiante" at bounding box center [780, 538] width 400 height 22
click at [649, 564] on label "Mostrar Notas Como Puntos Netos" at bounding box center [780, 556] width 398 height 14
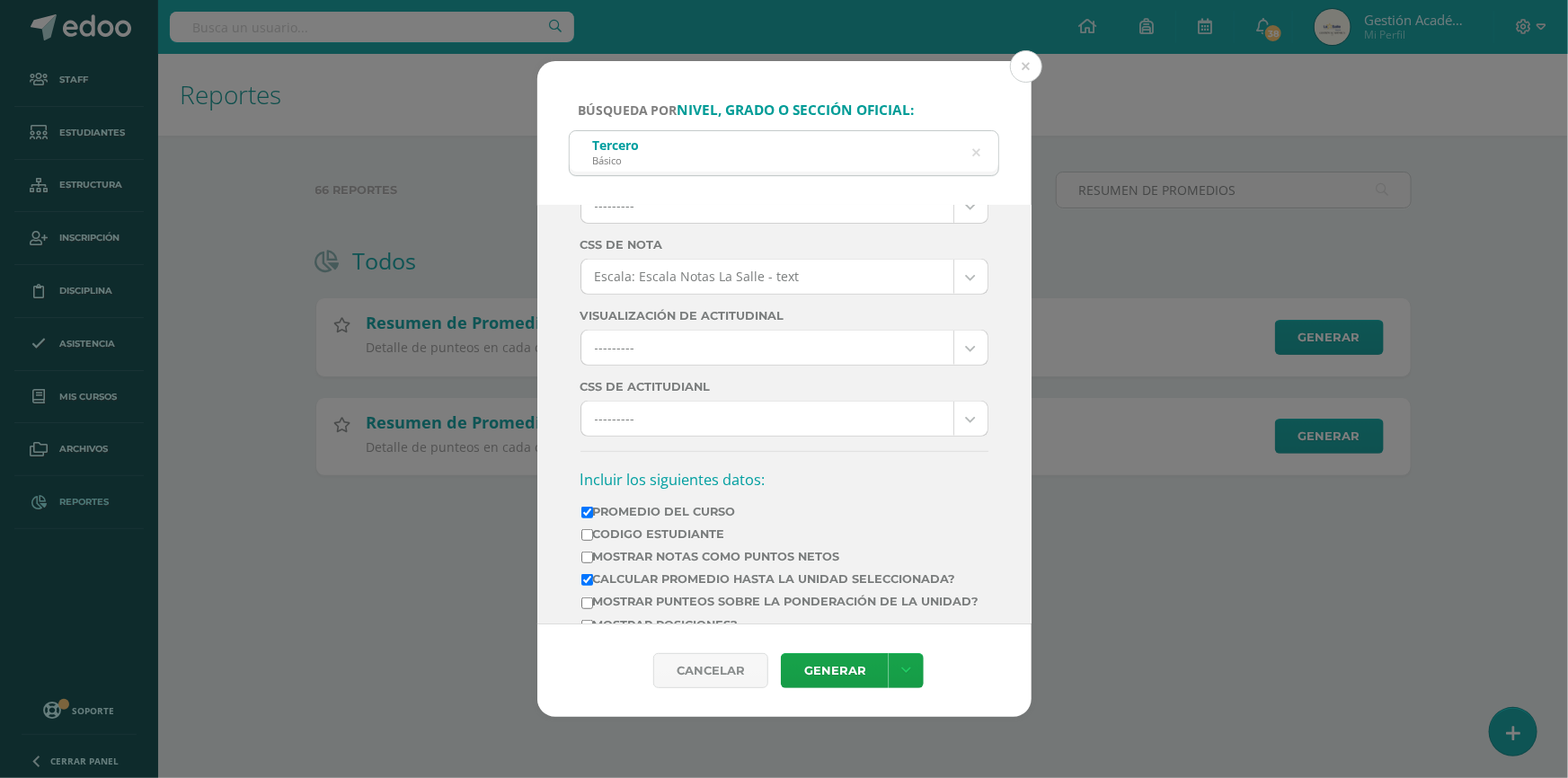
click at [593, 564] on input "Mostrar Notas Como Puntos Netos" at bounding box center [587, 557] width 12 height 12
checkbox input "true"
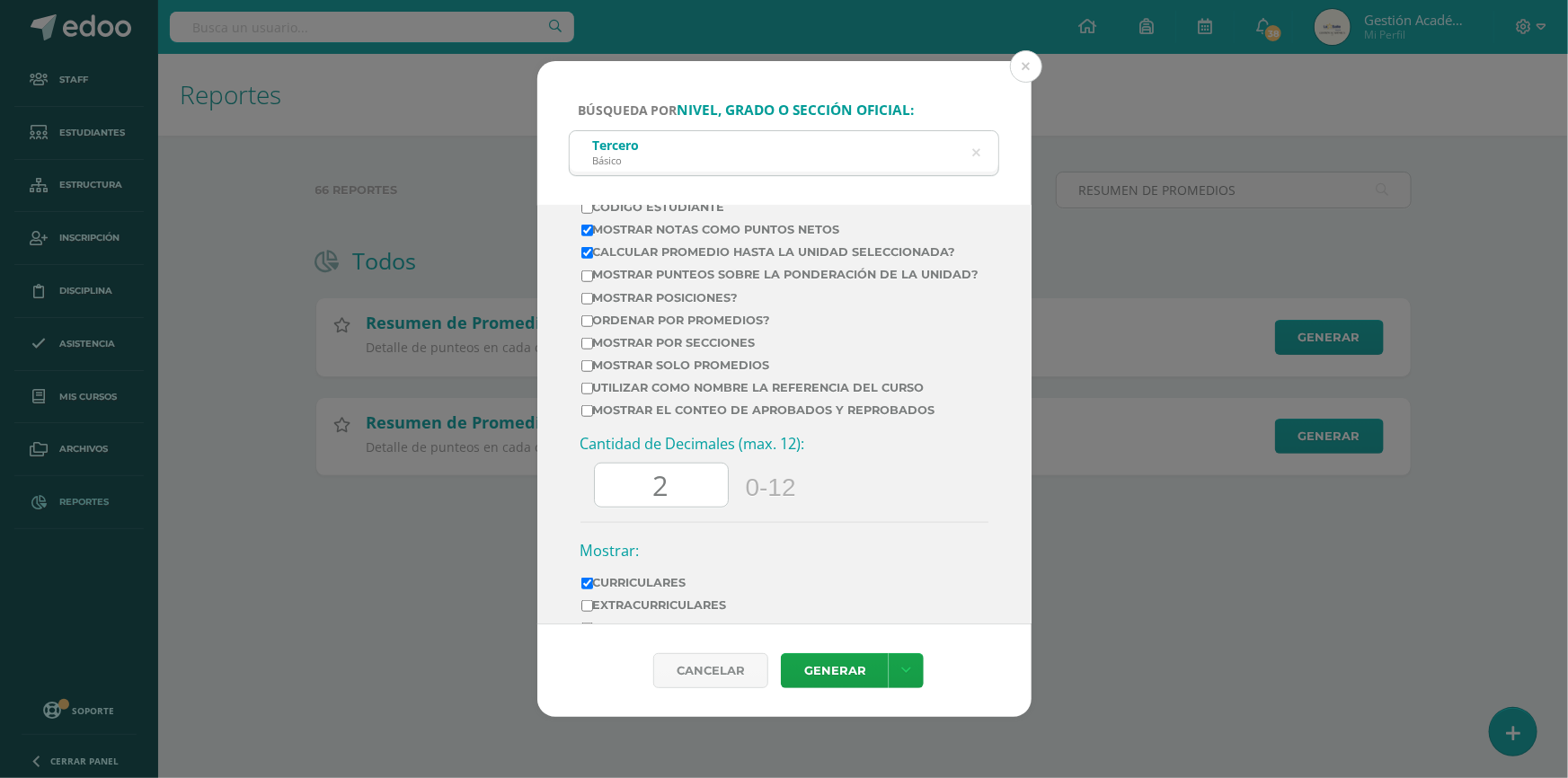
scroll to position [817, 0]
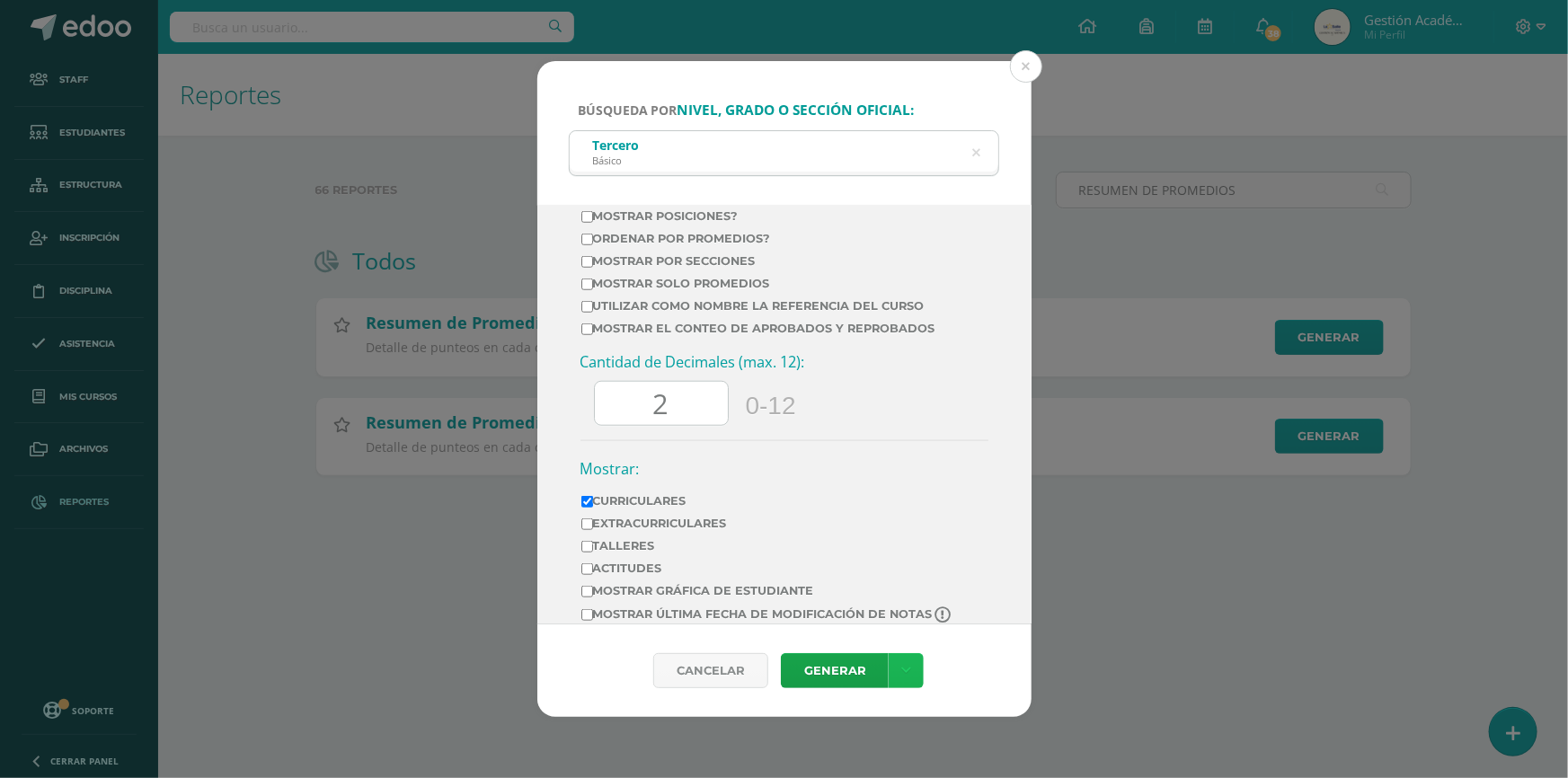
click at [912, 665] on link at bounding box center [906, 671] width 35 height 35
click at [919, 569] on link "Descargar como PDF" at bounding box center [905, 560] width 139 height 44
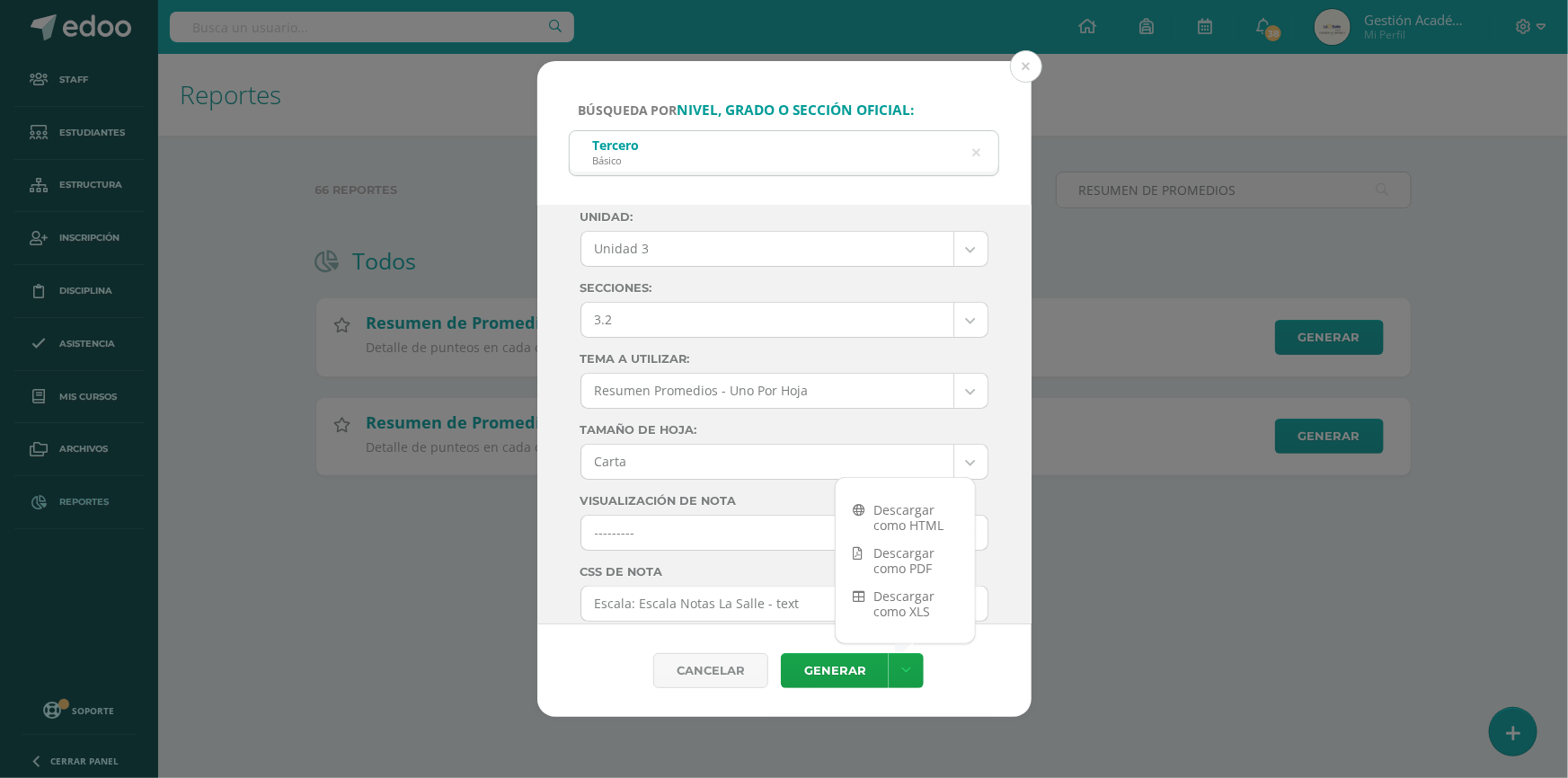
scroll to position [0, 0]
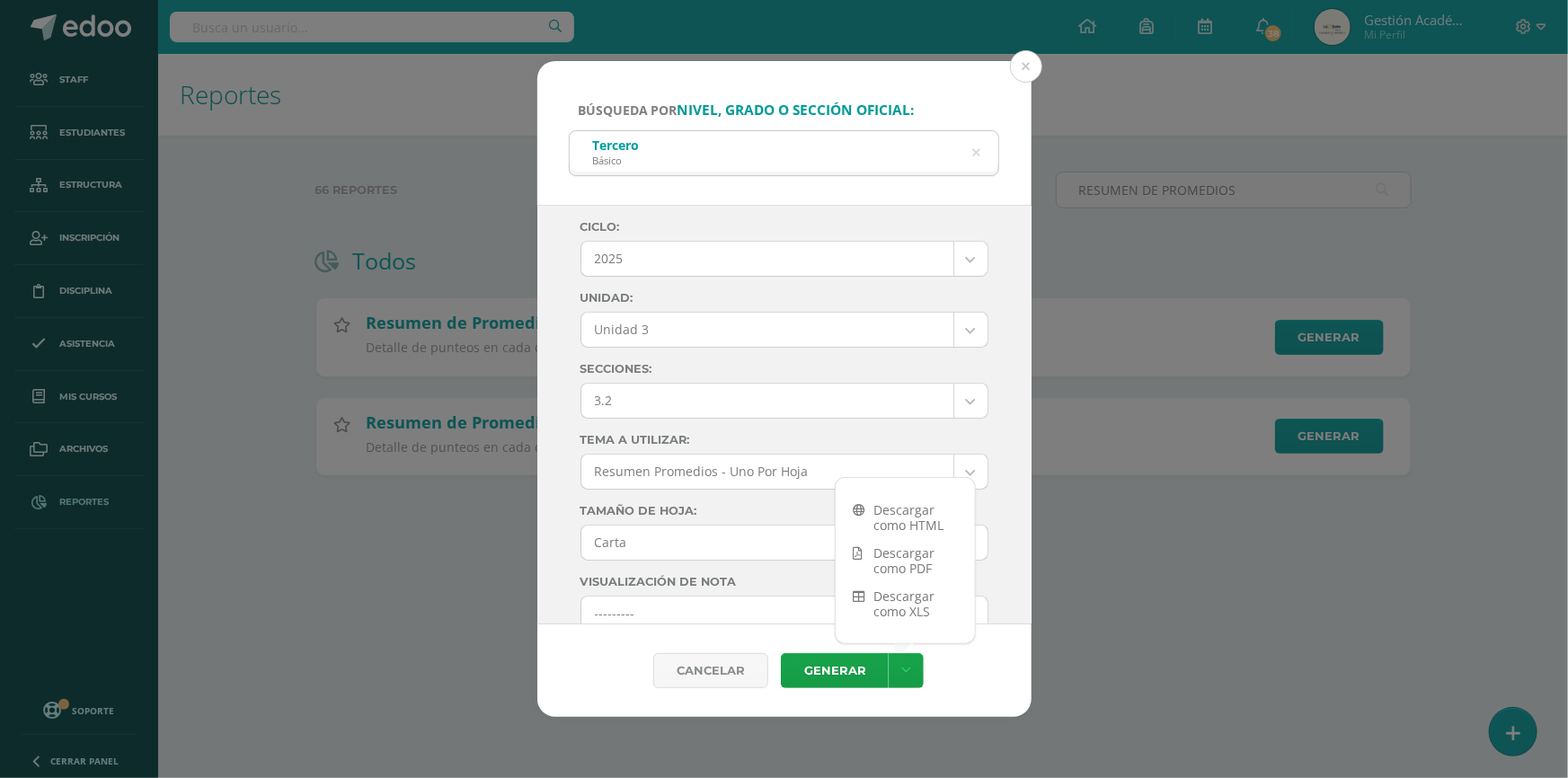
click at [803, 405] on body "Búsqueda por nivel, grado o sección oficial: Tercero Básico tERCERO Ciclo: 2025…" at bounding box center [784, 266] width 1568 height 533
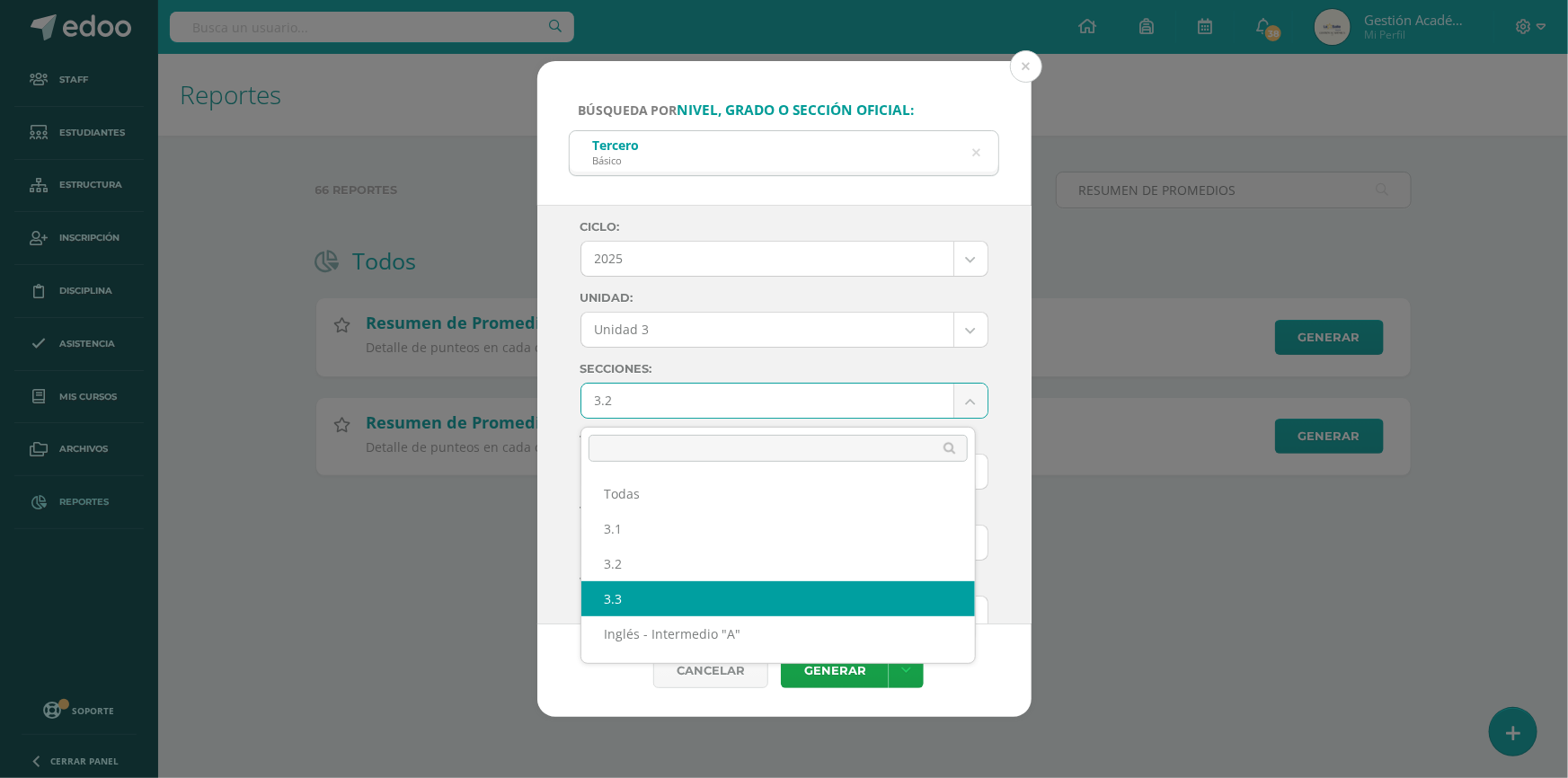
select select "3.3"
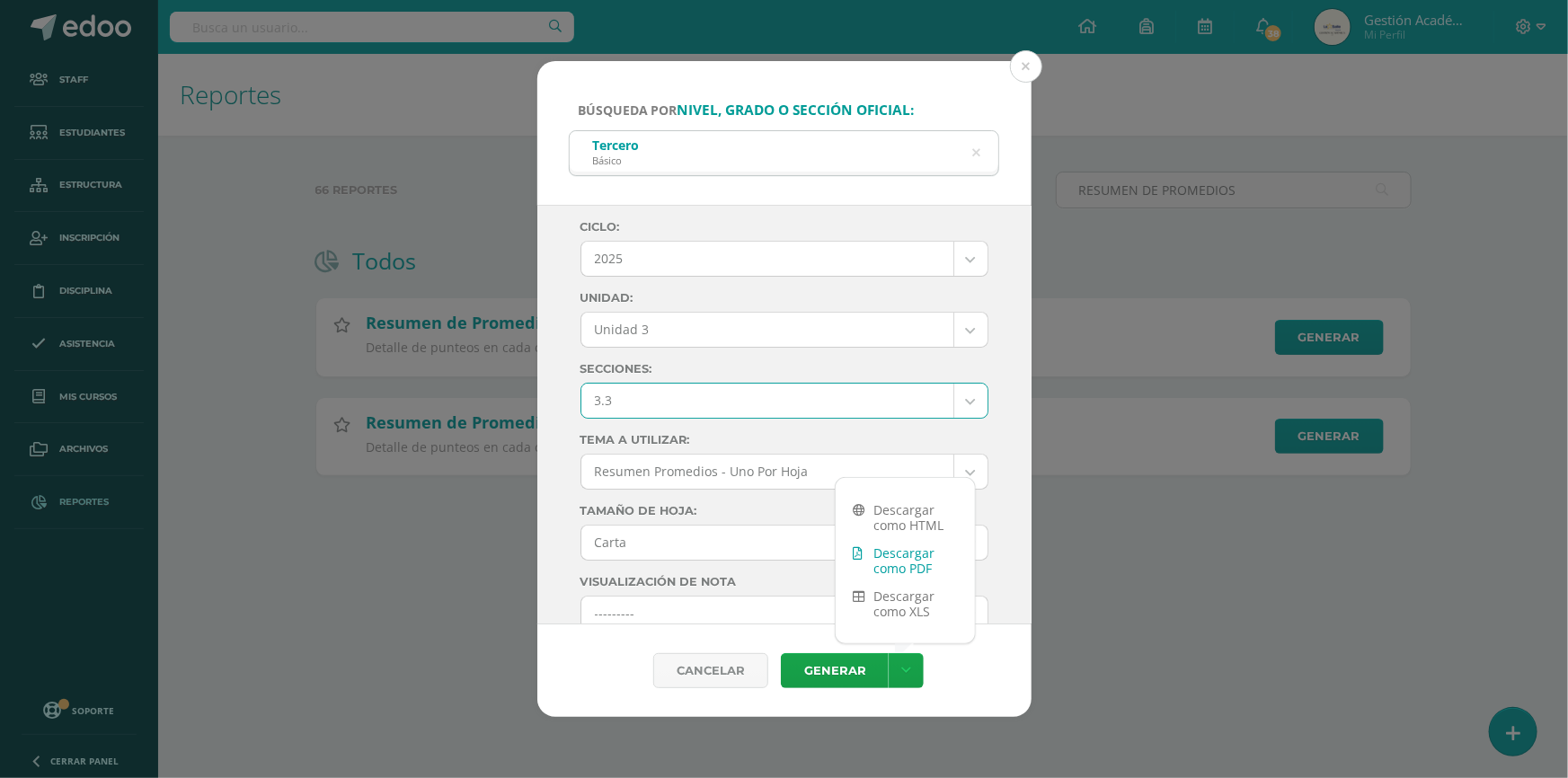
click at [918, 561] on link "Descargar como PDF" at bounding box center [905, 560] width 139 height 44
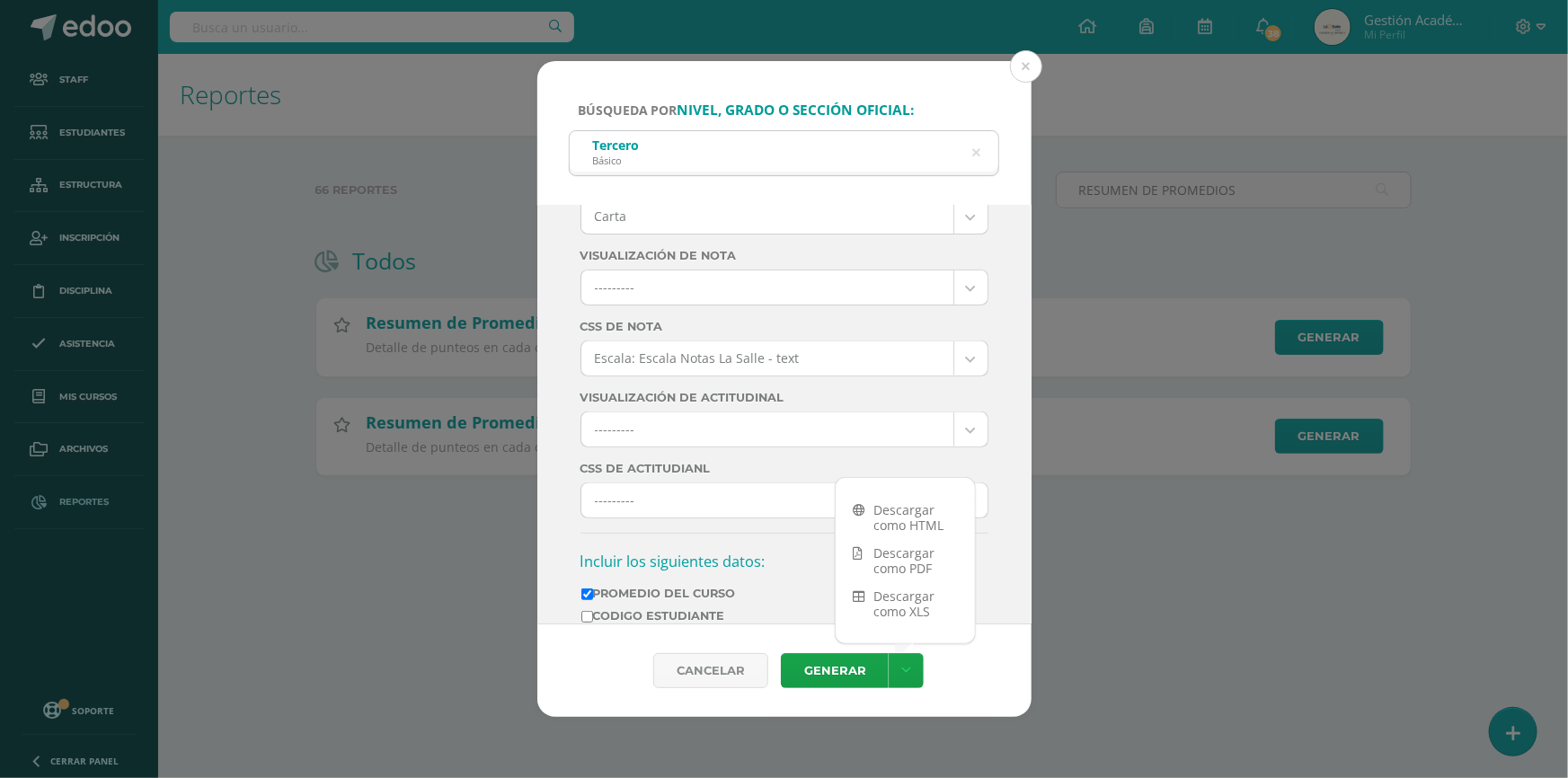
scroll to position [162, 0]
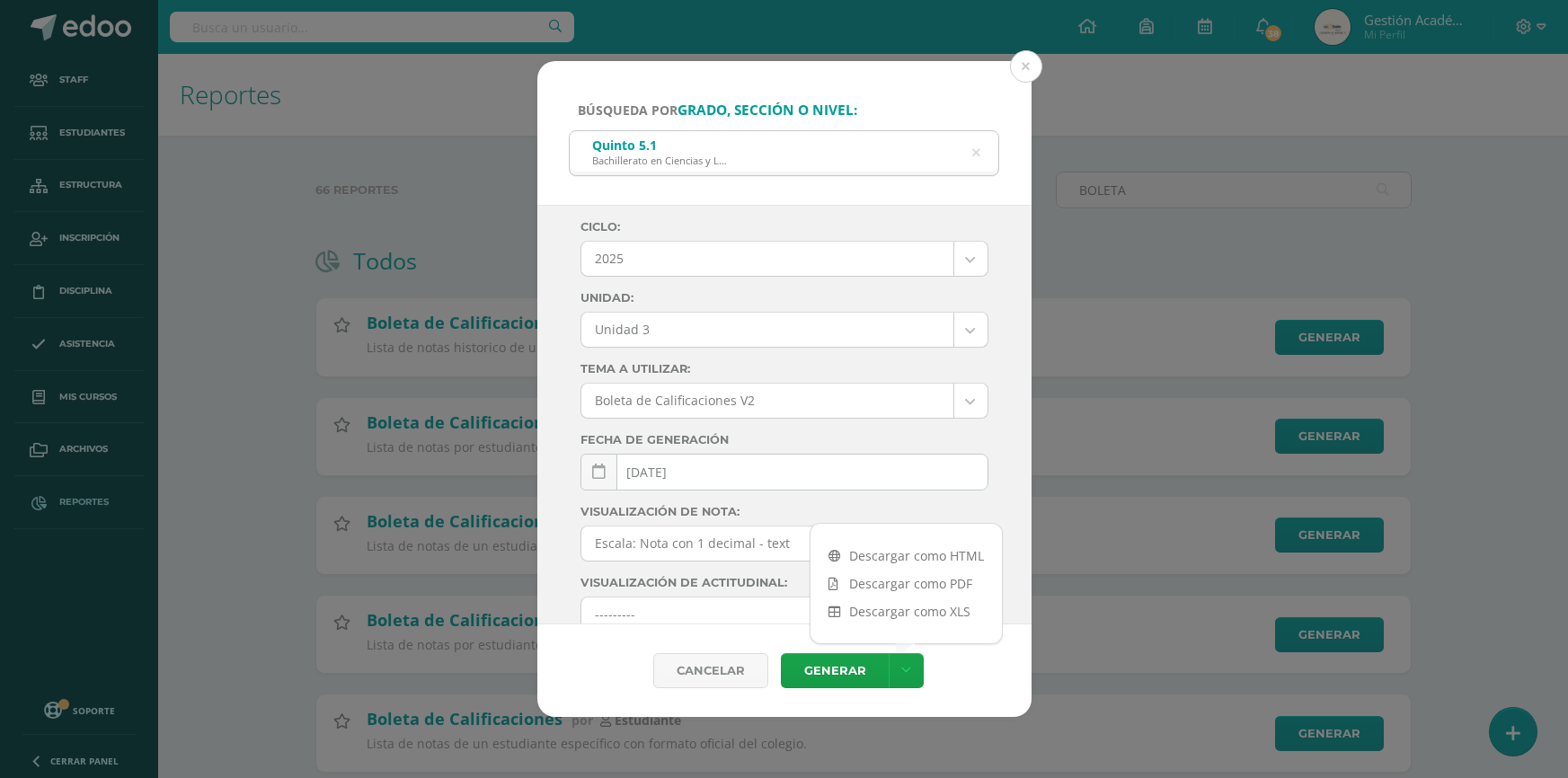
select select "Unidad 3"
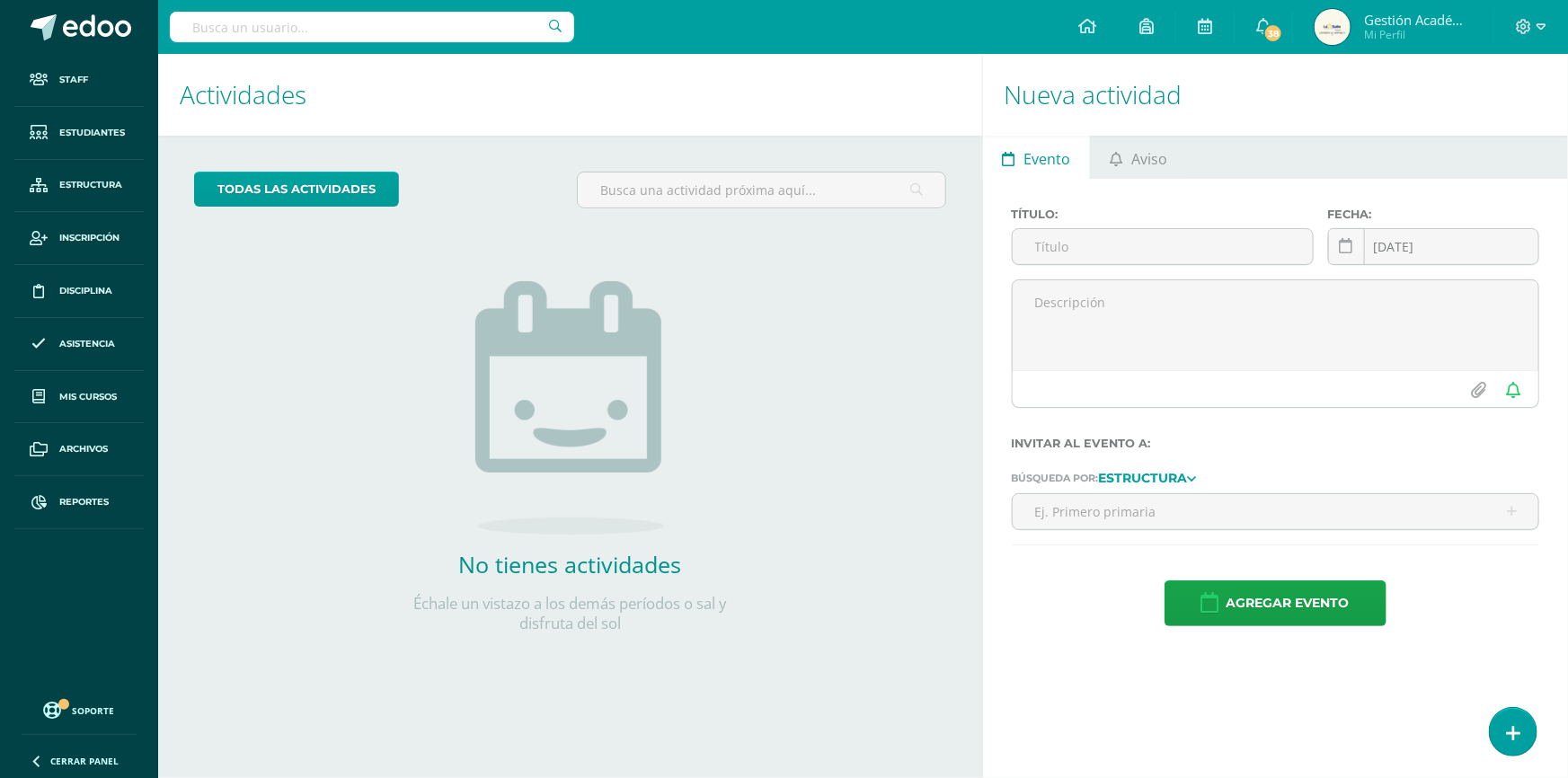
click at [488, 14] on input "text" at bounding box center [372, 27] width 404 height 31
click at [406, 18] on input "lysander" at bounding box center [372, 27] width 404 height 31
type input "lysander"
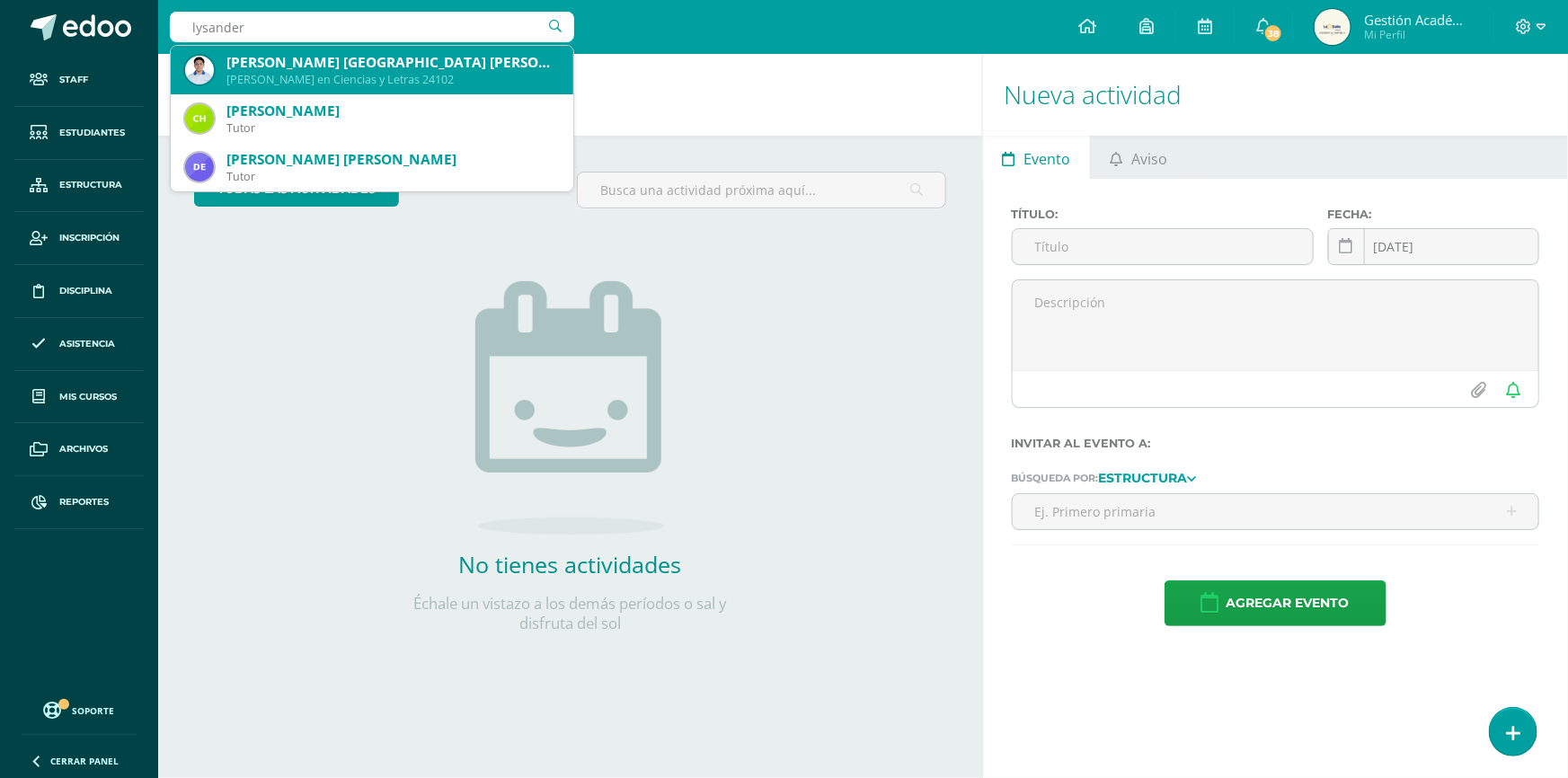
click at [400, 53] on div "Anthony Lysander España Perez" at bounding box center [392, 62] width 333 height 19
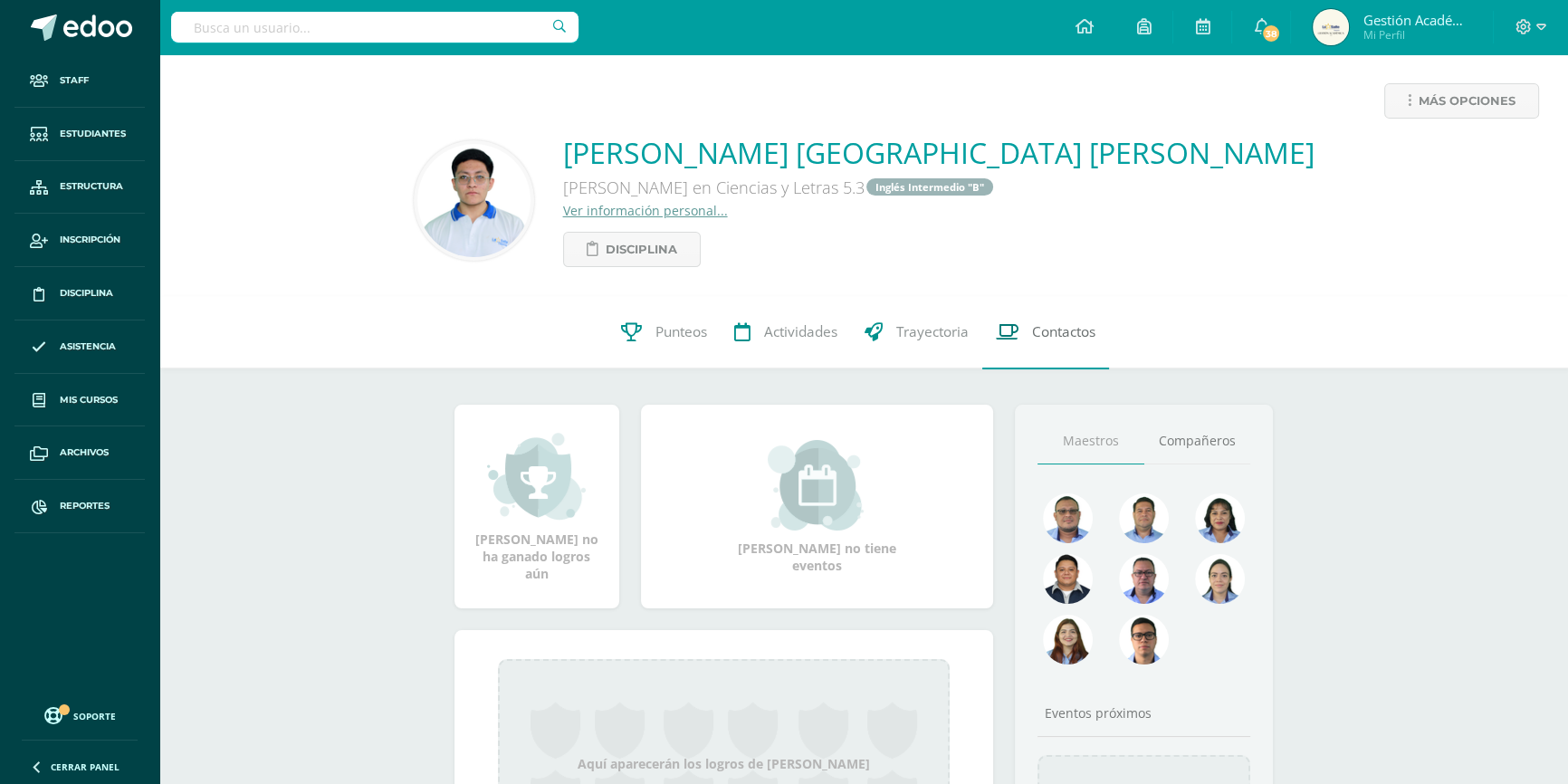
click at [1047, 324] on span "Contactos" at bounding box center [1064, 333] width 64 height 19
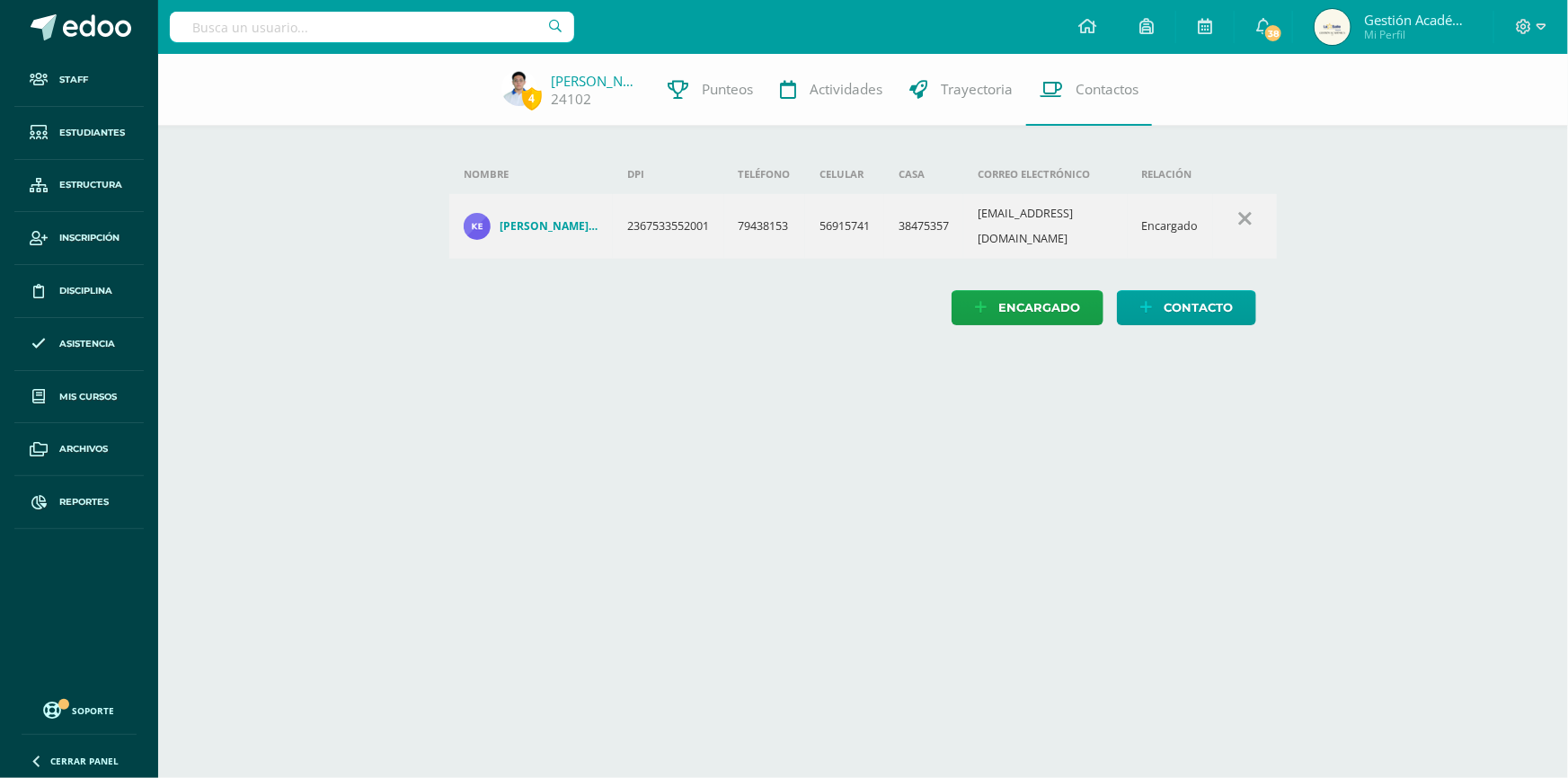
click at [1020, 217] on td "kpatita33@gmail.com" at bounding box center [1045, 226] width 163 height 65
copy td "kpatita33@gmail.com"
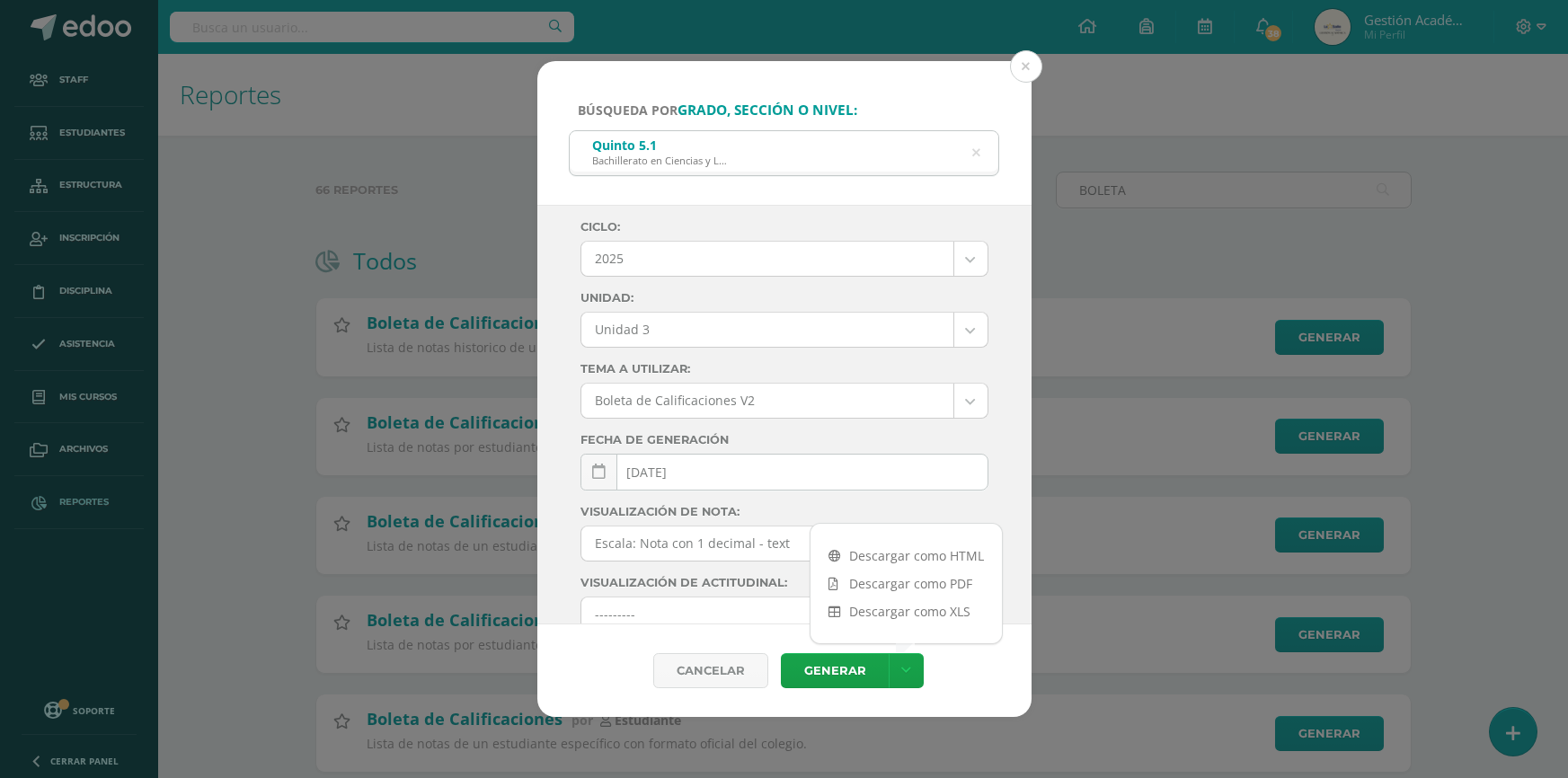
select select "Unidad 3"
click at [1016, 72] on button at bounding box center [1026, 66] width 32 height 32
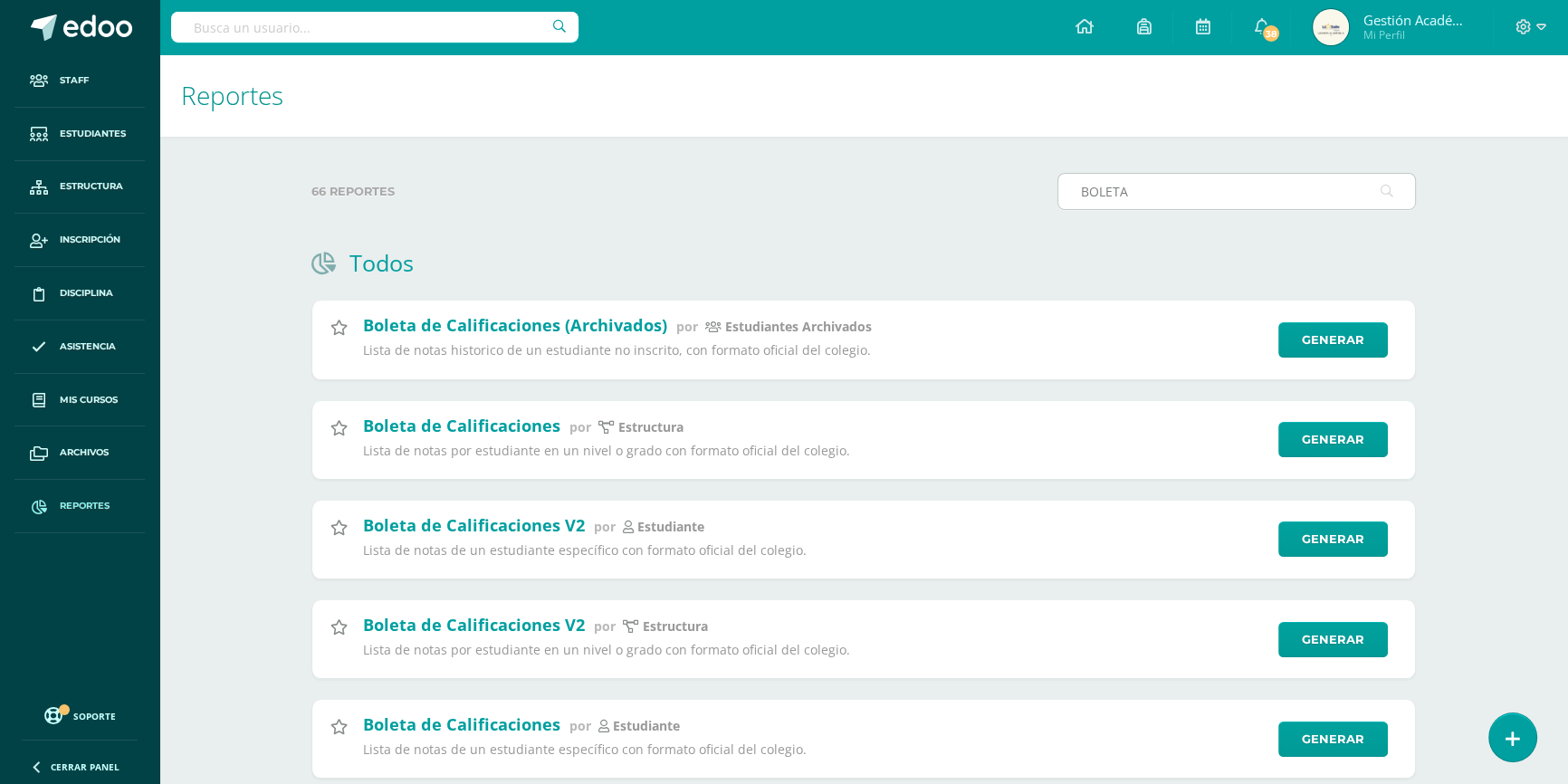
click at [1126, 190] on input "BOLETA" at bounding box center [1236, 192] width 357 height 36
click at [1336, 655] on link "Generar" at bounding box center [1341, 639] width 111 height 36
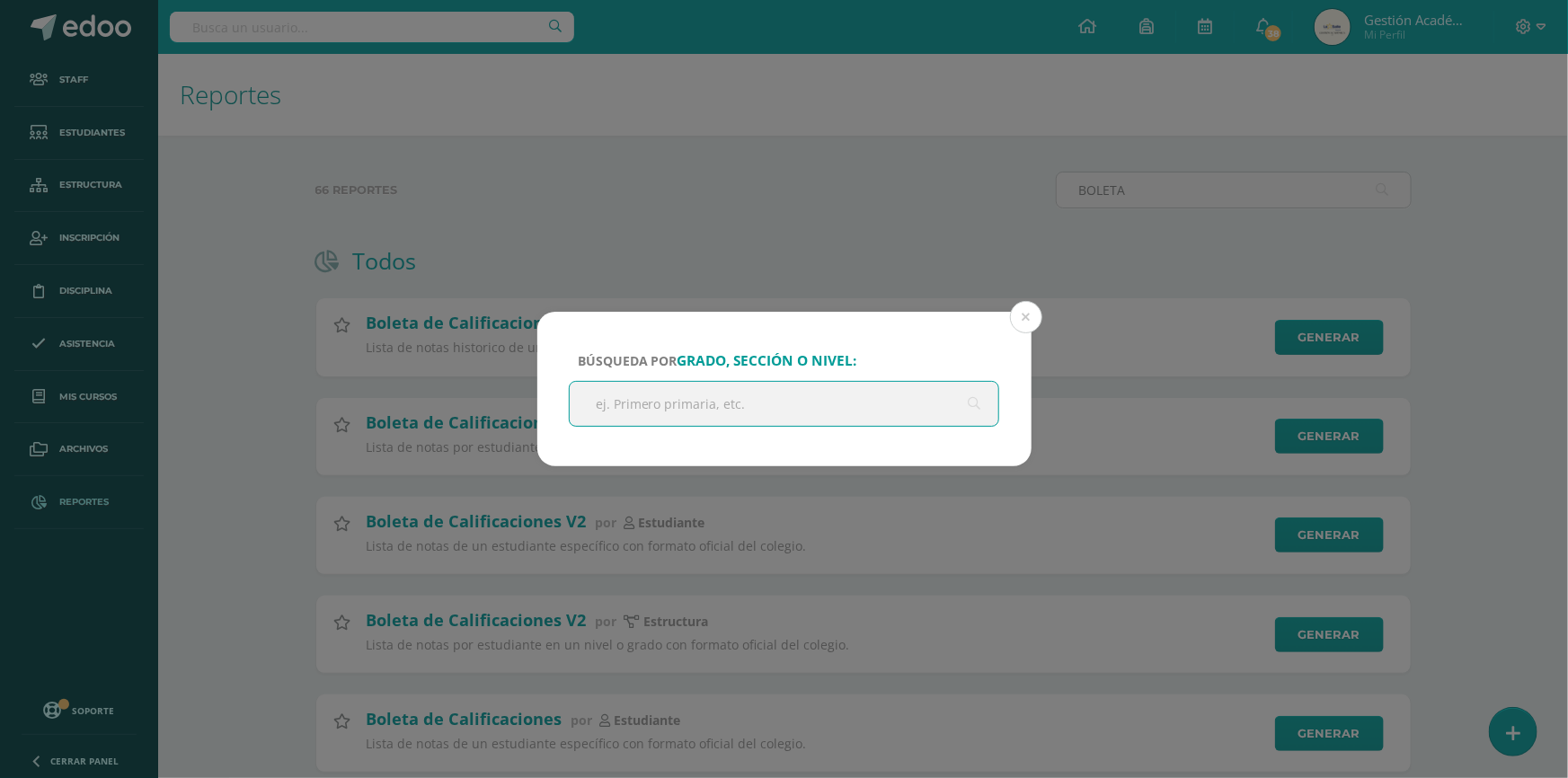
type input "q"
type input "tERCERO"
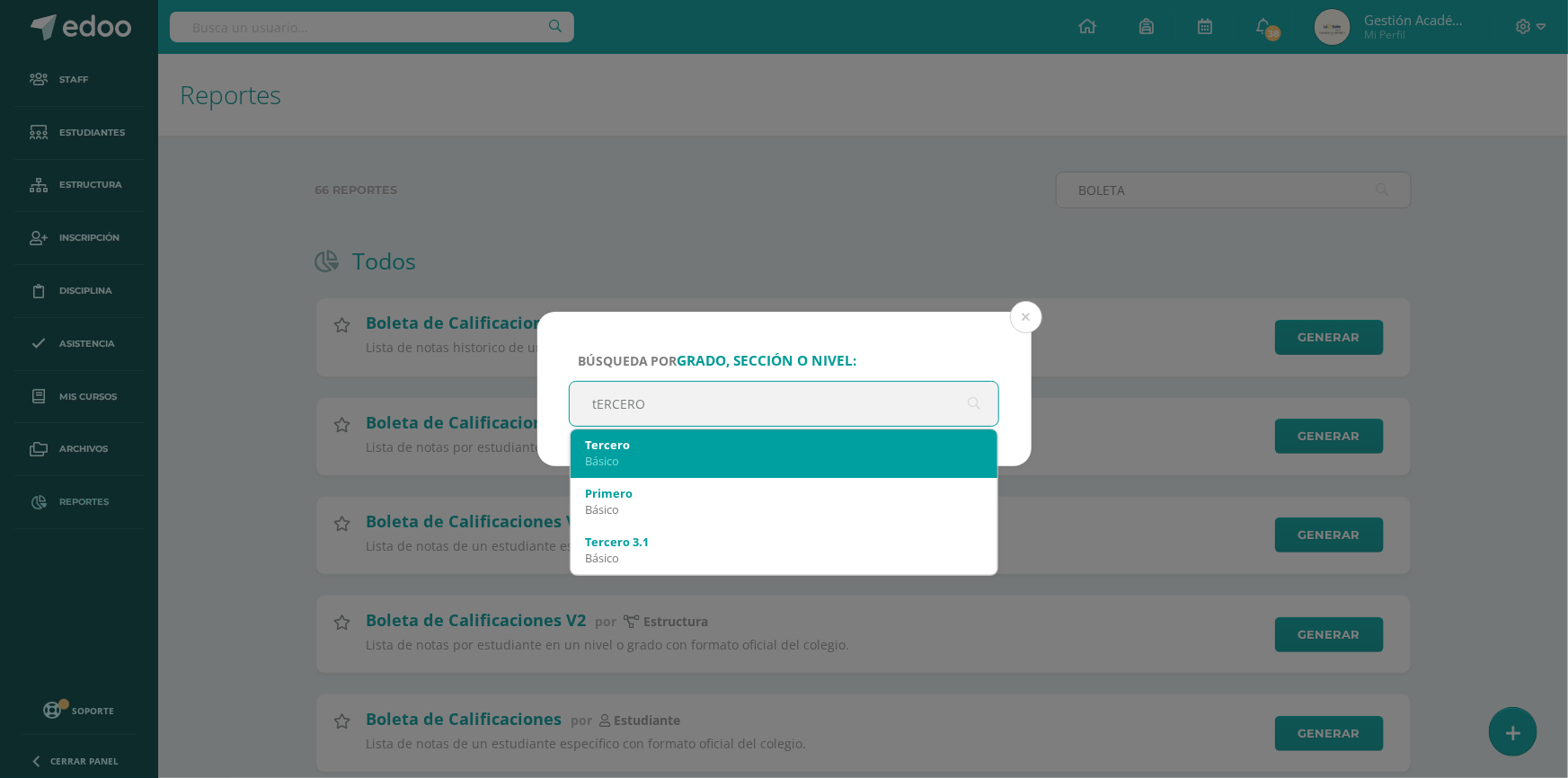
click at [653, 458] on div "Básico" at bounding box center [784, 460] width 399 height 16
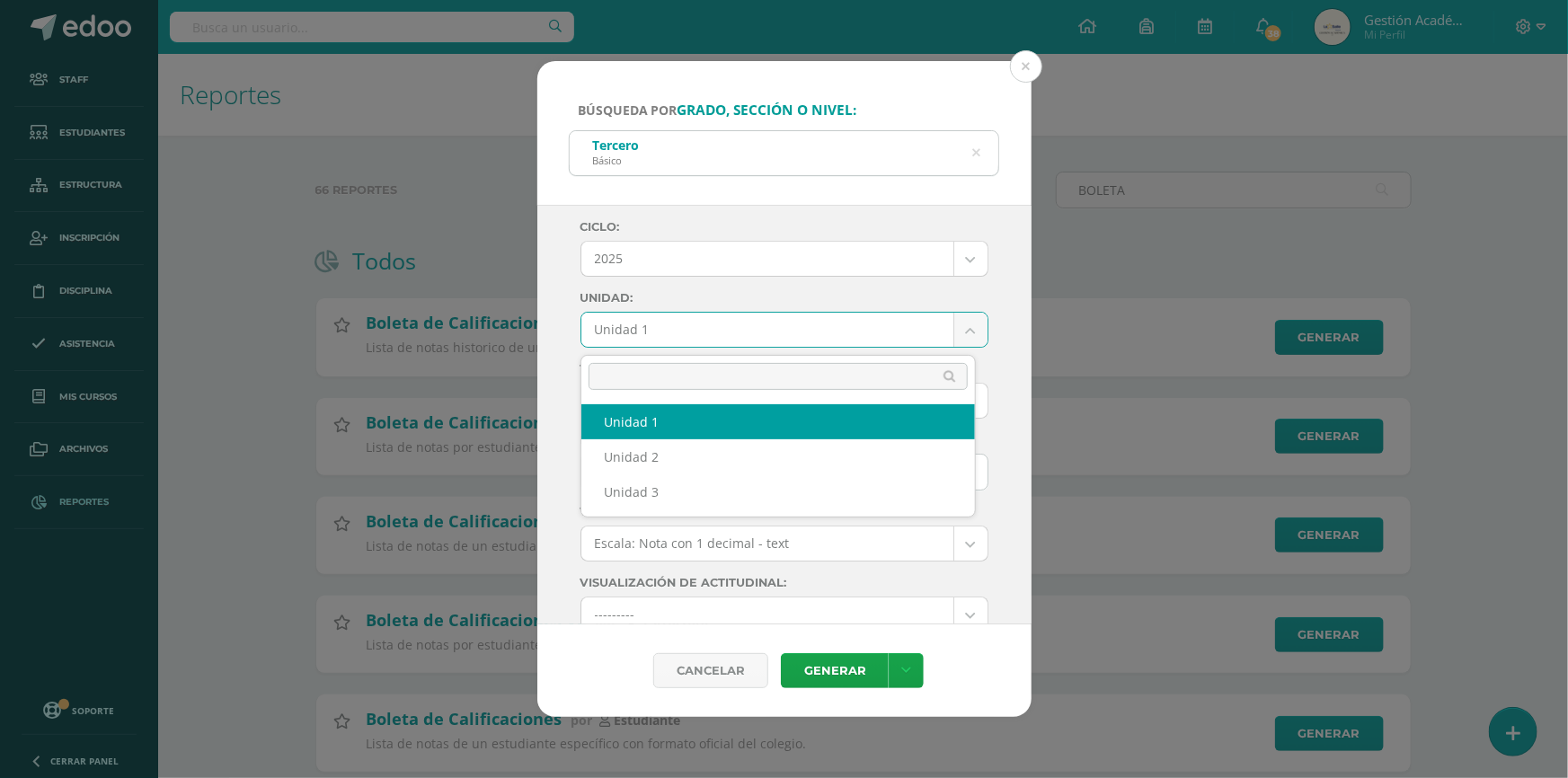
drag, startPoint x: 759, startPoint y: 345, endPoint x: 754, endPoint y: 354, distance: 10.3
click at [758, 345] on body "Búsqueda por grado, sección o nivel: Tercero Básico tERCERO Ciclo: 2025 2025 20…" at bounding box center [784, 415] width 1568 height 830
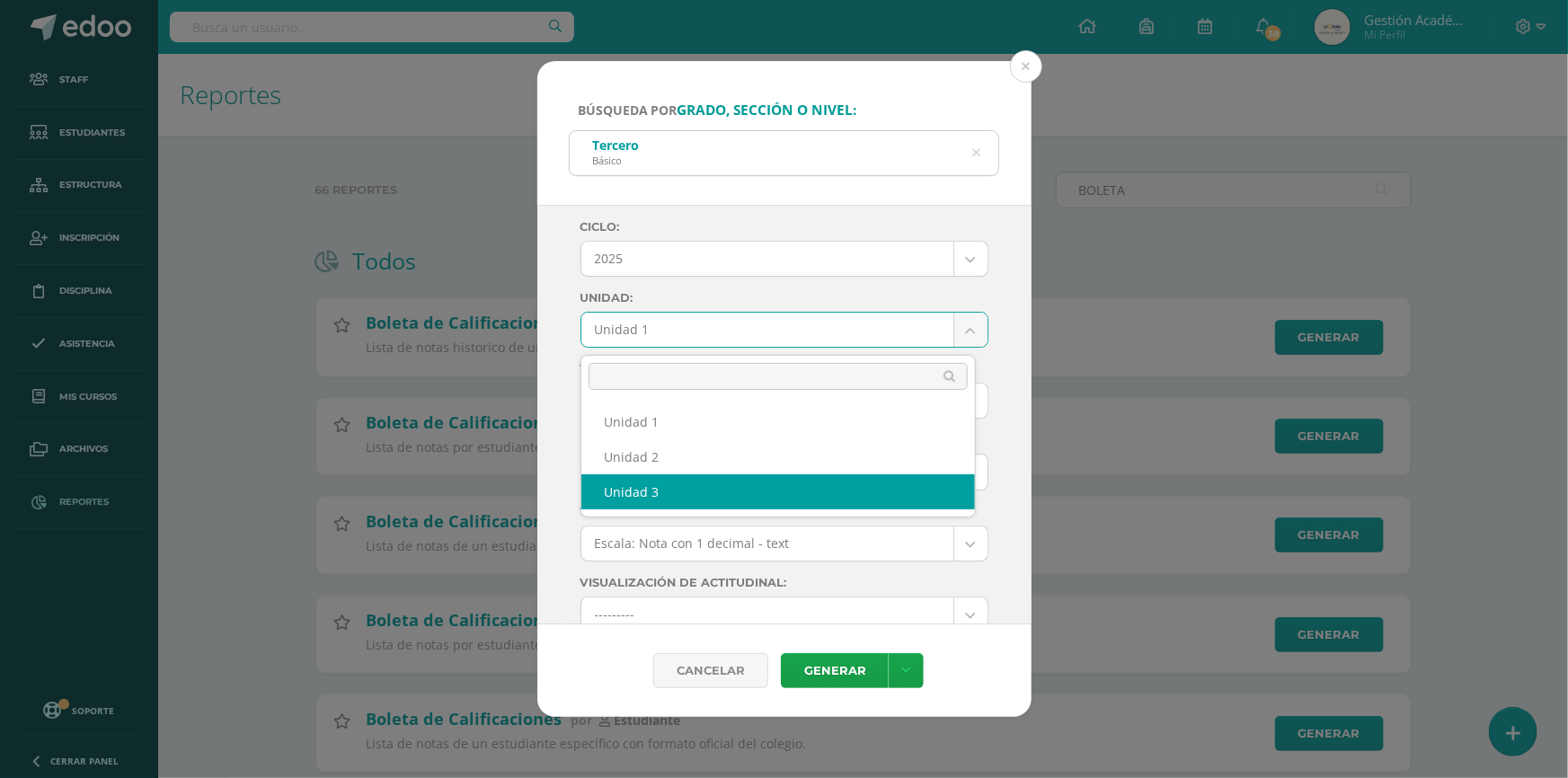
select select "Unidad 3"
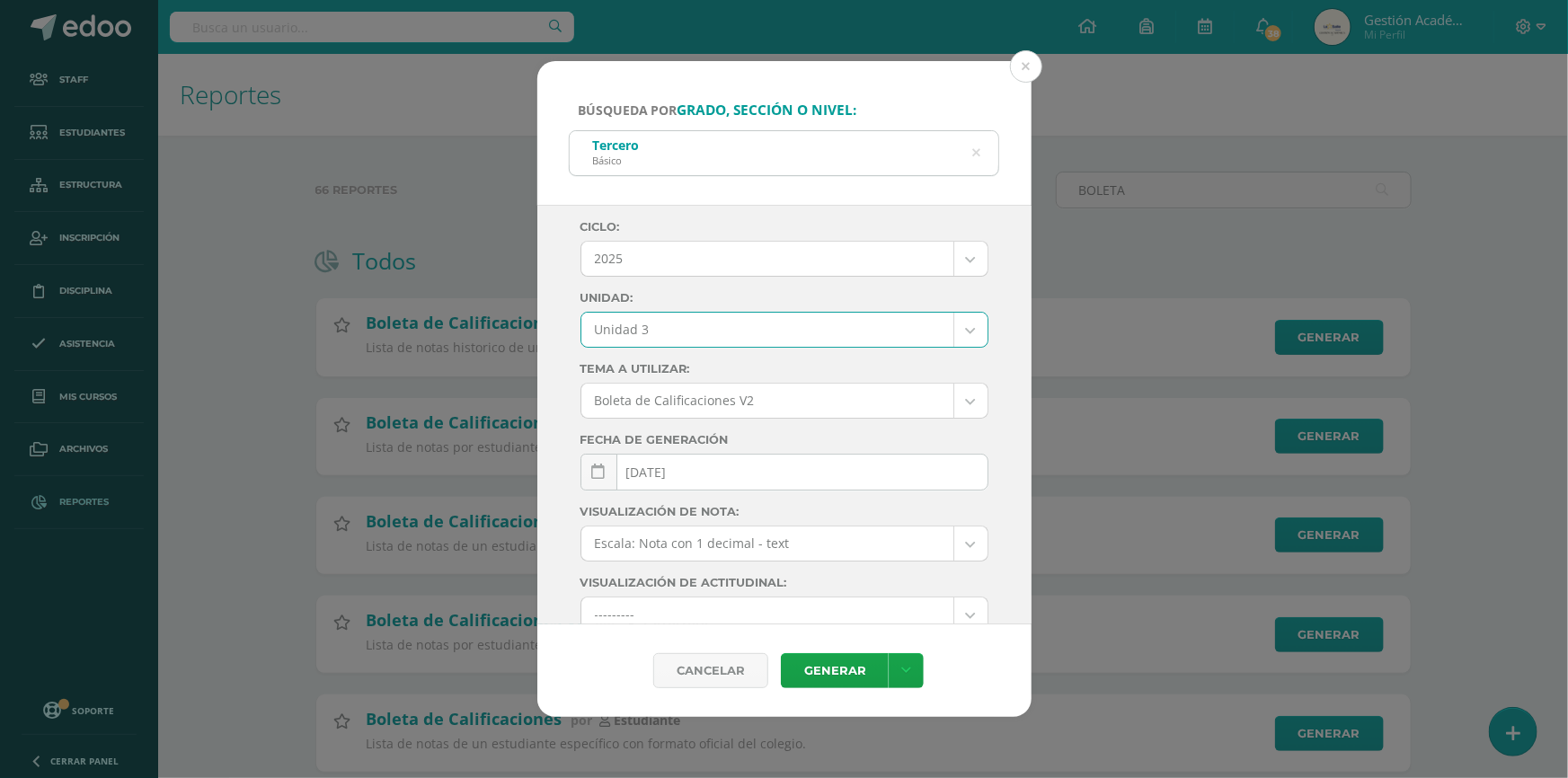
scroll to position [81, 0]
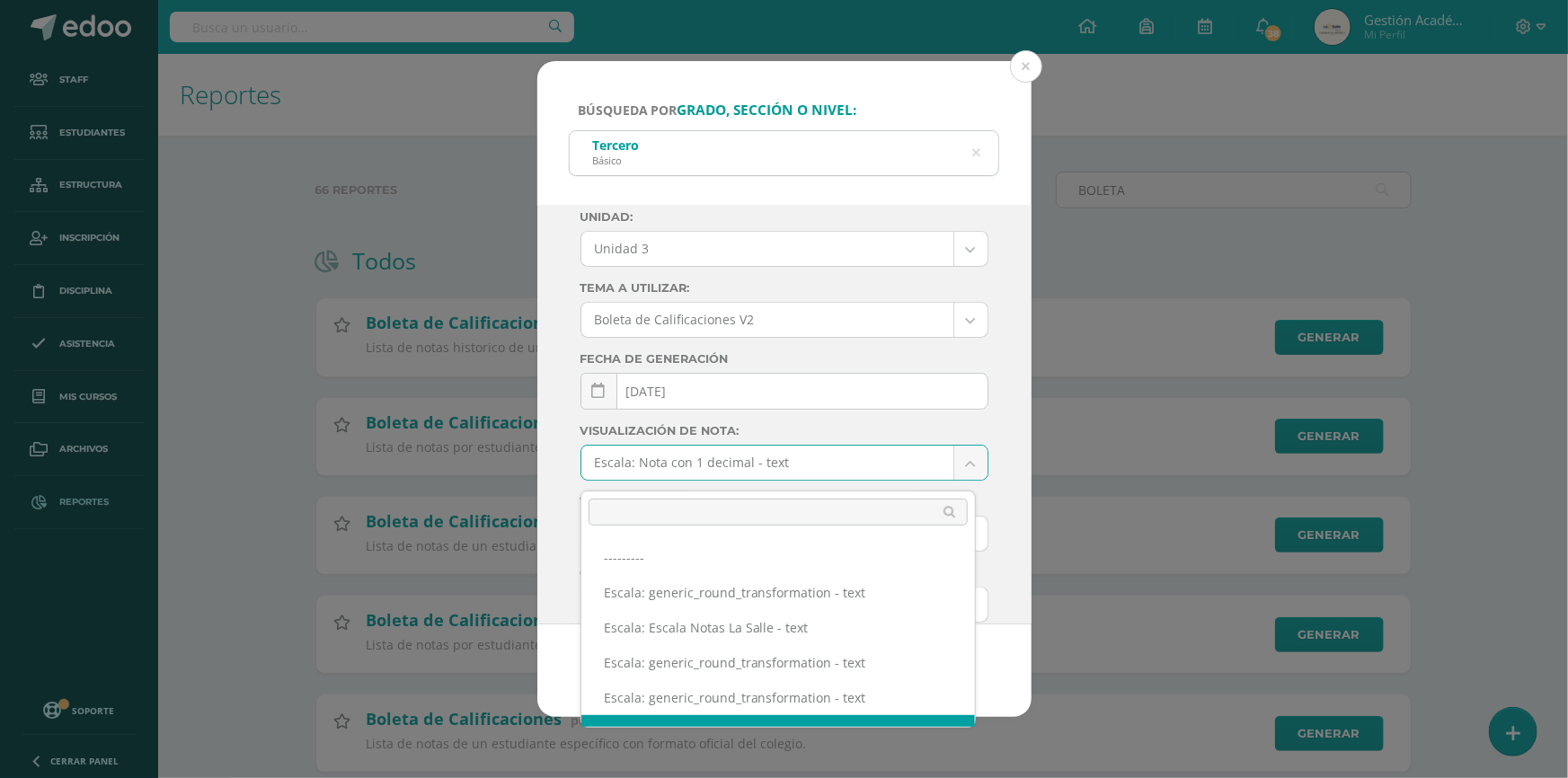
click at [777, 467] on body "Búsqueda por grado, sección o nivel: Tercero Básico tERCERO Ciclo: 2025 2025 20…" at bounding box center [784, 415] width 1568 height 830
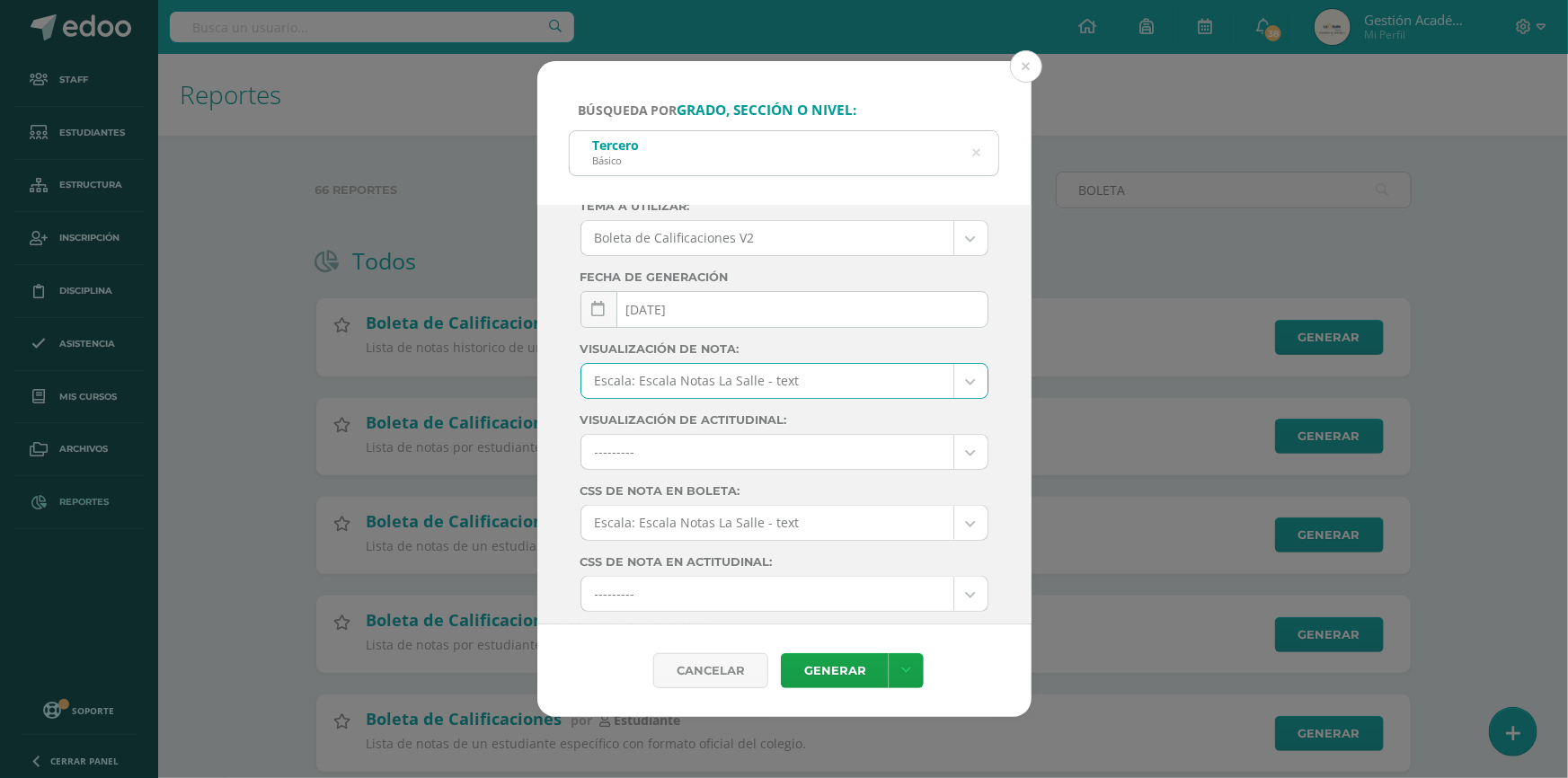
scroll to position [222, 0]
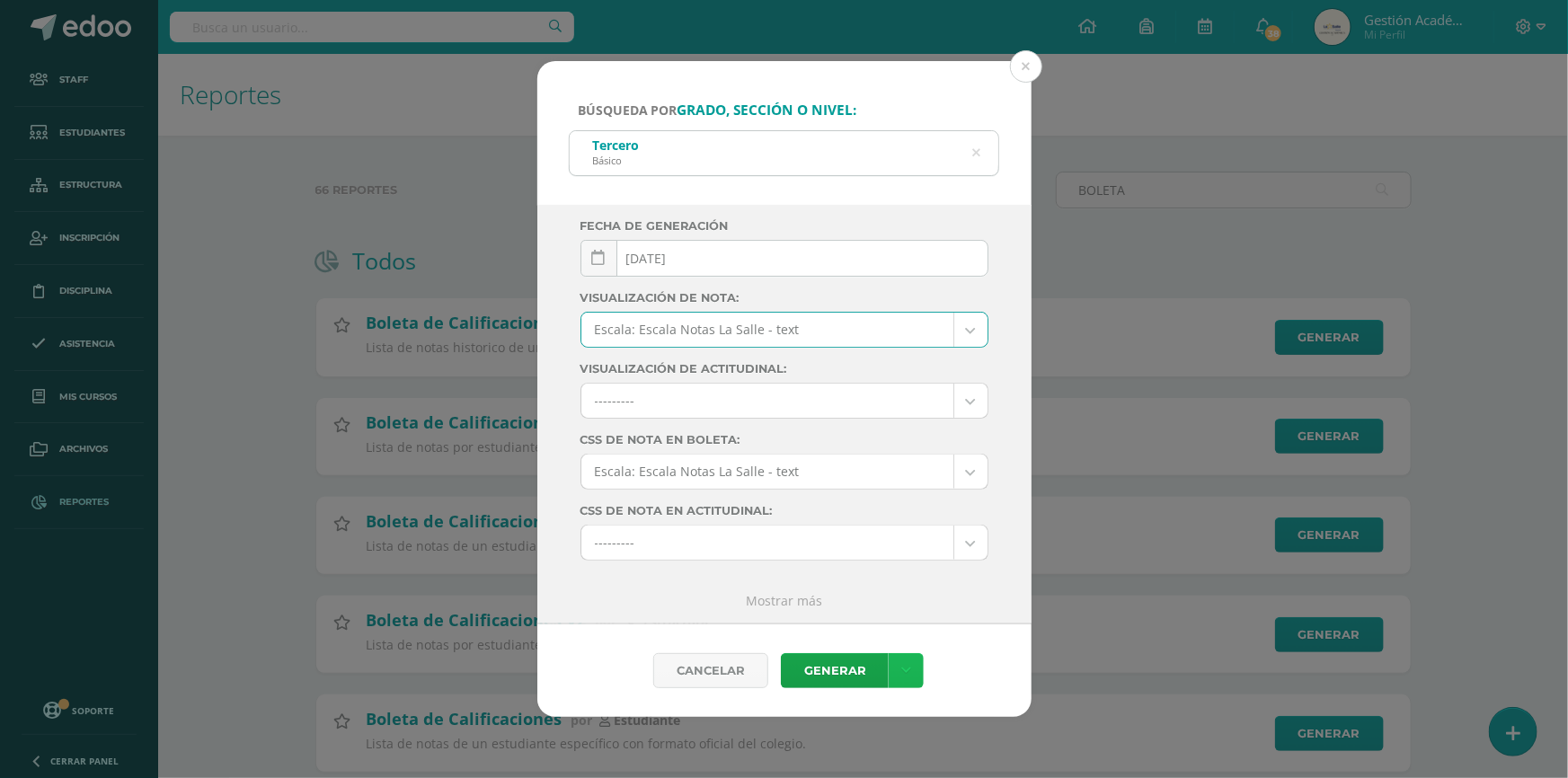
click at [915, 674] on link at bounding box center [906, 671] width 35 height 35
click at [907, 585] on link "Descargar como PDF" at bounding box center [906, 583] width 191 height 28
click at [915, 579] on link "Descargar como PDF" at bounding box center [906, 583] width 191 height 28
click at [778, 324] on body "Búsqueda por grado, sección o nivel: Tercero Básico tERCERO Ciclo: 2025 2025 20…" at bounding box center [784, 415] width 1568 height 830
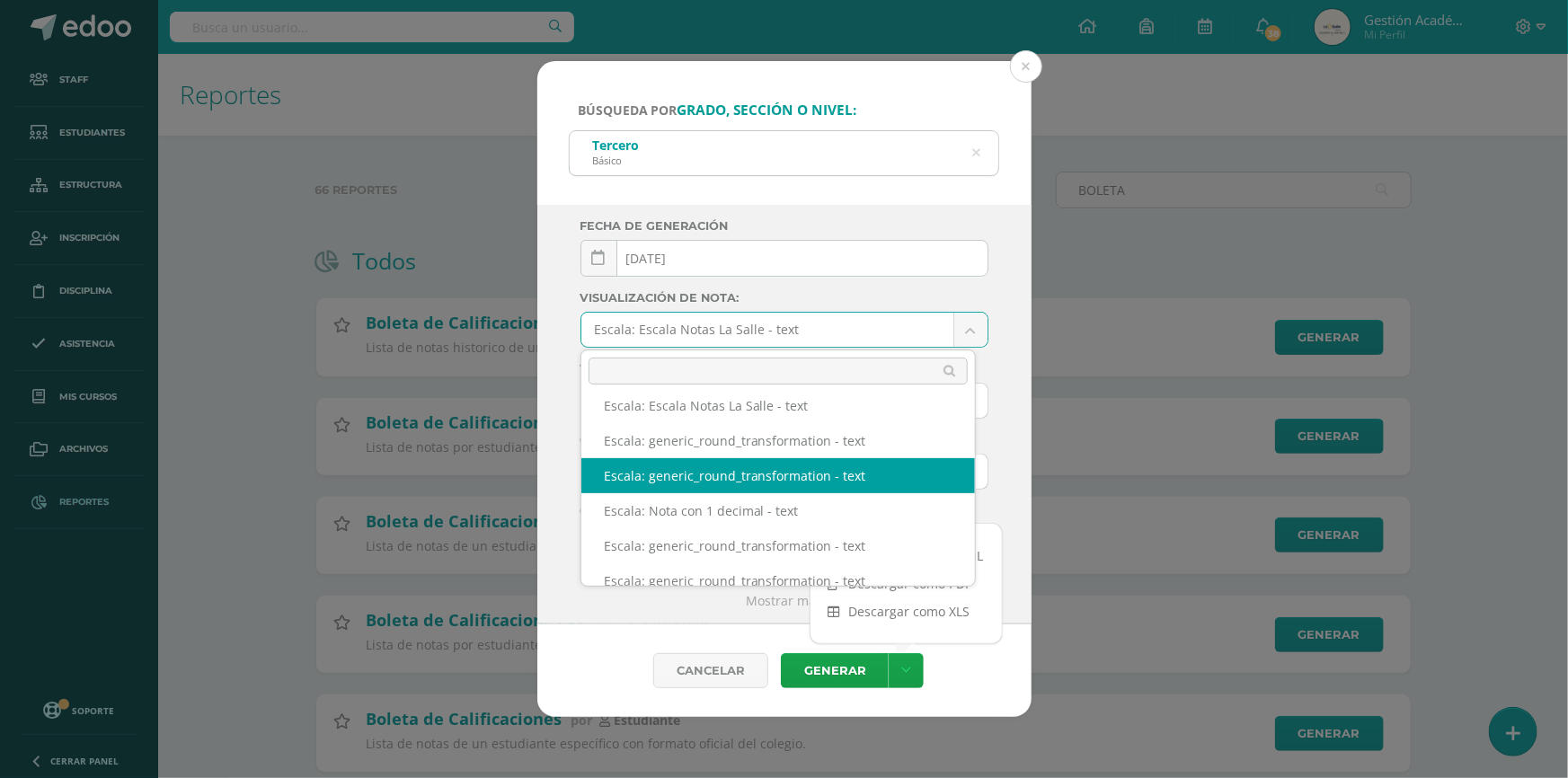
scroll to position [162, 0]
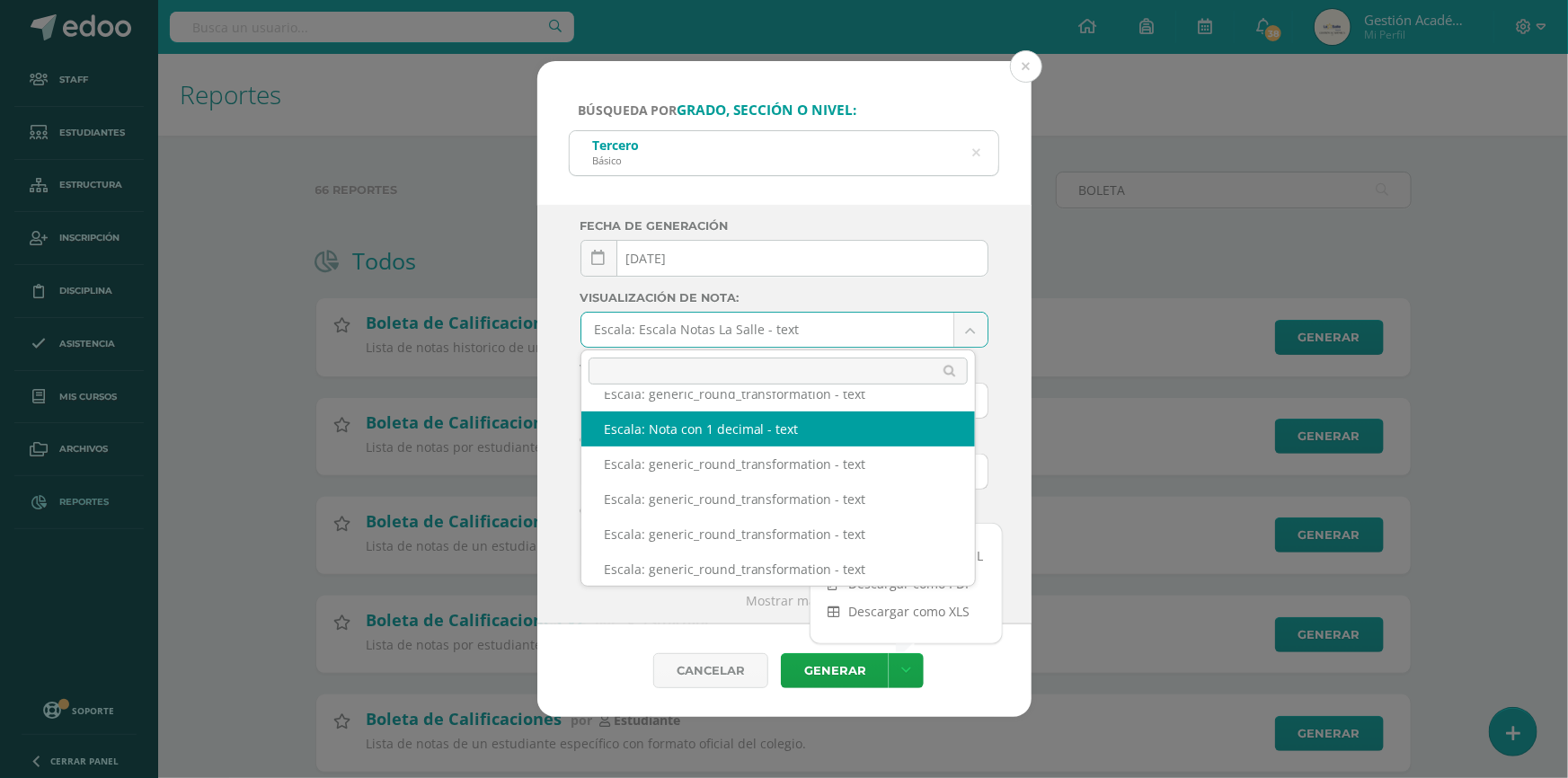
select select "1"
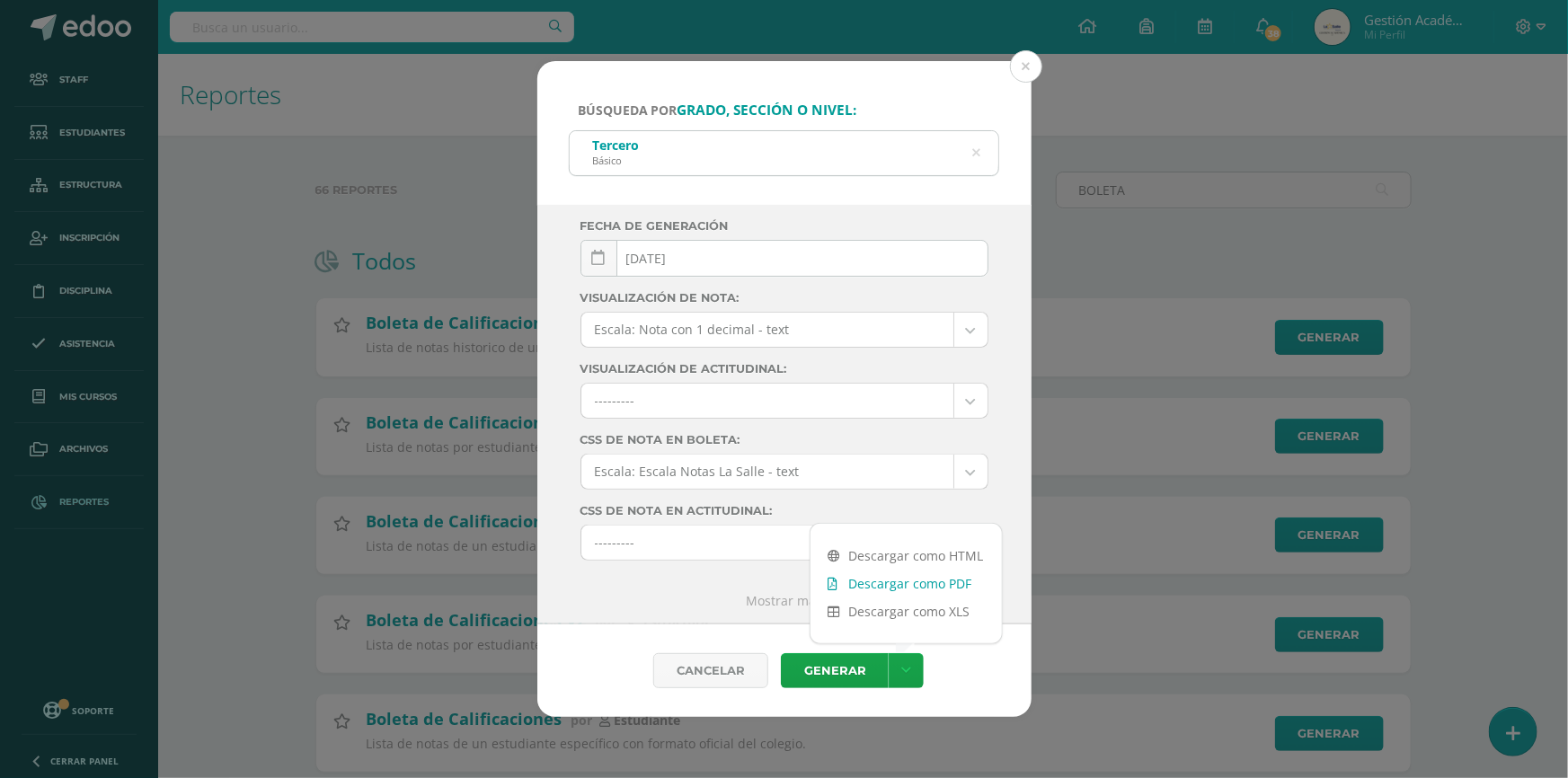
click at [904, 580] on link "Descargar como PDF" at bounding box center [906, 583] width 191 height 28
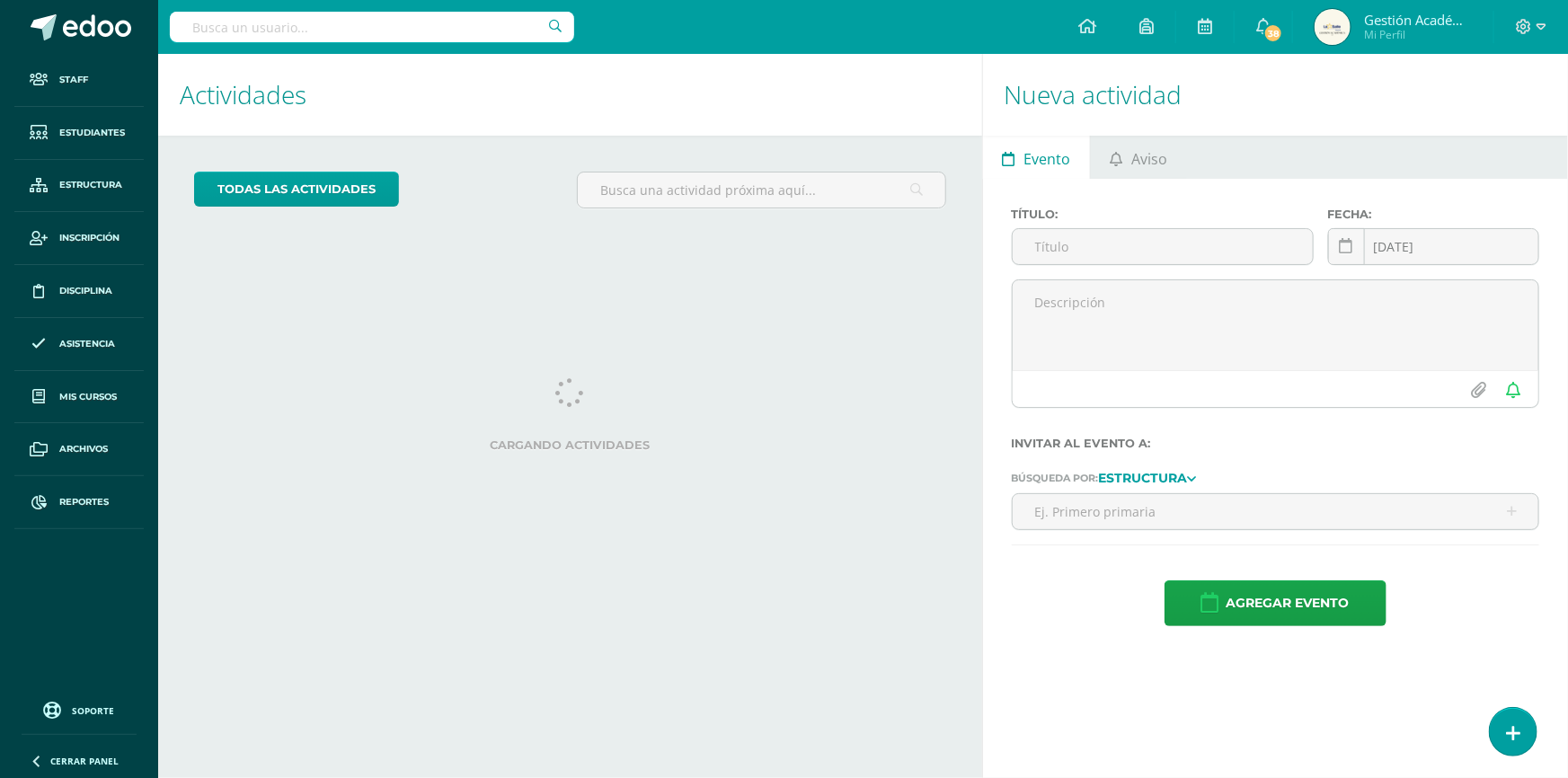
click at [344, 30] on input "text" at bounding box center [372, 27] width 404 height 31
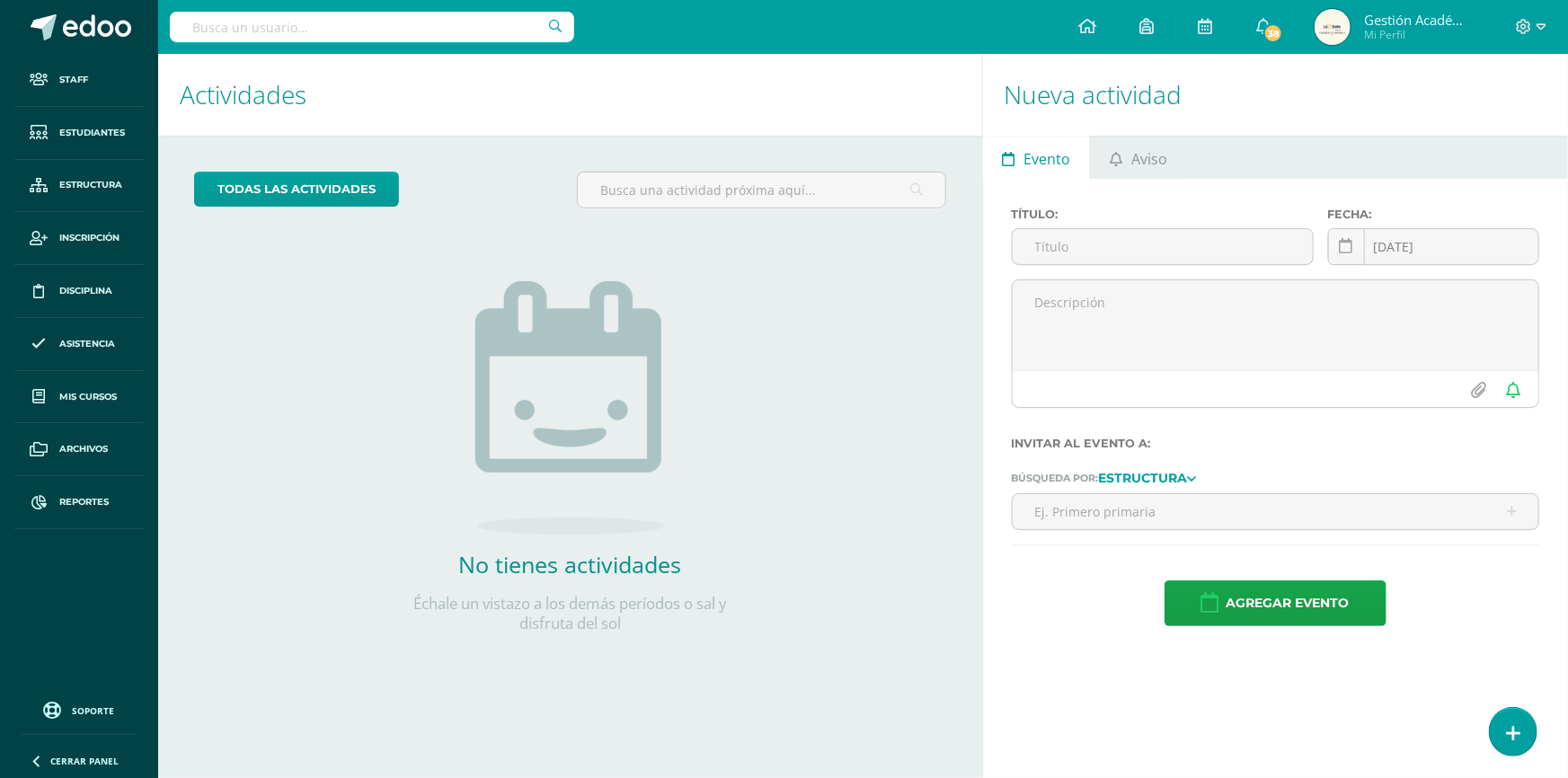
click at [346, 34] on input "text" at bounding box center [372, 27] width 404 height 31
type input "[PERSON_NAME]"
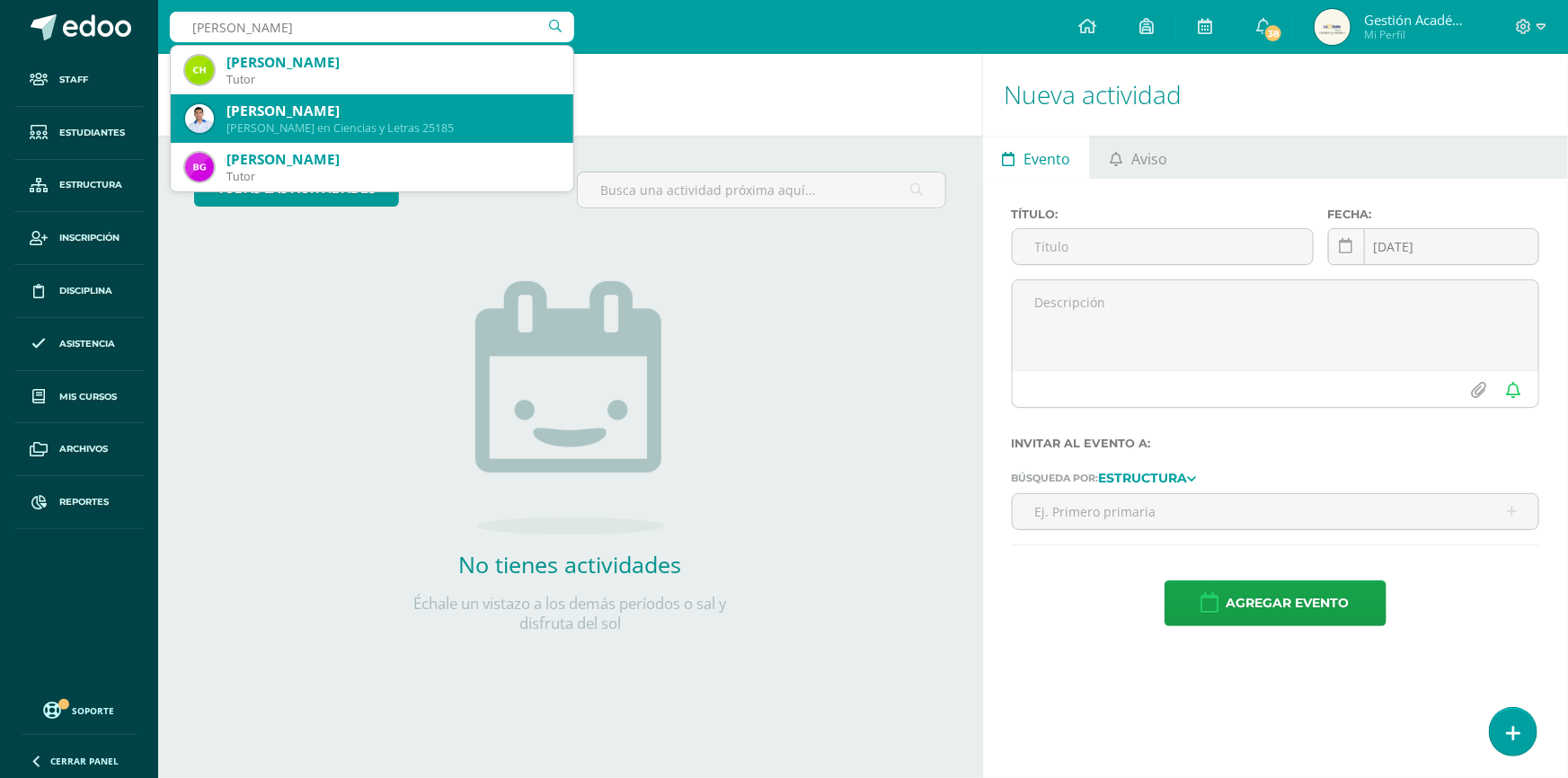
click at [317, 111] on div "[PERSON_NAME]" at bounding box center [392, 111] width 333 height 19
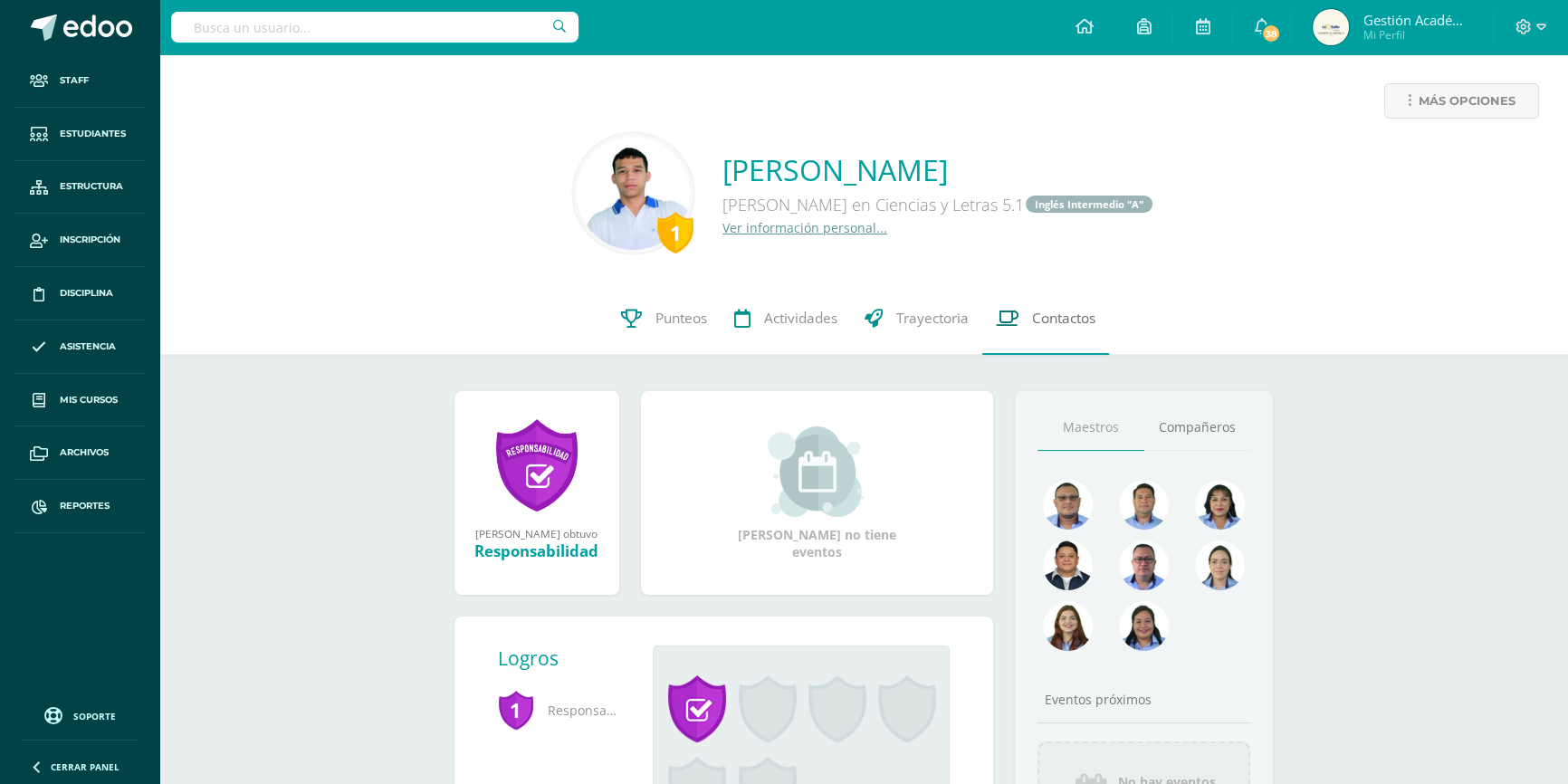
click at [1043, 319] on span "Contactos" at bounding box center [1064, 318] width 64 height 19
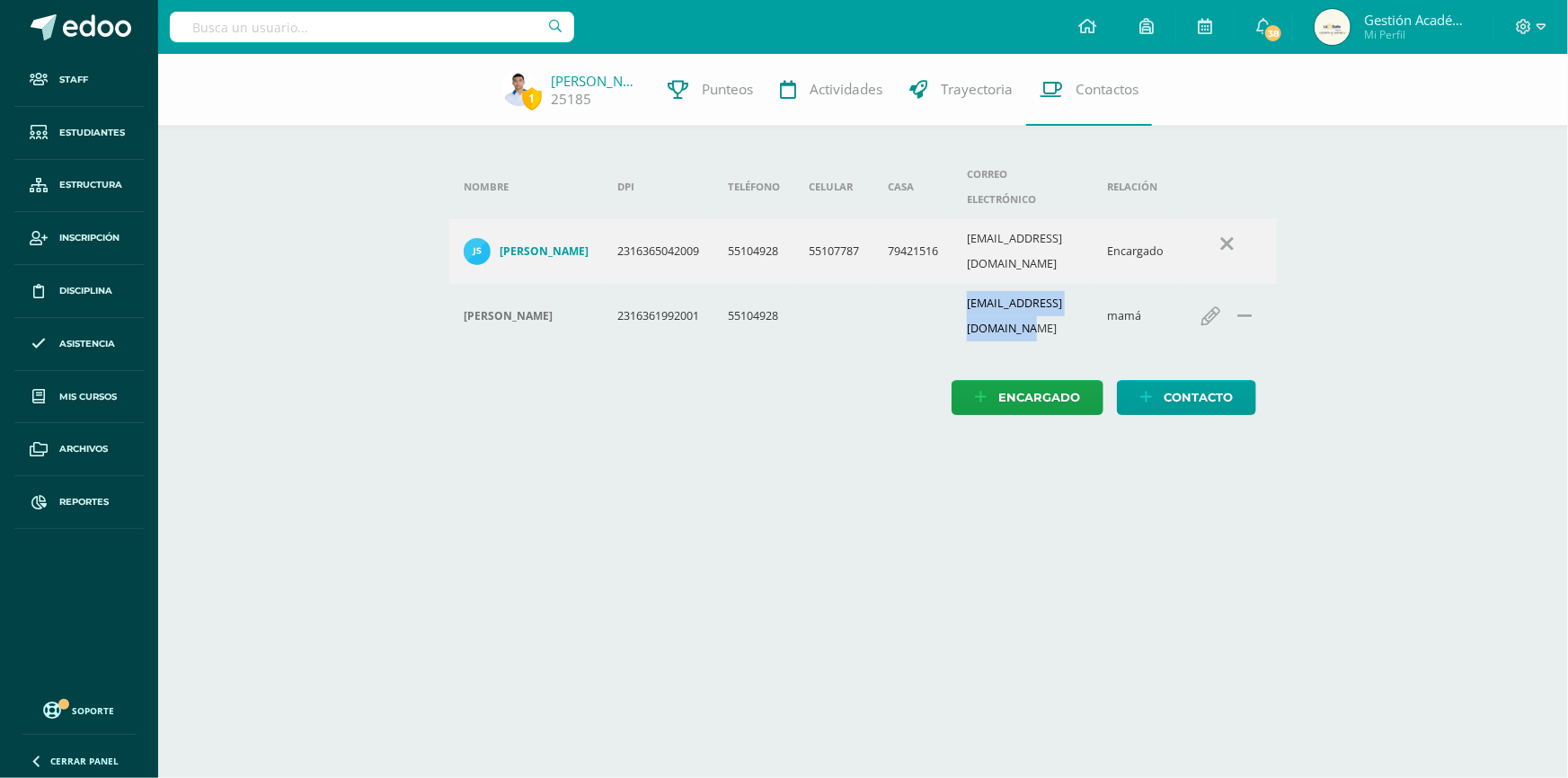
drag, startPoint x: 984, startPoint y: 263, endPoint x: 1128, endPoint y: 261, distance: 144.0
click at [1092, 284] on td "[EMAIL_ADDRESS][DOMAIN_NAME]" at bounding box center [1022, 316] width 140 height 65
copy td "[EMAIL_ADDRESS][DOMAIN_NAME]"
